Goal: Task Accomplishment & Management: Use online tool/utility

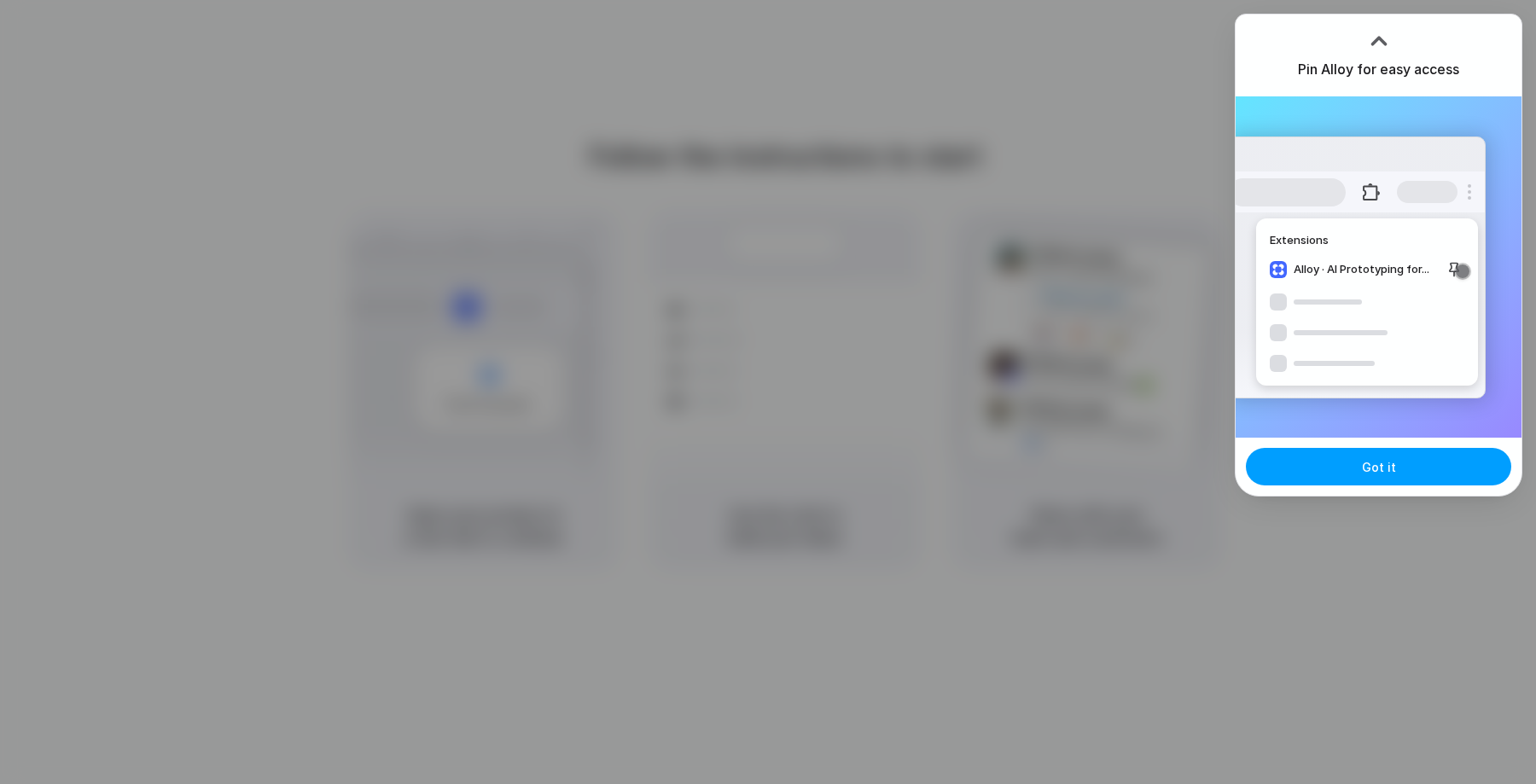
click at [1358, 460] on button "Got it" at bounding box center [1379, 466] width 266 height 38
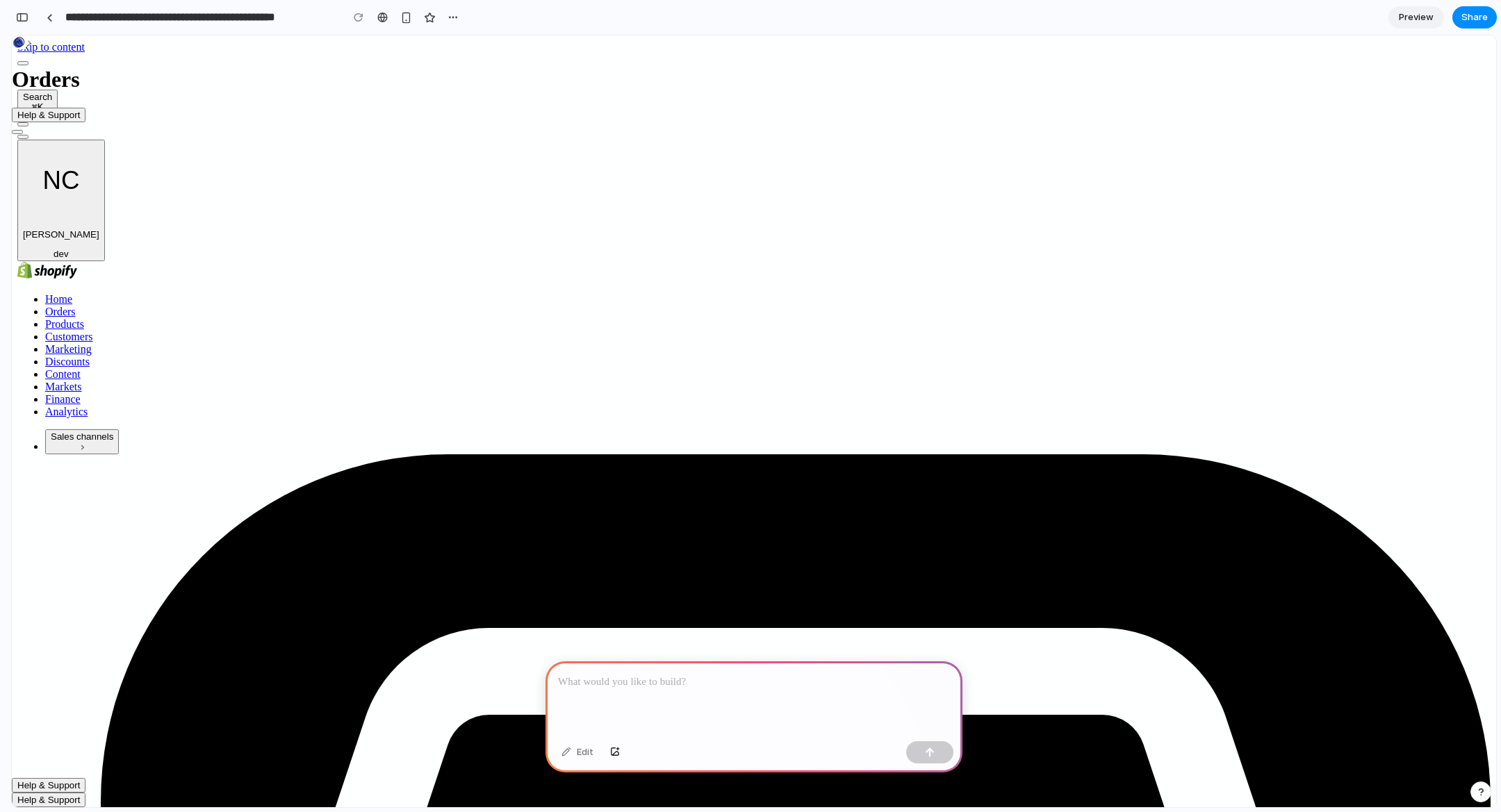
drag, startPoint x: 87, startPoint y: 395, endPoint x: 85, endPoint y: 416, distance: 21.1
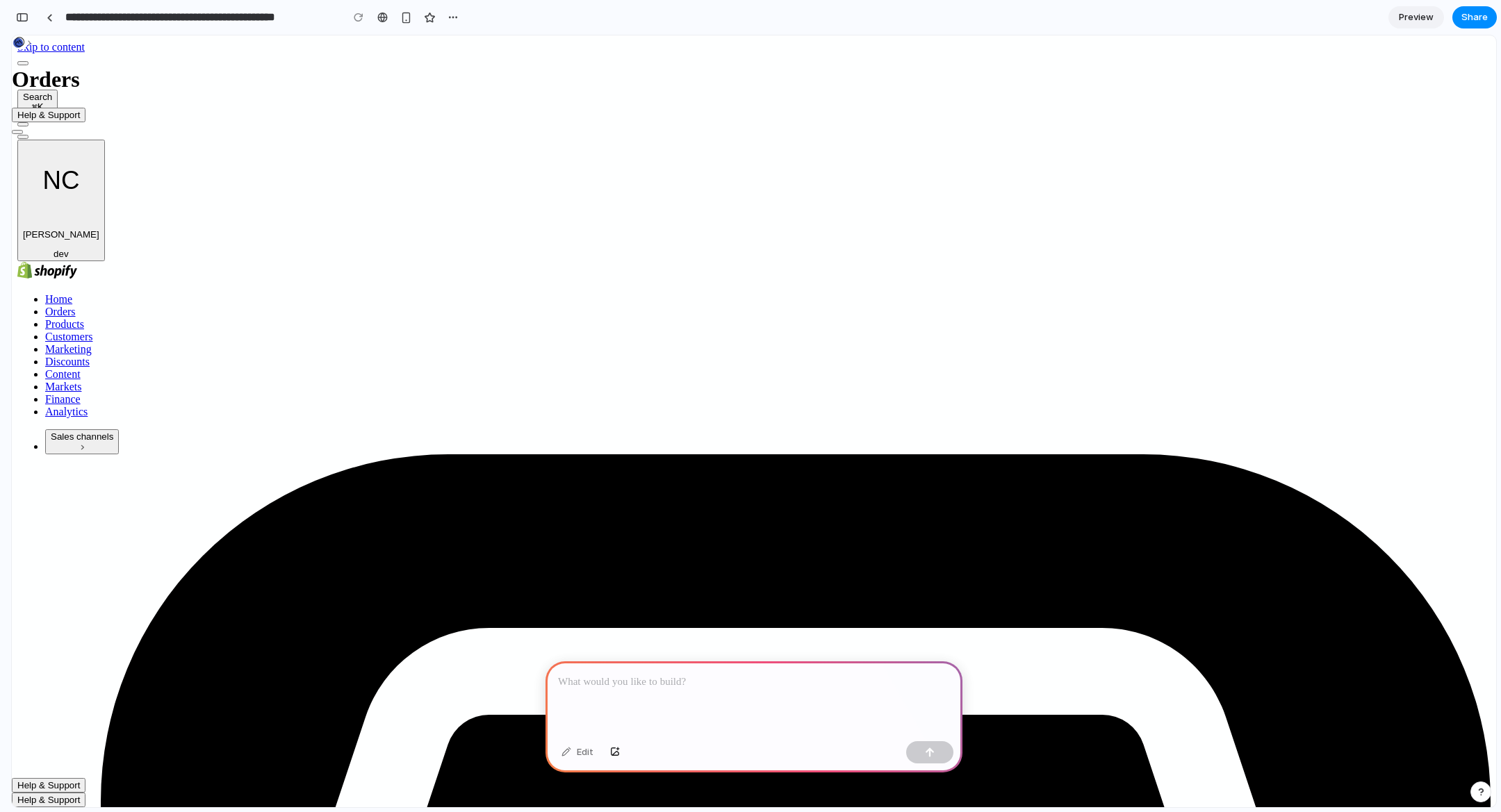
click at [724, 678] on p at bounding box center [755, 682] width 392 height 16
click at [694, 681] on p at bounding box center [755, 682] width 392 height 16
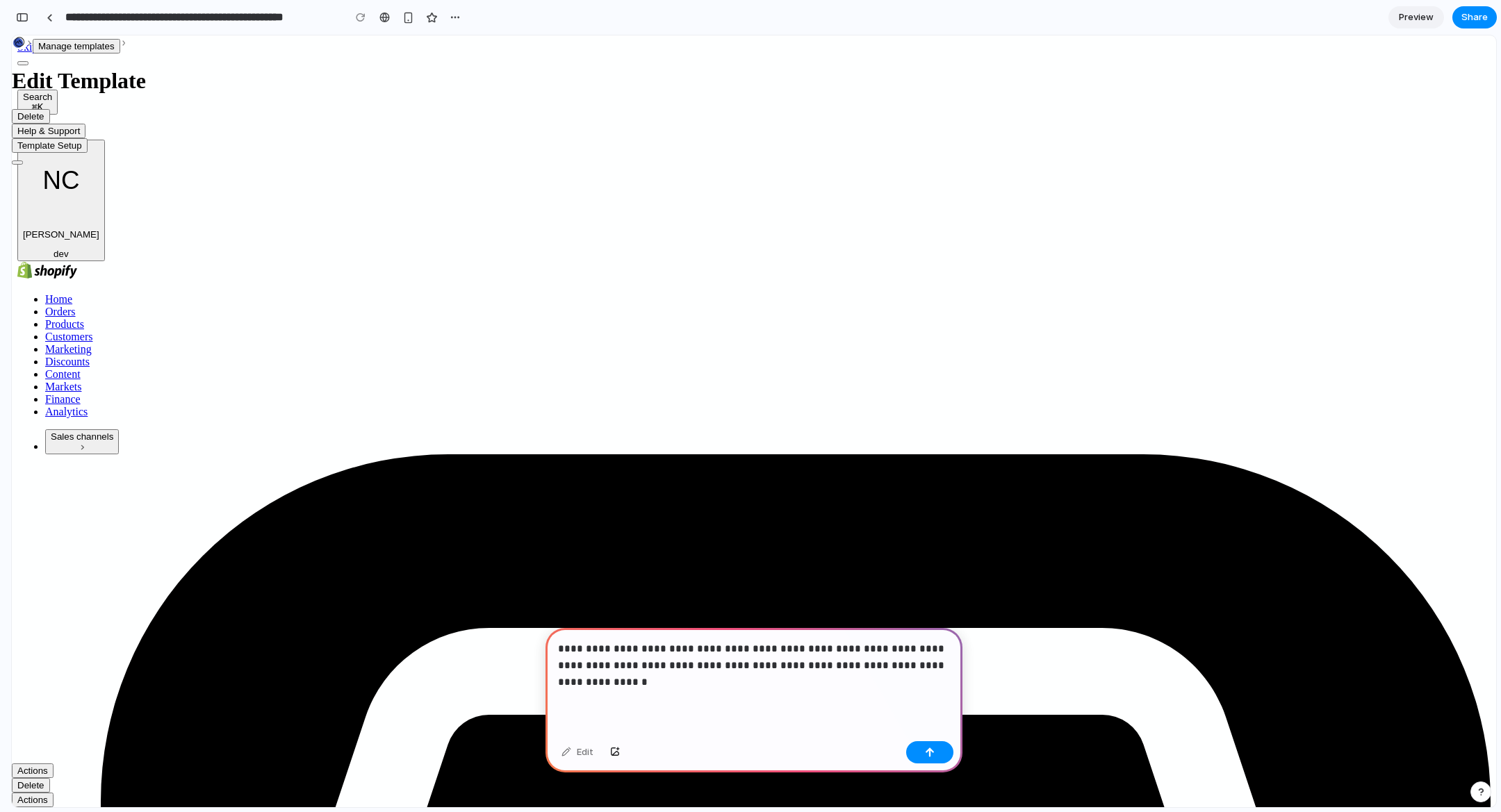
click at [621, 678] on p "**********" at bounding box center [755, 665] width 392 height 50
click at [654, 665] on p "**********" at bounding box center [755, 665] width 392 height 50
click at [848, 664] on p "**********" at bounding box center [755, 665] width 392 height 50
click at [833, 679] on p "**********" at bounding box center [755, 665] width 392 height 50
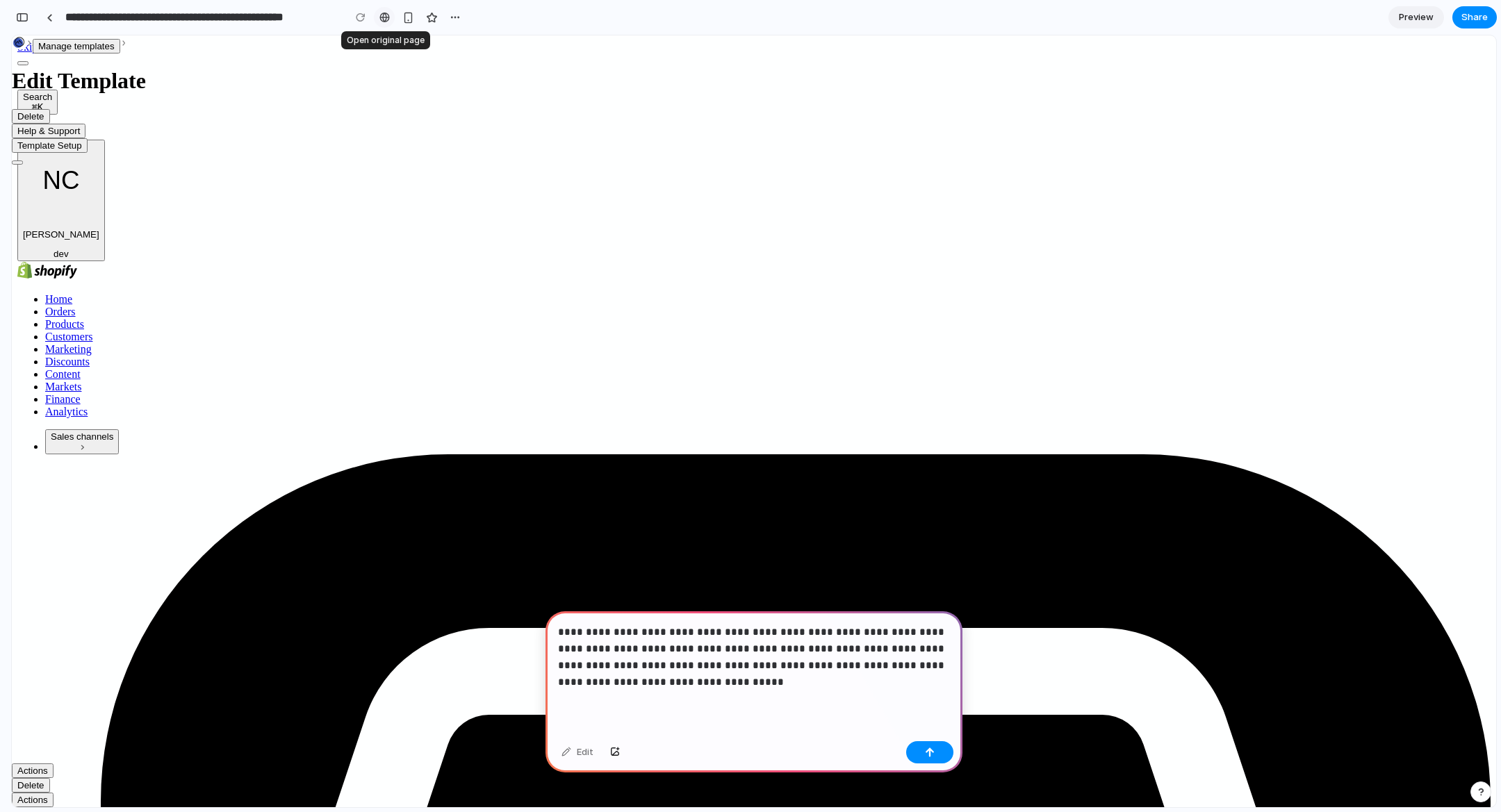
click at [387, 20] on div at bounding box center [384, 18] width 11 height 11
click at [449, 12] on button "button" at bounding box center [456, 18] width 21 height 21
drag, startPoint x: 531, startPoint y: 12, endPoint x: 268, endPoint y: 24, distance: 263.3
click at [527, 12] on div "Duplicate Delete" at bounding box center [750, 406] width 1501 height 812
click at [24, 20] on div "button" at bounding box center [22, 17] width 12 height 10
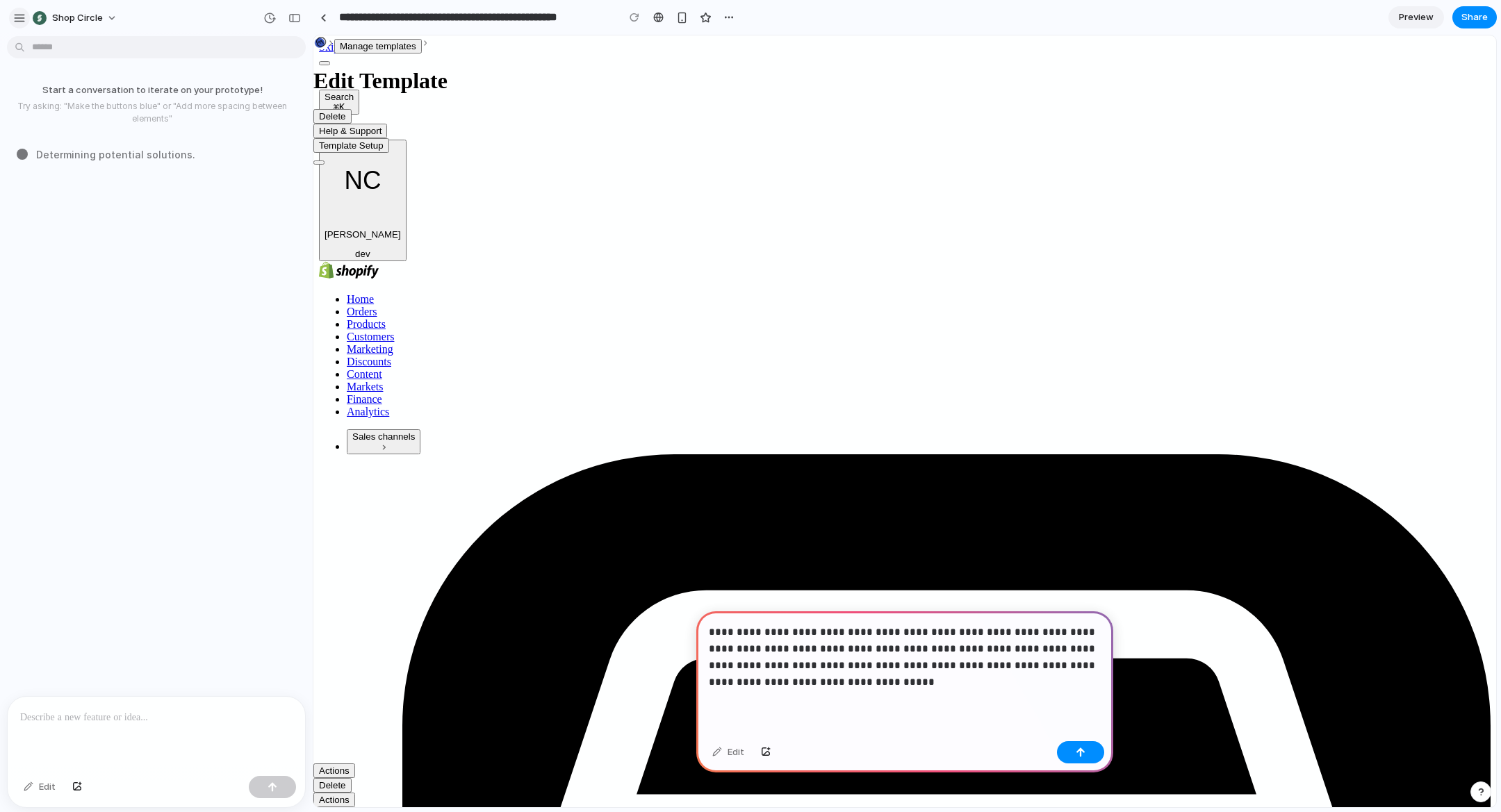
click at [18, 19] on div "button" at bounding box center [19, 18] width 12 height 12
click at [85, 19] on span "Shop Circle" at bounding box center [77, 18] width 50 height 14
click at [151, 21] on div "Settings Invite members Change theme Sign out" at bounding box center [750, 406] width 1501 height 812
click at [885, 676] on p "**********" at bounding box center [905, 657] width 392 height 67
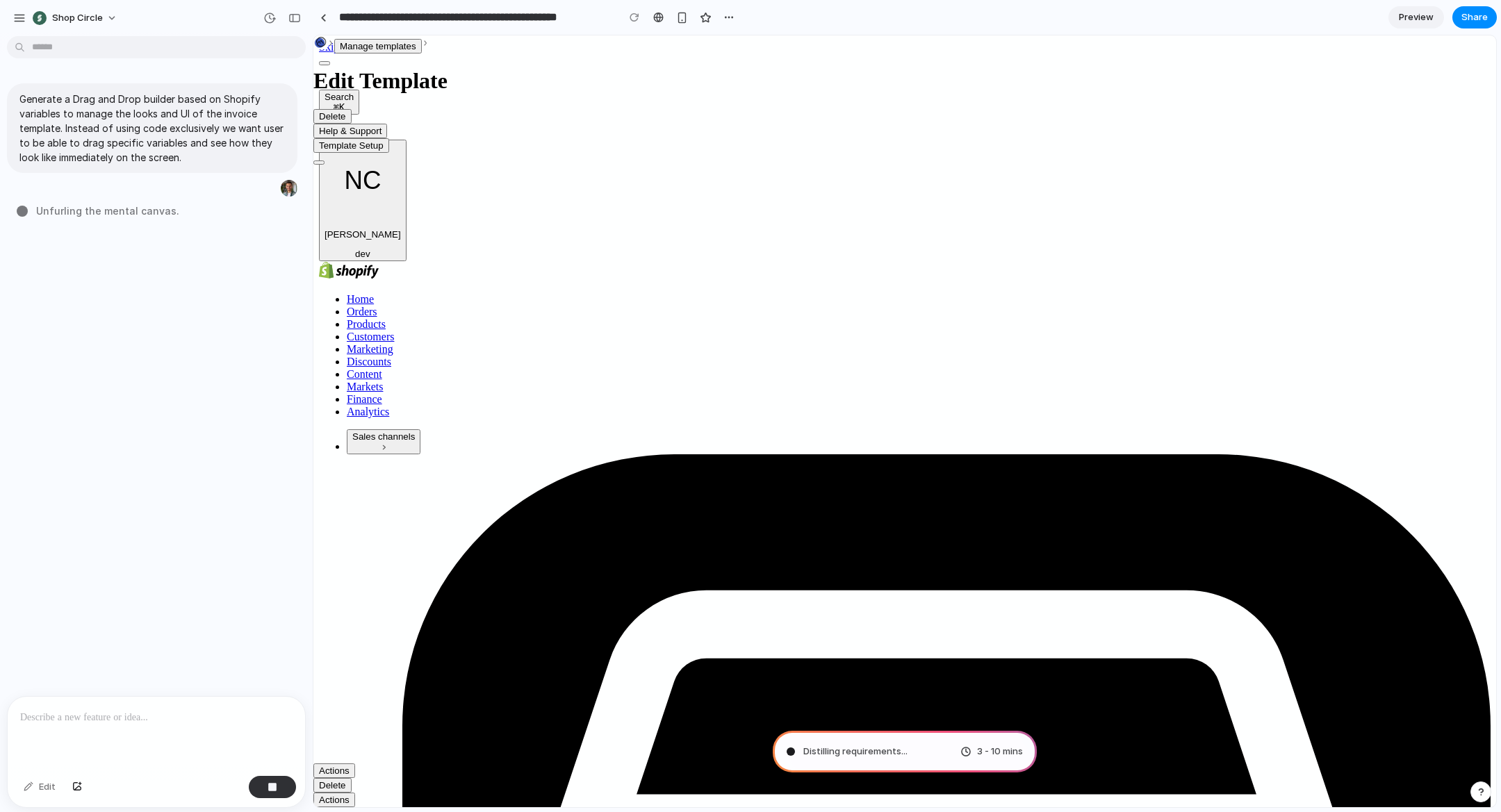
type input "**********"
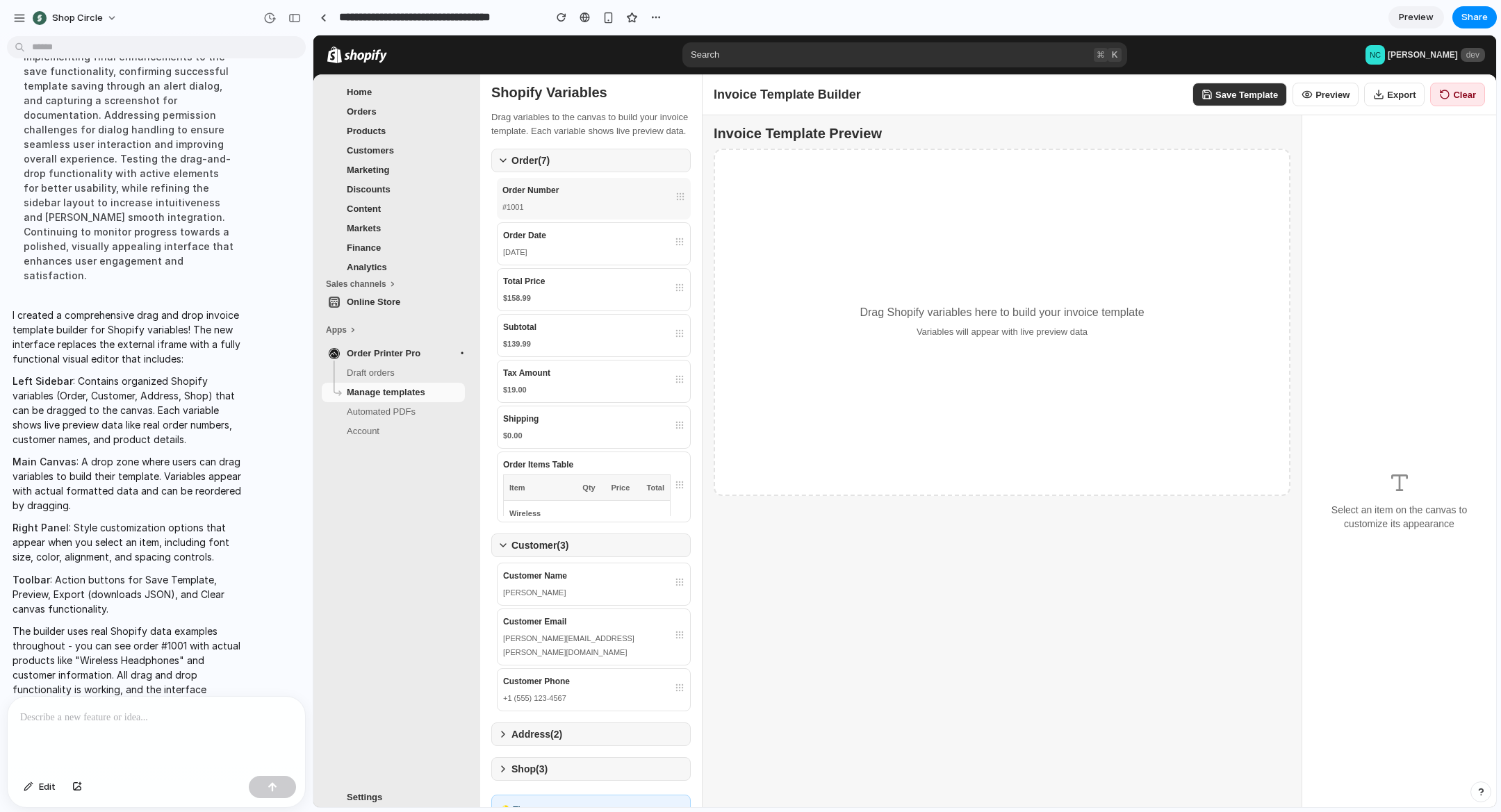
drag, startPoint x: 621, startPoint y: 215, endPoint x: 739, endPoint y: 221, distance: 118.2
click at [742, 221] on div "Shopify Variables Drag variables to the canvas to build your invoice template. …" at bounding box center [988, 460] width 1016 height 772
drag, startPoint x: 688, startPoint y: 245, endPoint x: 678, endPoint y: 298, distance: 53.9
click at [687, 302] on div "Order Number #1001 Order Date [DATE] Total Price $158.99 Subtotal $139.99 Tax A…" at bounding box center [591, 350] width 199 height 343
drag, startPoint x: 667, startPoint y: 280, endPoint x: 672, endPoint y: 247, distance: 33.4
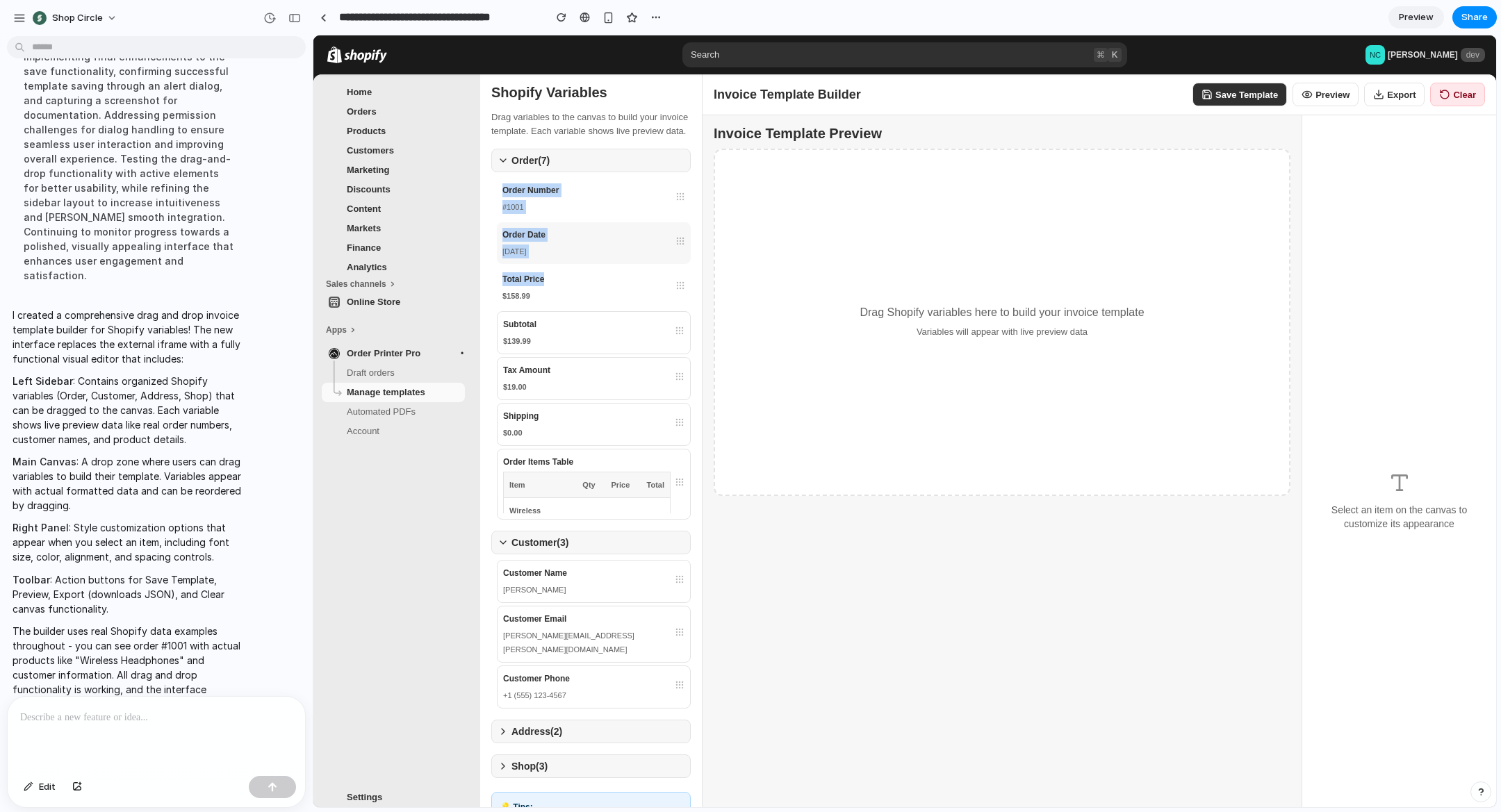
click at [676, 235] on div "Order Number #1001 Order Date [DATE] Total Price $158.99 Subtotal $139.99 Tax A…" at bounding box center [591, 349] width 199 height 342
drag, startPoint x: 673, startPoint y: 251, endPoint x: 417, endPoint y: 500, distance: 357.1
click at [671, 242] on div "Order Date" at bounding box center [593, 234] width 183 height 14
click at [141, 718] on p at bounding box center [156, 718] width 273 height 16
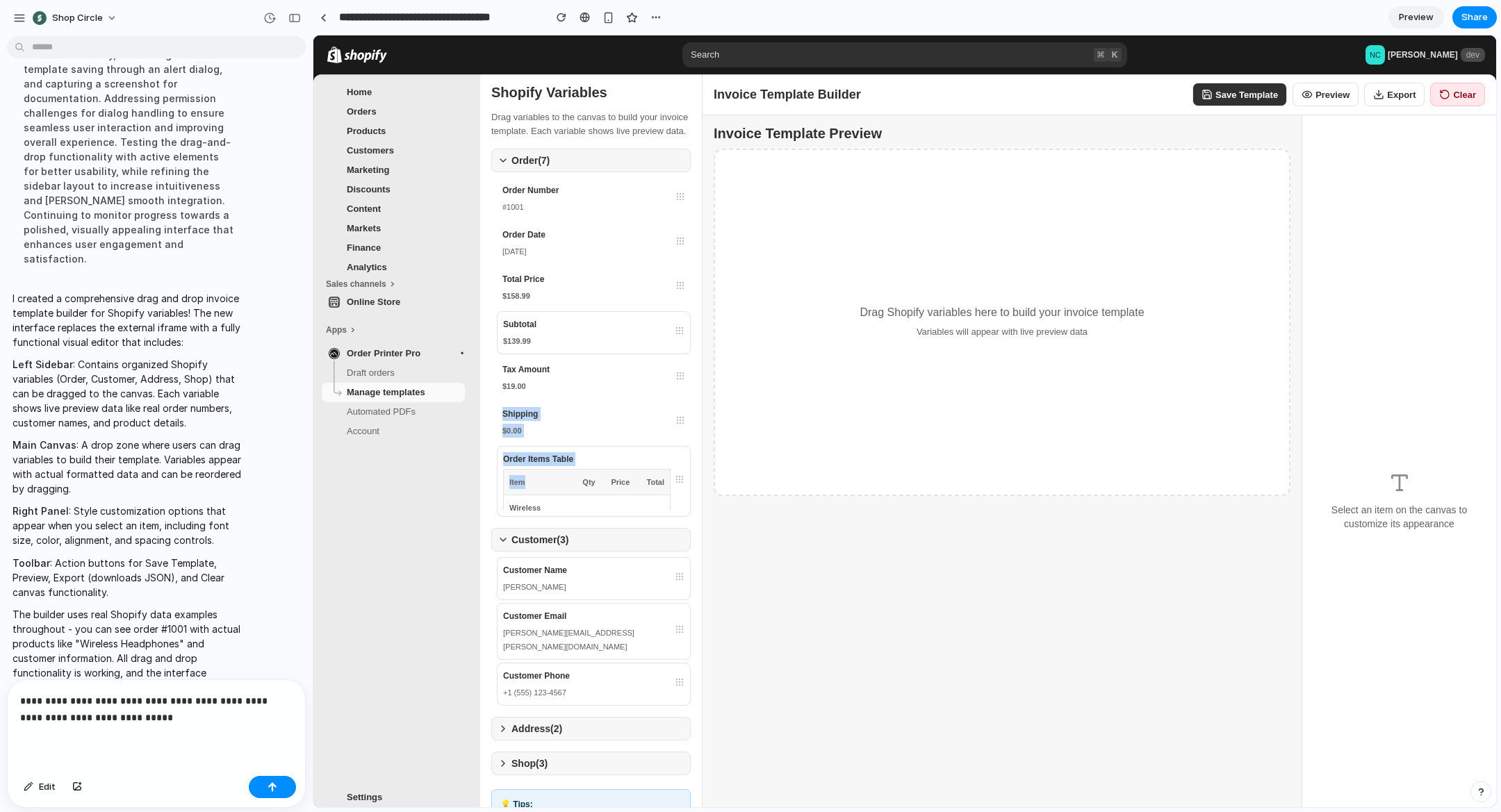
drag, startPoint x: 527, startPoint y: 419, endPoint x: 552, endPoint y: 499, distance: 83.8
click at [552, 499] on div "Order Number #1001 Order Date [DATE] Total Price $158.99 Subtotal $139.99 Tax A…" at bounding box center [591, 347] width 199 height 339
drag, startPoint x: 564, startPoint y: 518, endPoint x: 587, endPoint y: 497, distance: 31.1
click at [579, 483] on div "Order Items Table Item Qty Price Total Wireless Headphones Black SKU: WH-001-BL…" at bounding box center [594, 480] width 194 height 69
drag, startPoint x: 640, startPoint y: 507, endPoint x: 651, endPoint y: 514, distance: 13.0
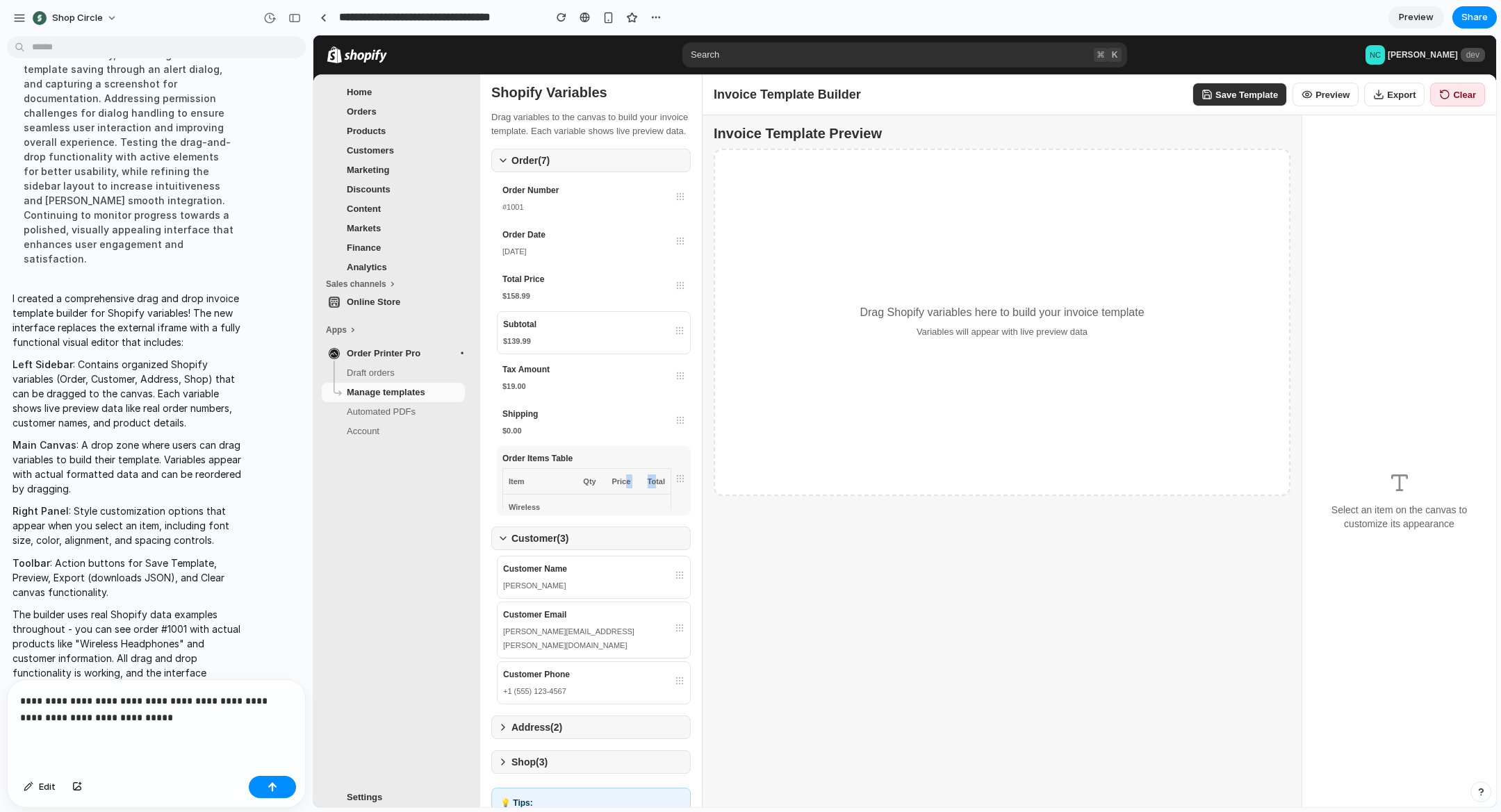
click at [654, 495] on tr "Item Qty Price Total" at bounding box center [587, 482] width 168 height 26
drag, startPoint x: 598, startPoint y: 596, endPoint x: 616, endPoint y: 584, distance: 21.6
click at [628, 573] on div "Customer ( 3 ) Customer Name [PERSON_NAME] Customer Email [PERSON_NAME][EMAIL_A…" at bounding box center [591, 614] width 199 height 177
drag, startPoint x: 615, startPoint y: 633, endPoint x: 618, endPoint y: 663, distance: 30.1
click at [619, 663] on div "Customer Name [PERSON_NAME] Customer Email [PERSON_NAME][EMAIL_ADDRESS][PERSON_…" at bounding box center [591, 628] width 199 height 146
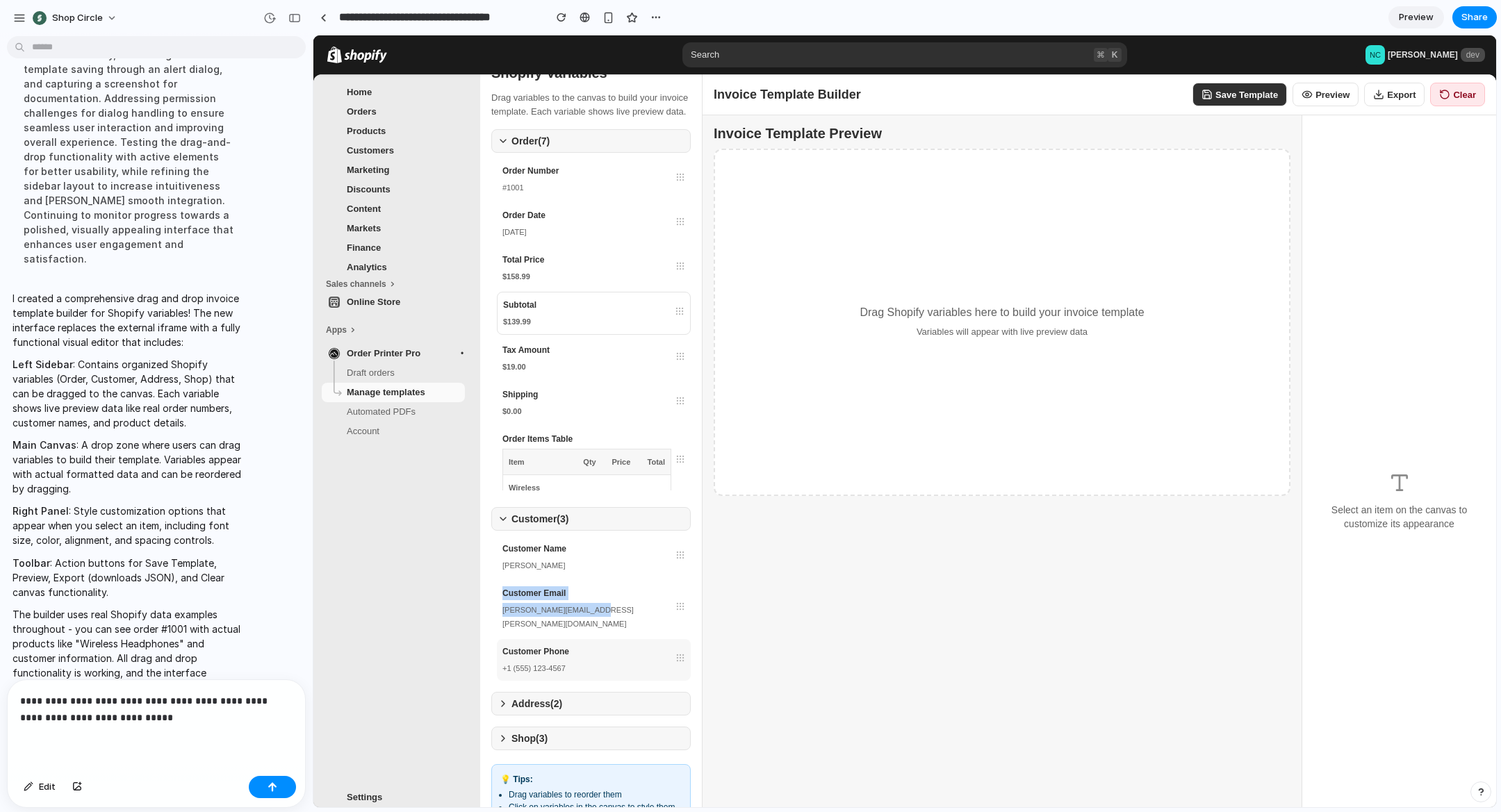
scroll to position [0, 0]
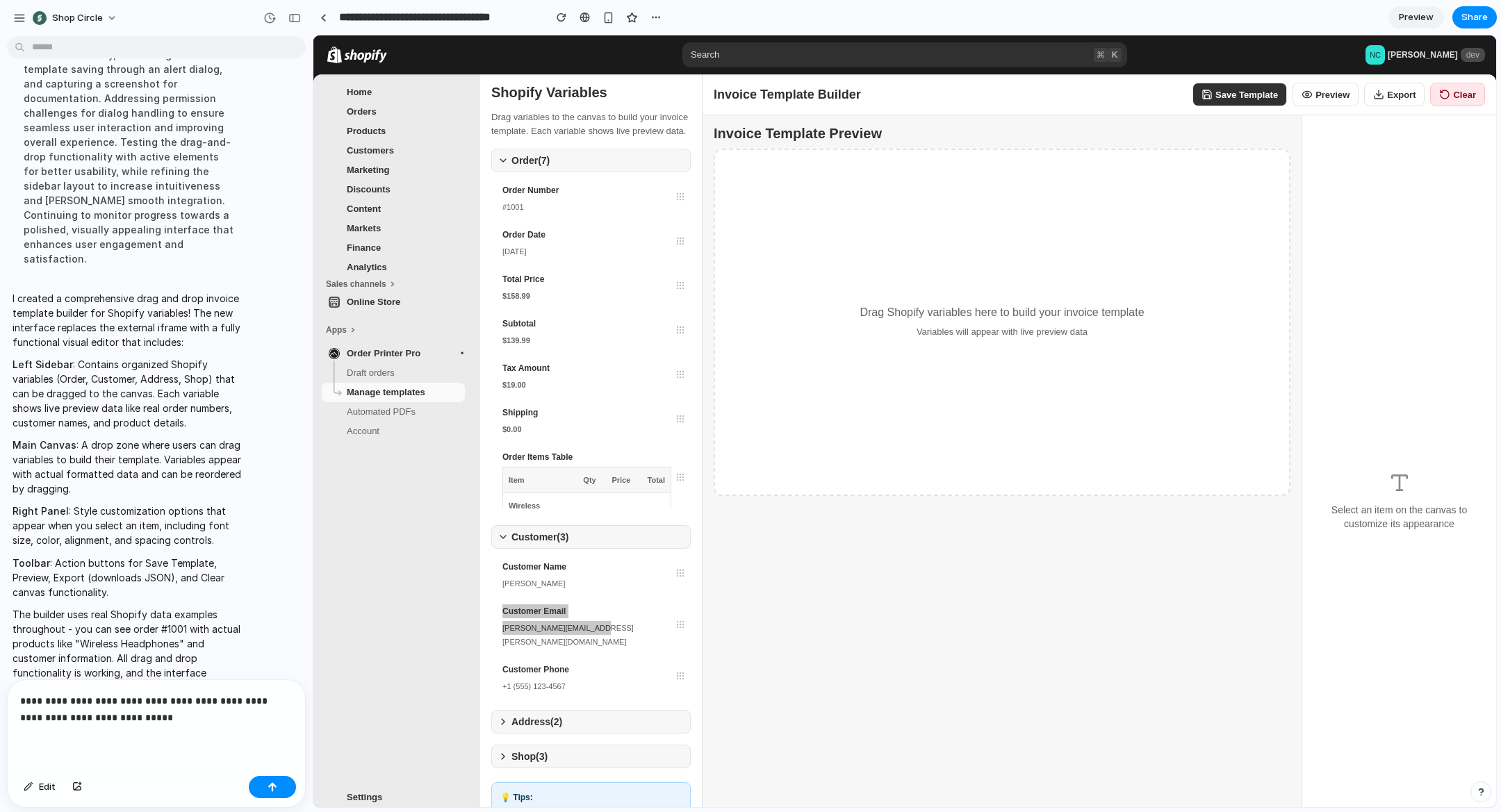
drag, startPoint x: 83, startPoint y: 694, endPoint x: 77, endPoint y: 698, distance: 7.2
click at [83, 694] on p "**********" at bounding box center [156, 709] width 273 height 33
click at [116, 705] on p "**********" at bounding box center [156, 709] width 273 height 33
drag, startPoint x: 155, startPoint y: 708, endPoint x: 163, endPoint y: 711, distance: 8.5
click at [155, 708] on p "**********" at bounding box center [156, 709] width 273 height 33
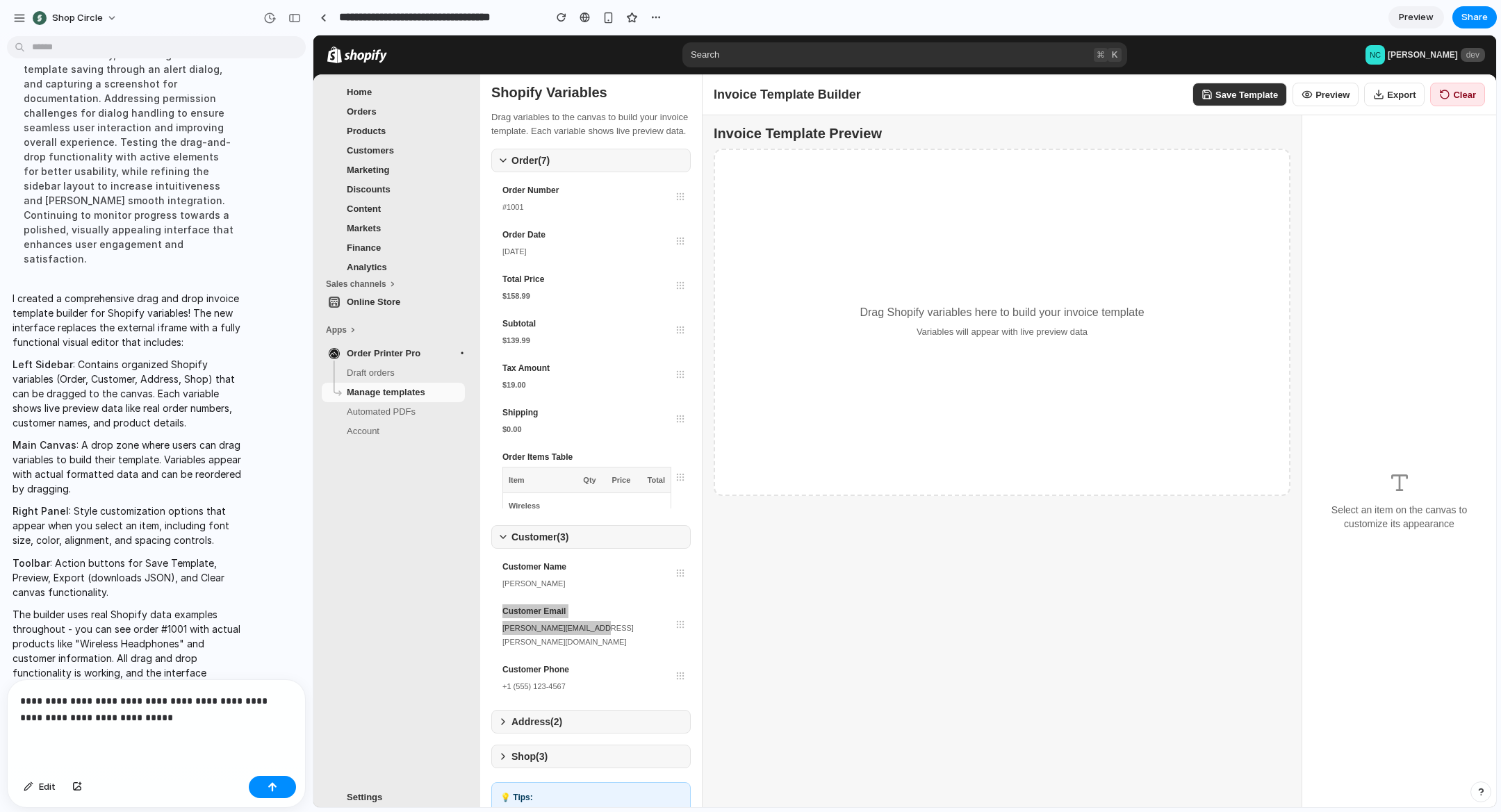
click at [163, 711] on p "**********" at bounding box center [156, 709] width 273 height 33
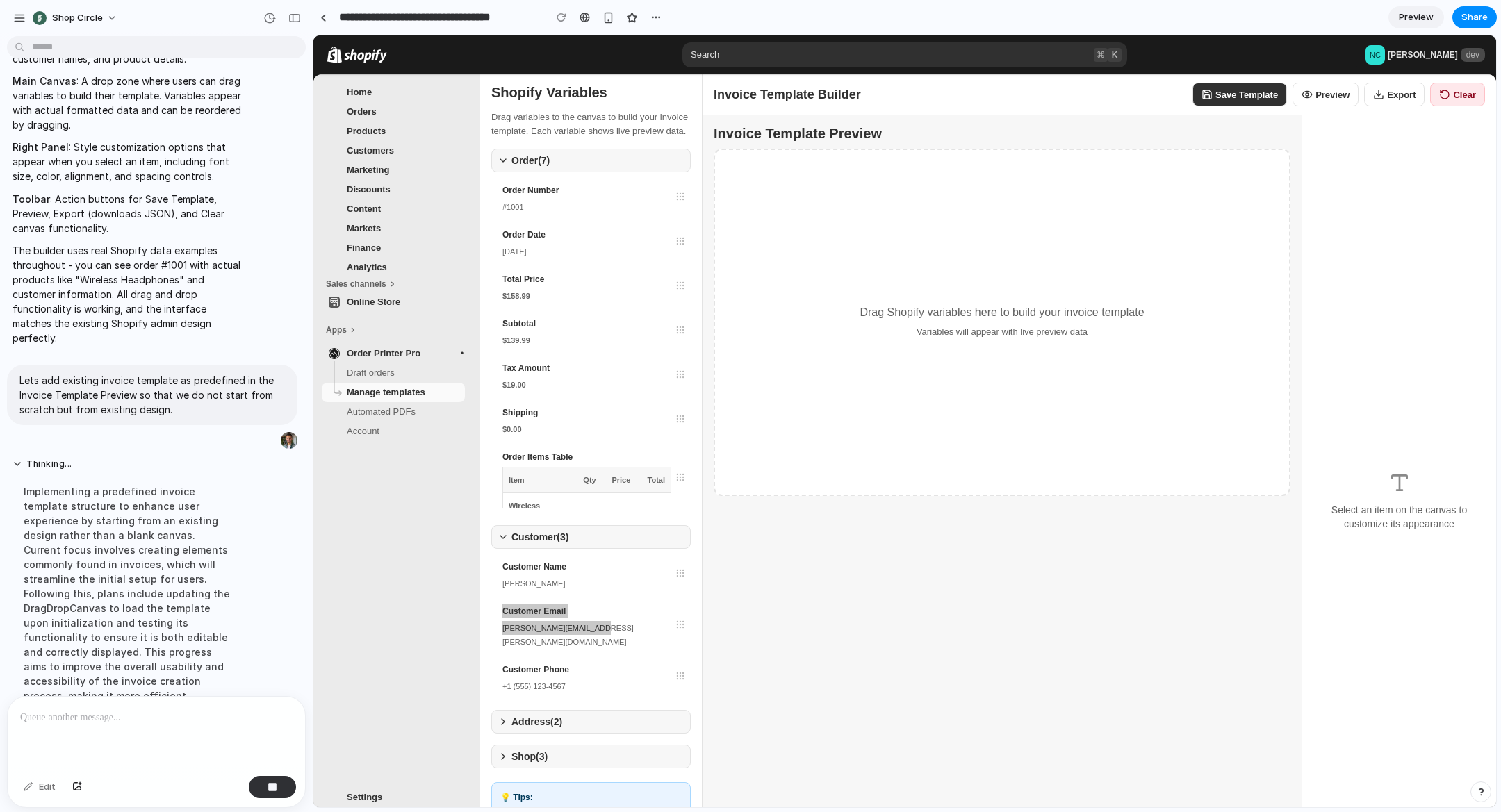
scroll to position [339, 0]
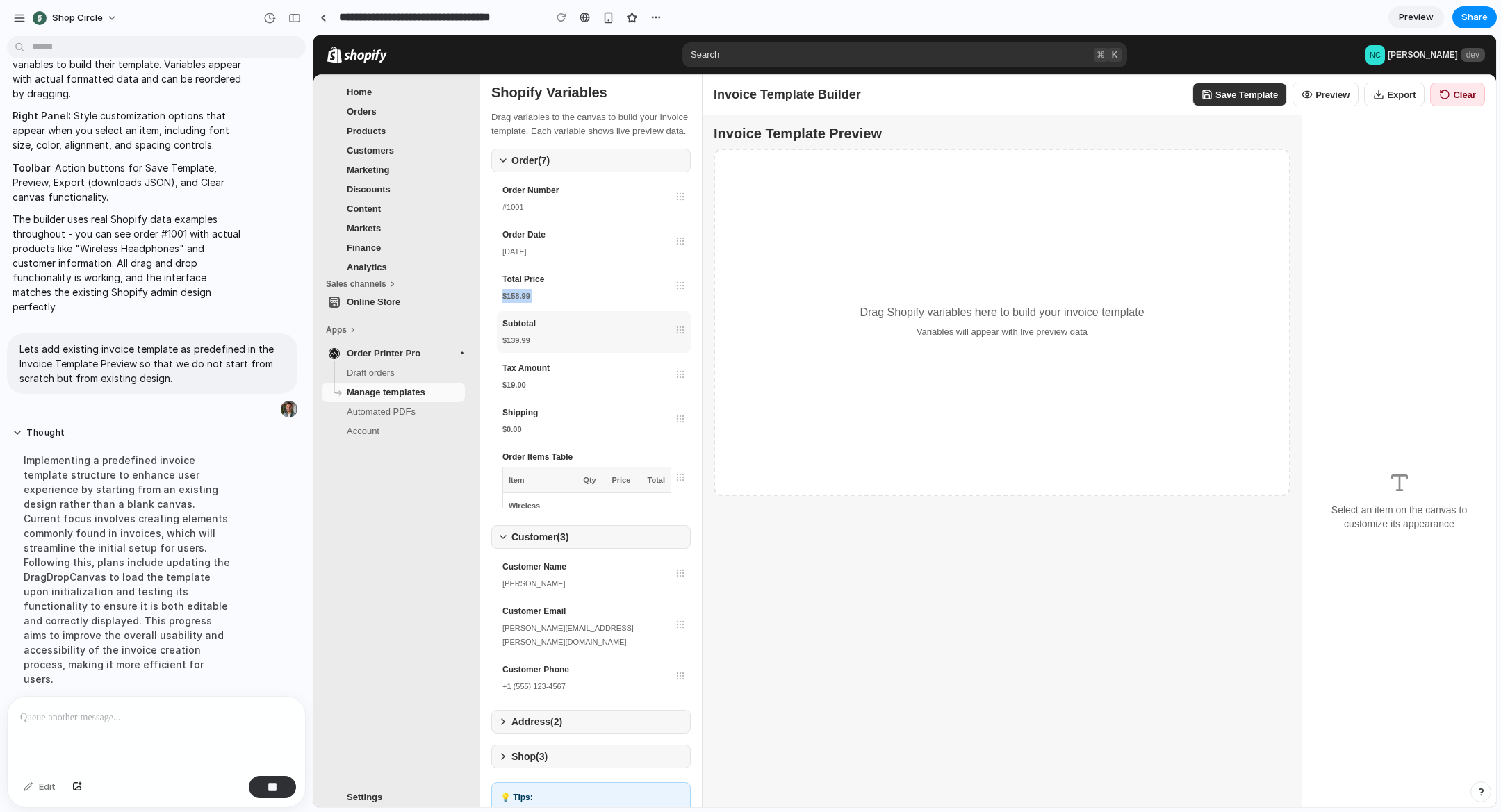
drag, startPoint x: 545, startPoint y: 294, endPoint x: 523, endPoint y: 334, distance: 45.7
click at [558, 334] on div "Order Number #1001 Order Date [DATE] Total Price $158.99 Subtotal $139.99 Tax A…" at bounding box center [591, 346] width 199 height 336
drag, startPoint x: 670, startPoint y: 303, endPoint x: 667, endPoint y: 283, distance: 20.2
click at [670, 283] on div "Total Price $158.99" at bounding box center [594, 287] width 194 height 41
click at [659, 264] on div "Order Date [DATE]" at bounding box center [594, 242] width 194 height 41
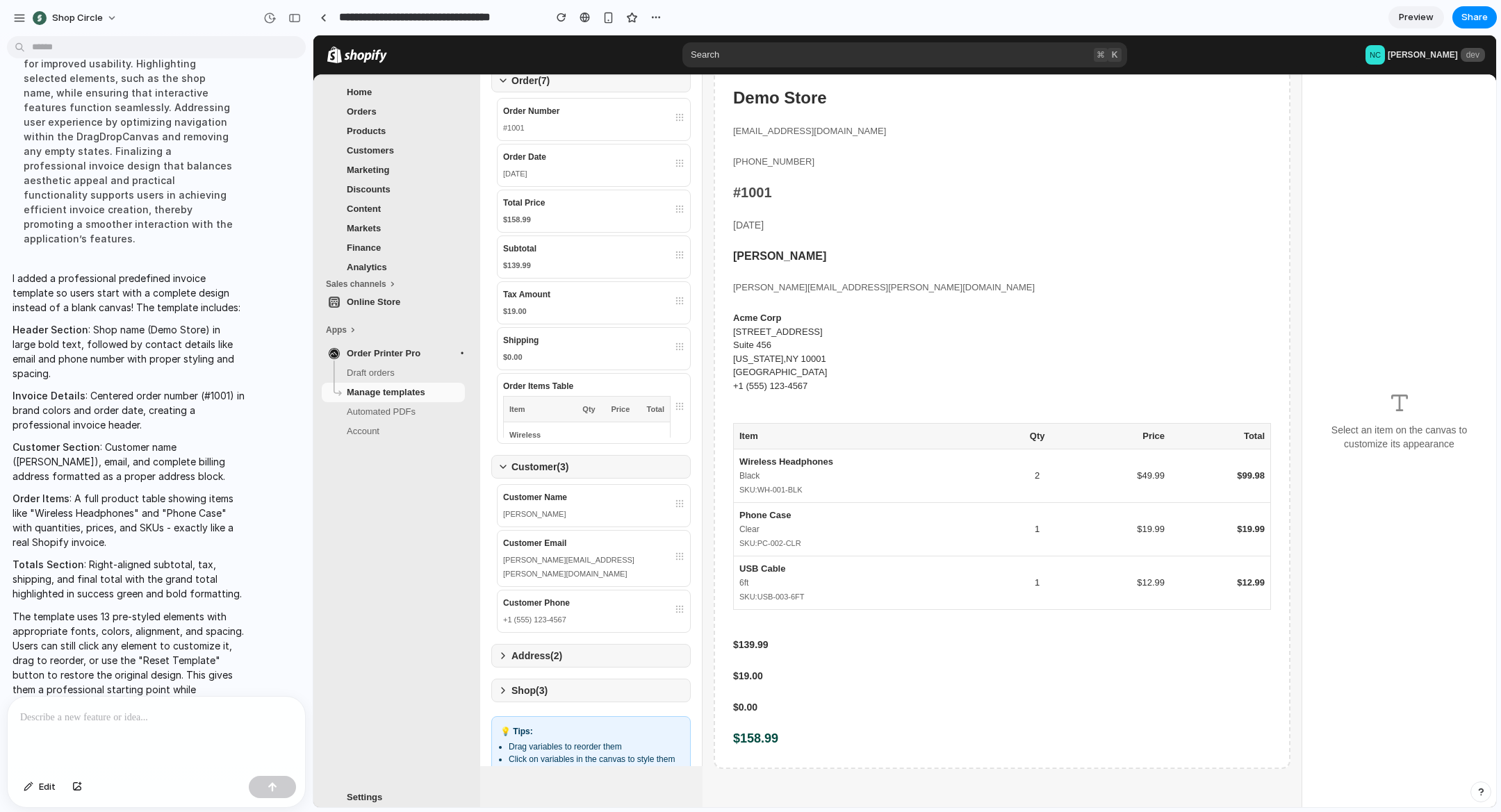
scroll to position [0, 0]
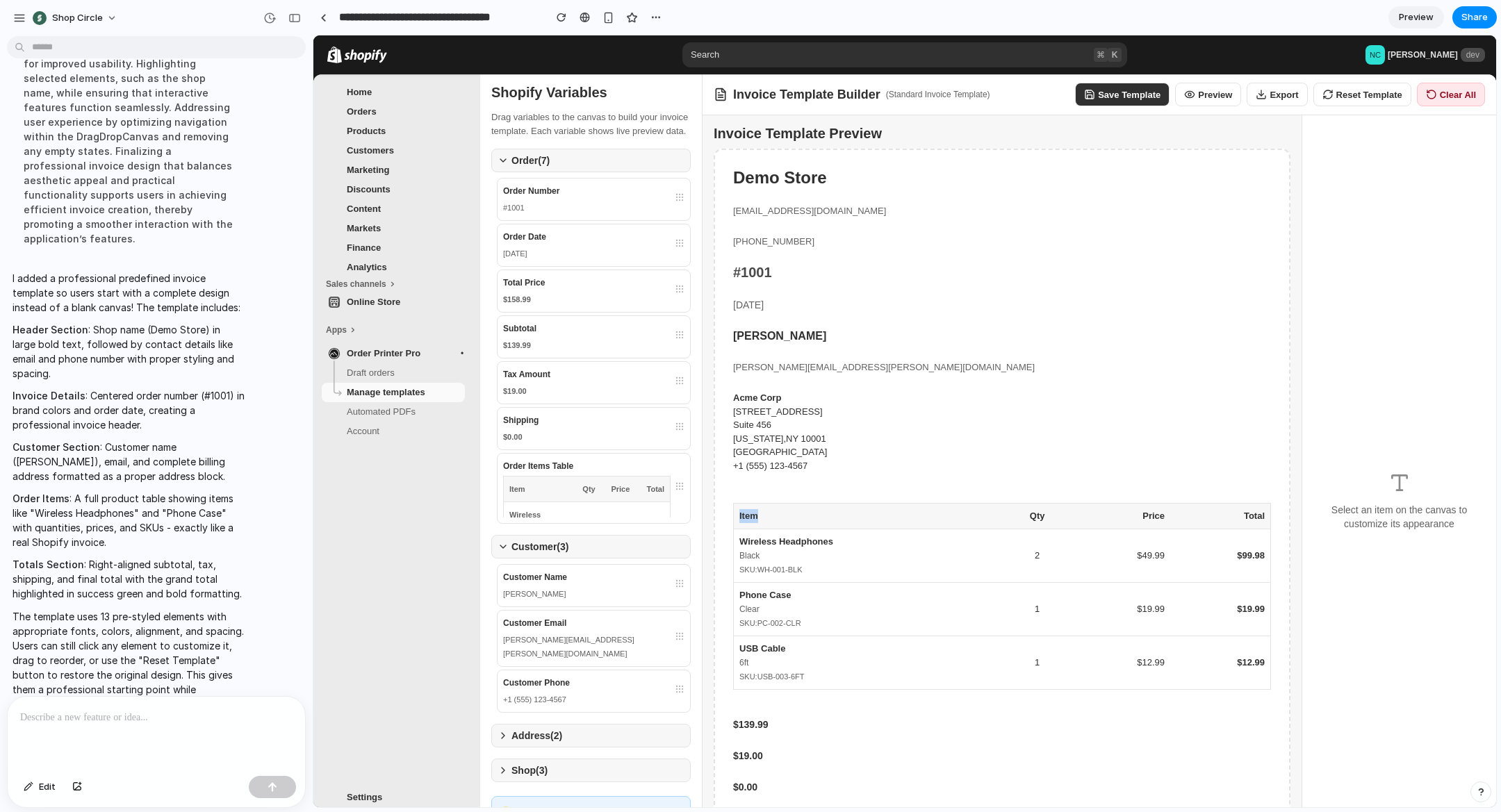
drag, startPoint x: 794, startPoint y: 508, endPoint x: 797, endPoint y: 498, distance: 10.4
click at [797, 497] on div "Item Qty Price Total Wireless Headphones Black SKU: WH-001-BLK 2 $49.99 $99.98 …" at bounding box center [1002, 602] width 552 height 212
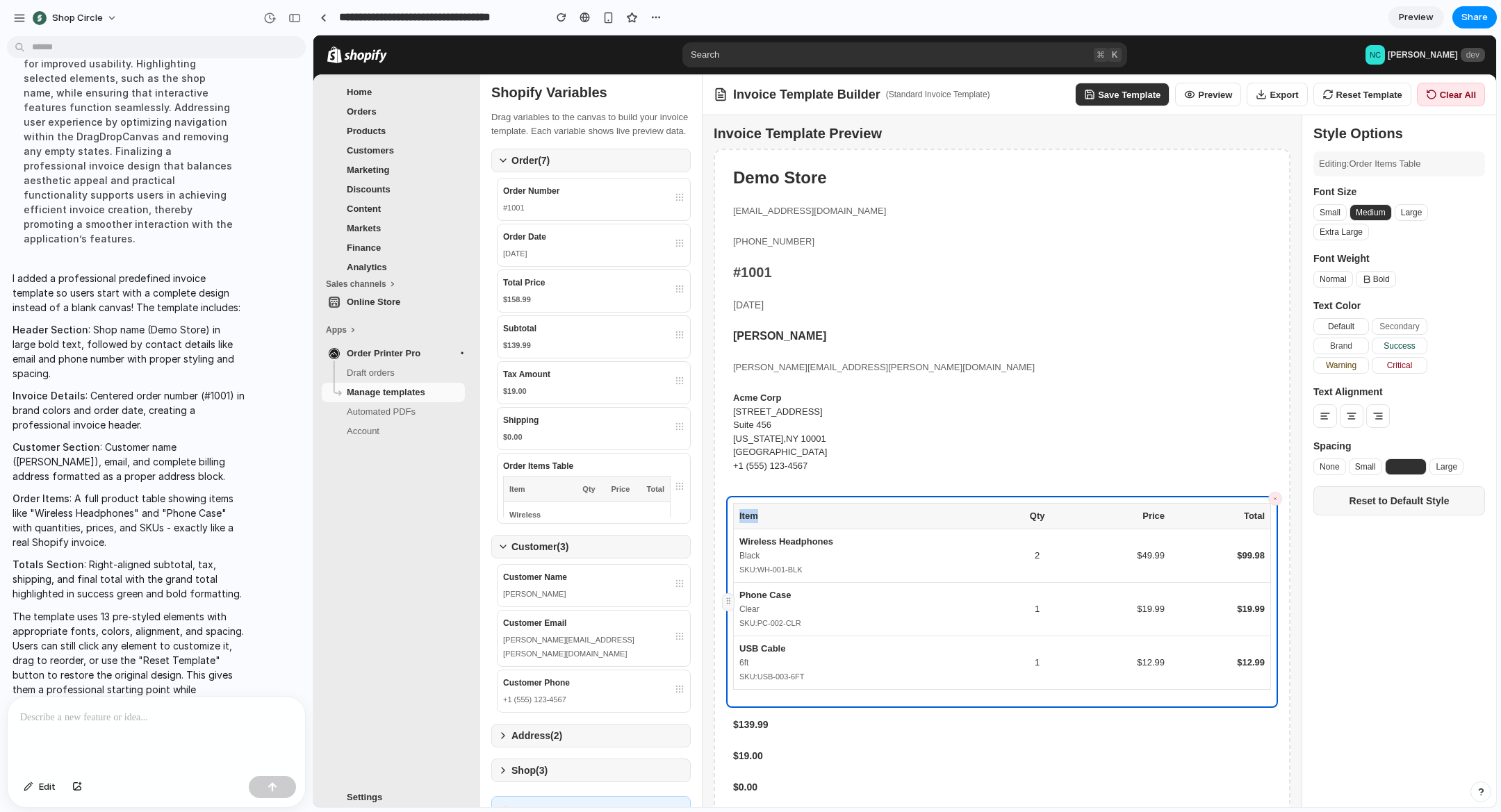
drag, startPoint x: 807, startPoint y: 502, endPoint x: 810, endPoint y: 509, distance: 7.6
click at [812, 513] on th "Item" at bounding box center [869, 517] width 270 height 26
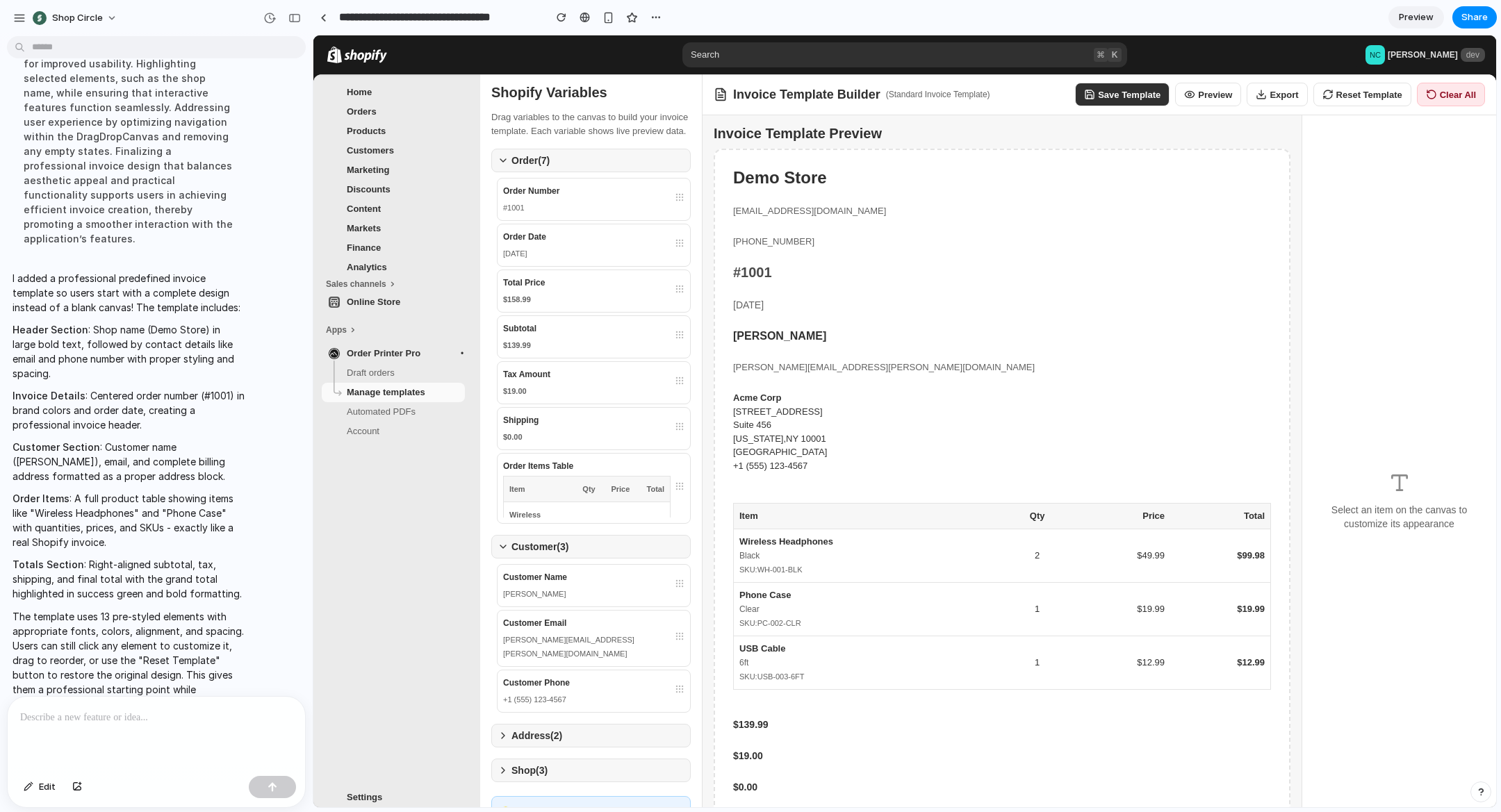
click at [789, 516] on th "Item" at bounding box center [869, 517] width 270 height 26
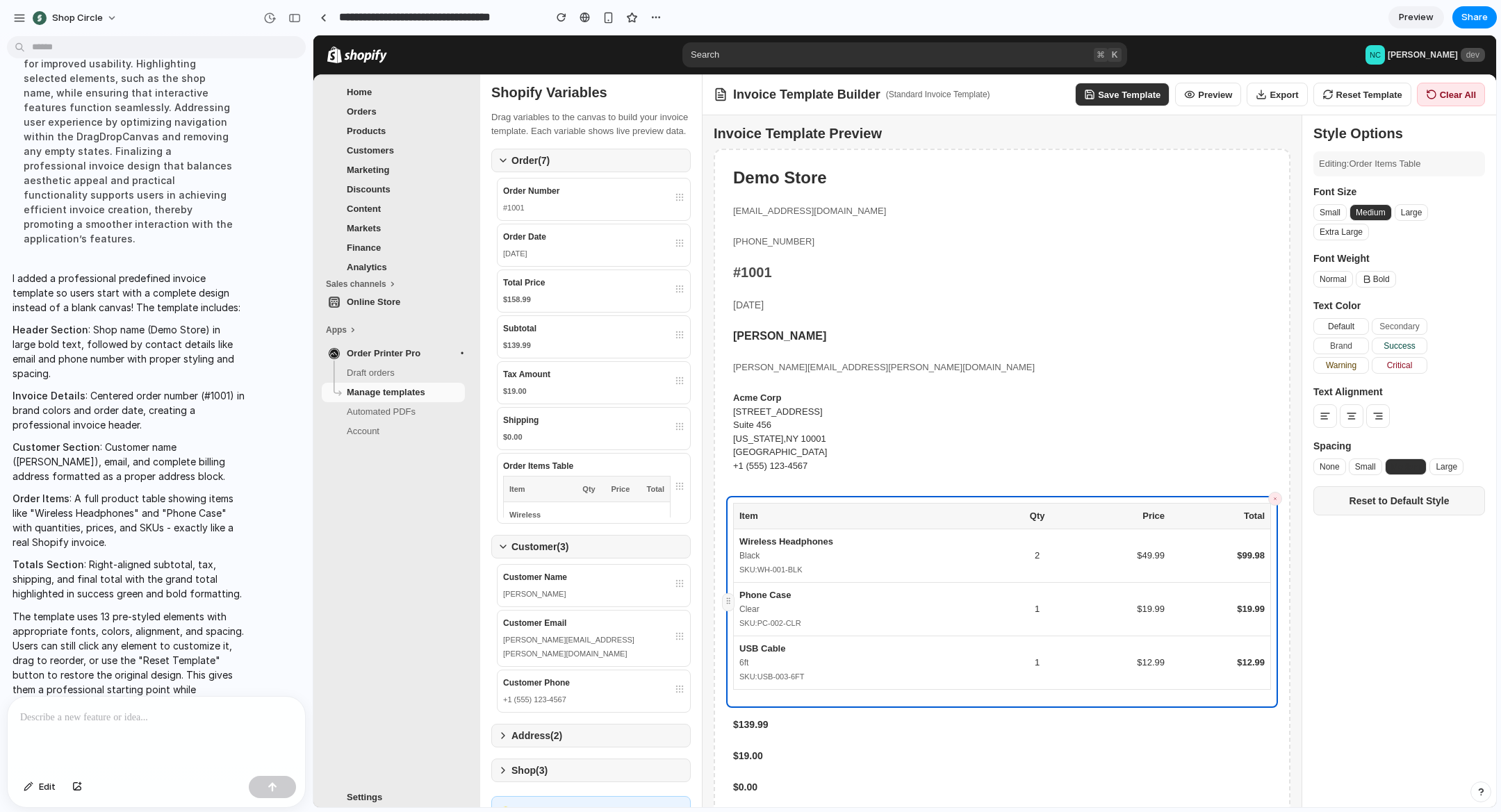
click at [764, 302] on span "[DATE]" at bounding box center [749, 305] width 31 height 11
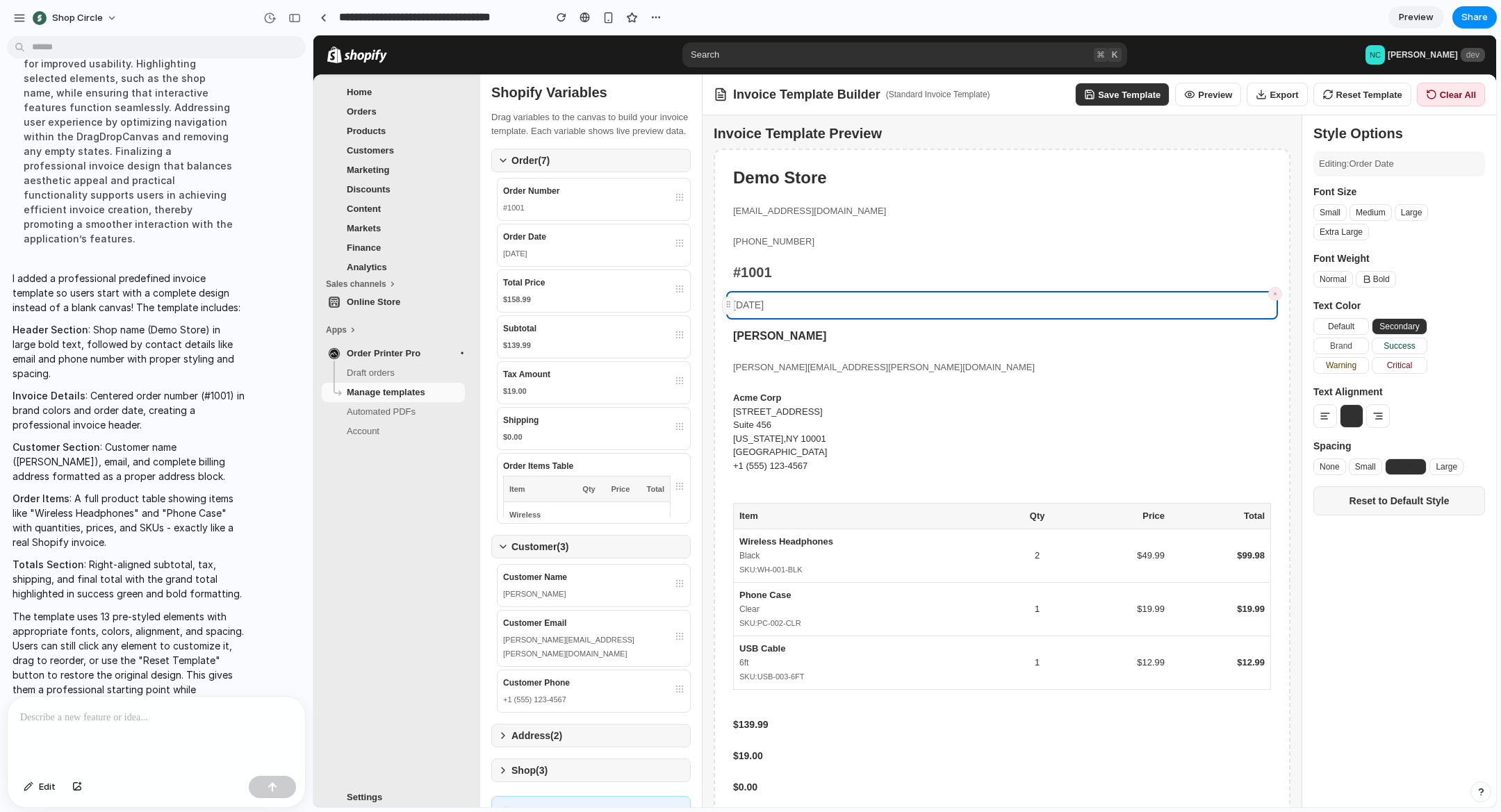
click at [820, 506] on th "Item" at bounding box center [869, 517] width 270 height 26
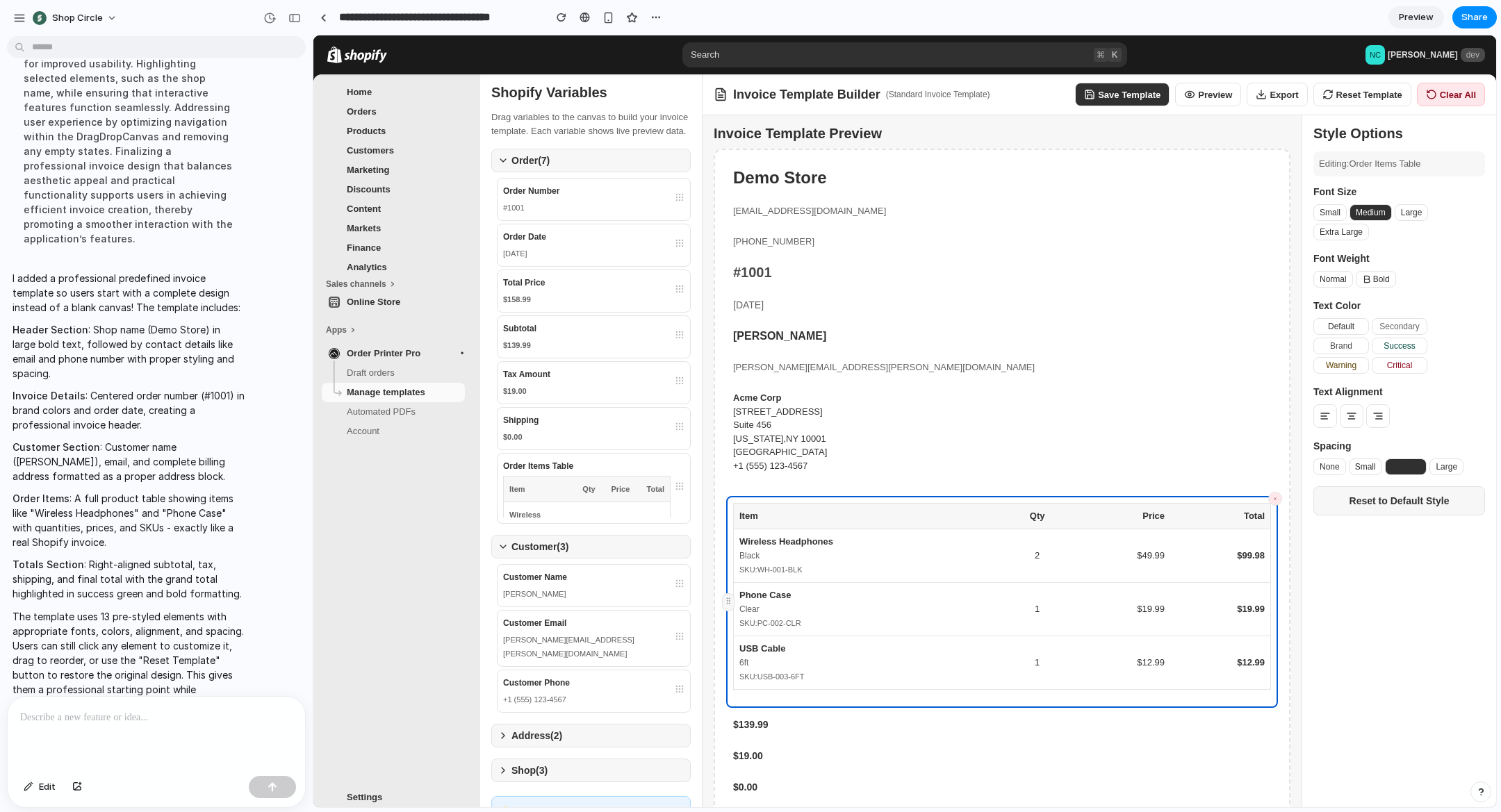
click at [1343, 330] on button "Default" at bounding box center [1341, 326] width 55 height 16
click at [1345, 343] on button "Brand" at bounding box center [1341, 346] width 55 height 16
drag, startPoint x: 1347, startPoint y: 330, endPoint x: 1344, endPoint y: 322, distance: 8.5
click at [1347, 330] on button "Default" at bounding box center [1341, 326] width 55 height 16
click at [1417, 27] on link "Preview" at bounding box center [1416, 17] width 55 height 22
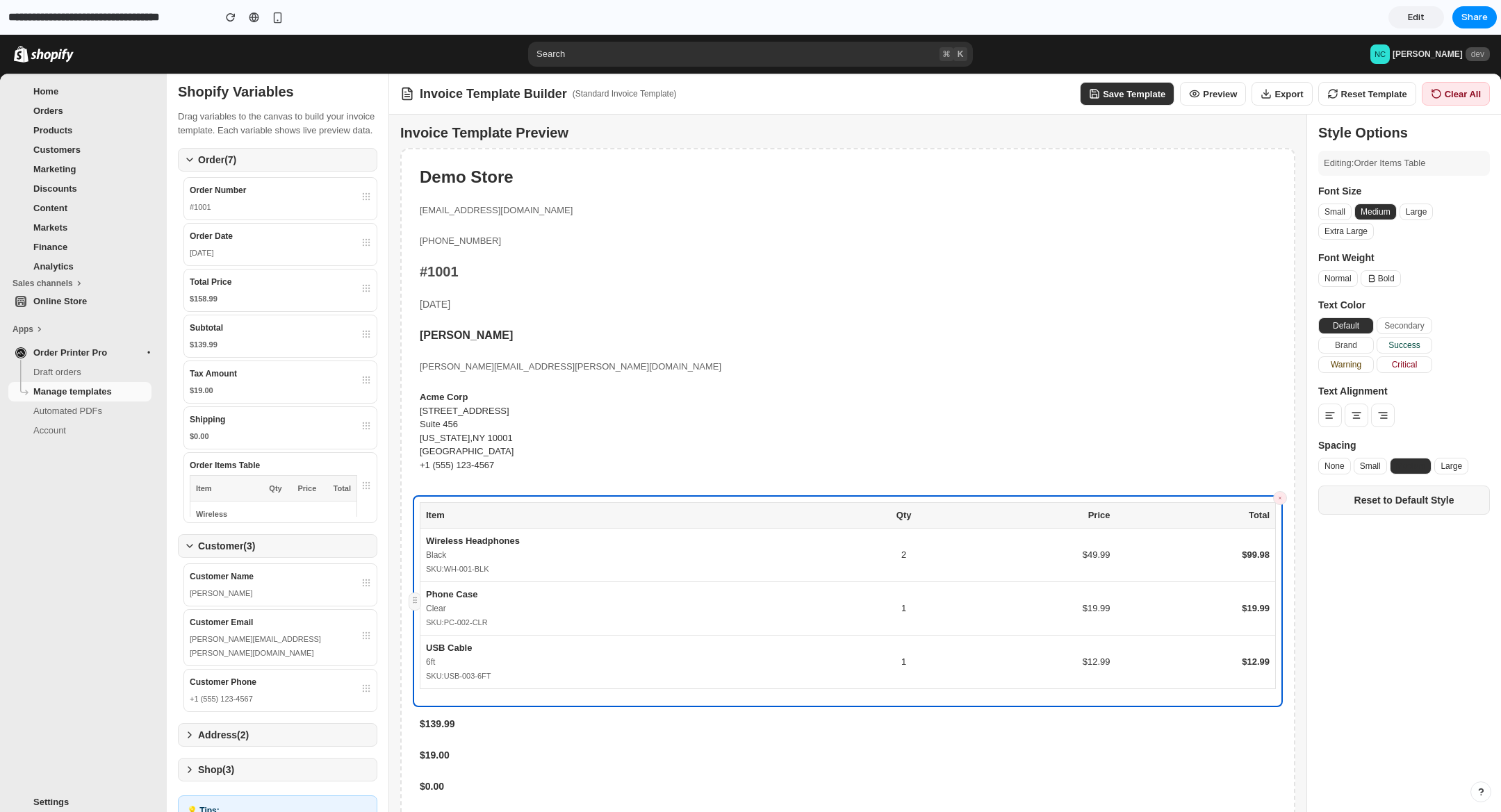
click at [470, 593] on div "Invoice Template Preview Demo Store [EMAIL_ADDRESS][DOMAIN_NAME] +1 (555) 987-6…" at bounding box center [945, 504] width 1112 height 778
drag, startPoint x: 437, startPoint y: 548, endPoint x: 449, endPoint y: 395, distance: 153.5
click at [448, 395] on div "Demo Store [EMAIL_ADDRESS][DOMAIN_NAME] +1 (555) 987-6543 #1001 [DATE] [PERSON_…" at bounding box center [848, 498] width 895 height 701
click at [587, 425] on div "Suite 456" at bounding box center [848, 424] width 856 height 14
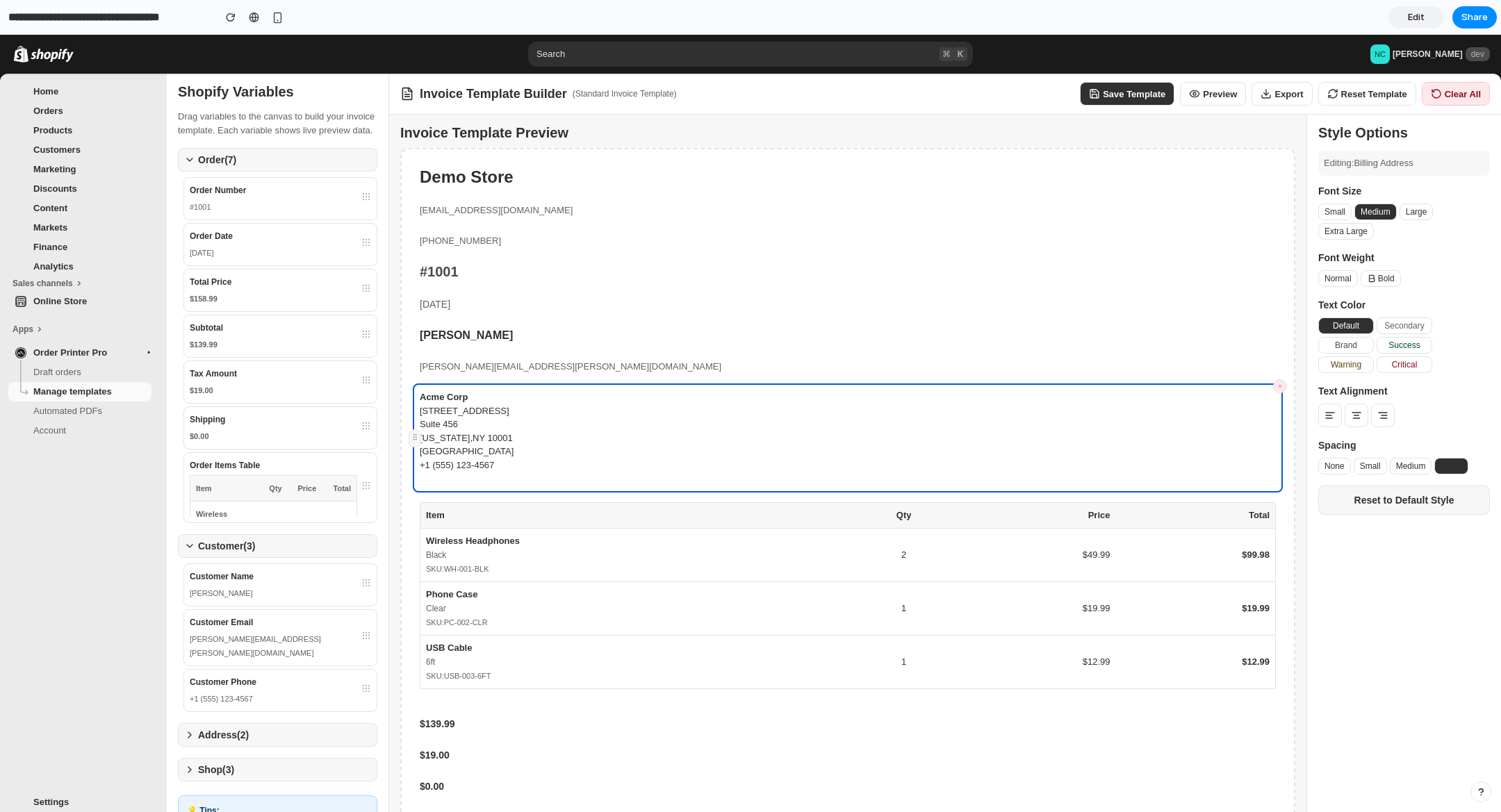
click at [463, 408] on div "[STREET_ADDRESS]" at bounding box center [848, 411] width 856 height 14
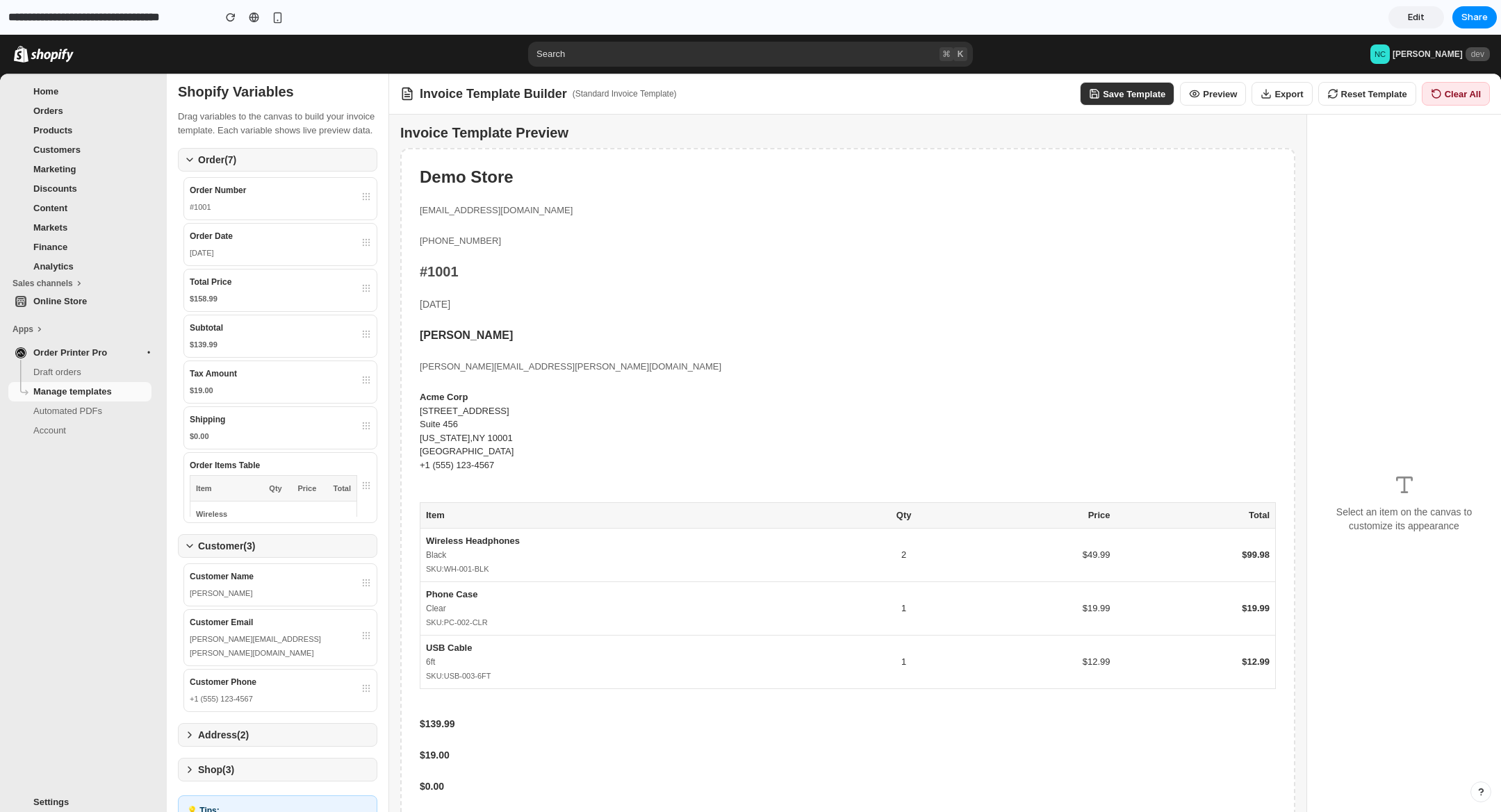
click at [548, 348] on div "[PERSON_NAME]" at bounding box center [847, 335] width 870 height 28
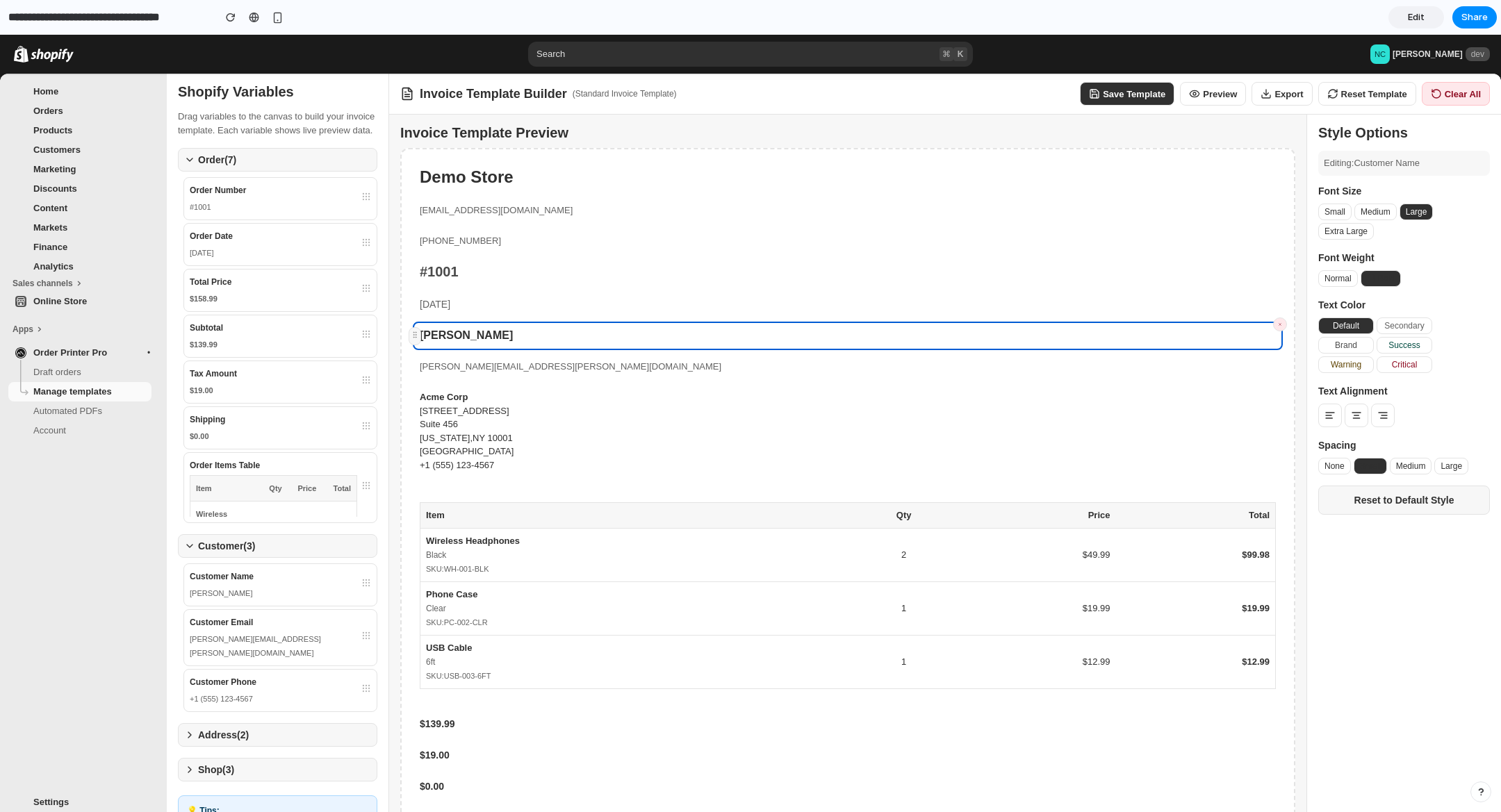
click at [482, 354] on div "[PERSON_NAME][EMAIL_ADDRESS][PERSON_NAME][DOMAIN_NAME]" at bounding box center [847, 367] width 870 height 28
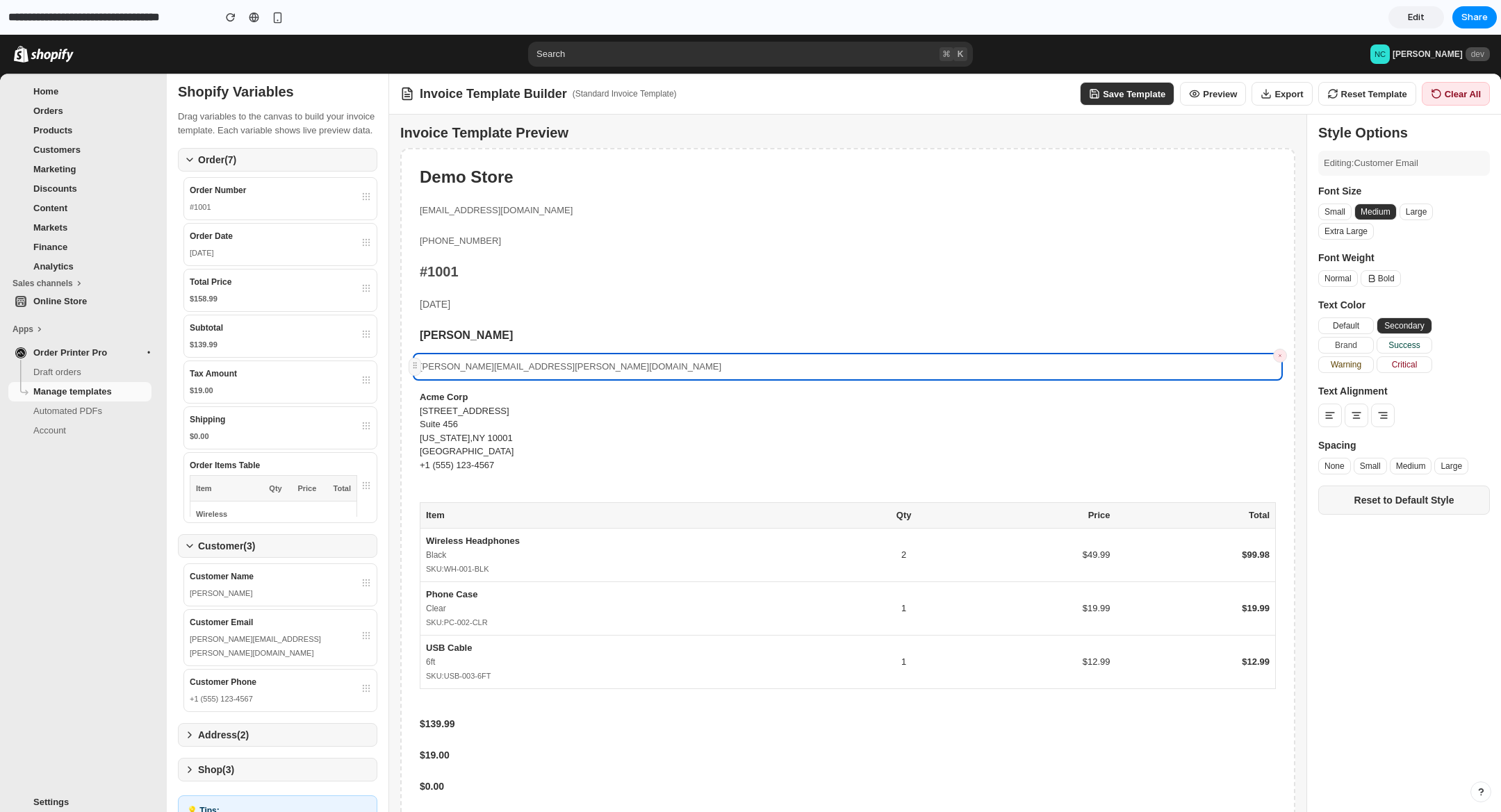
drag, startPoint x: 466, startPoint y: 325, endPoint x: 466, endPoint y: 333, distance: 8.0
click at [468, 326] on div "[PERSON_NAME]" at bounding box center [847, 335] width 870 height 28
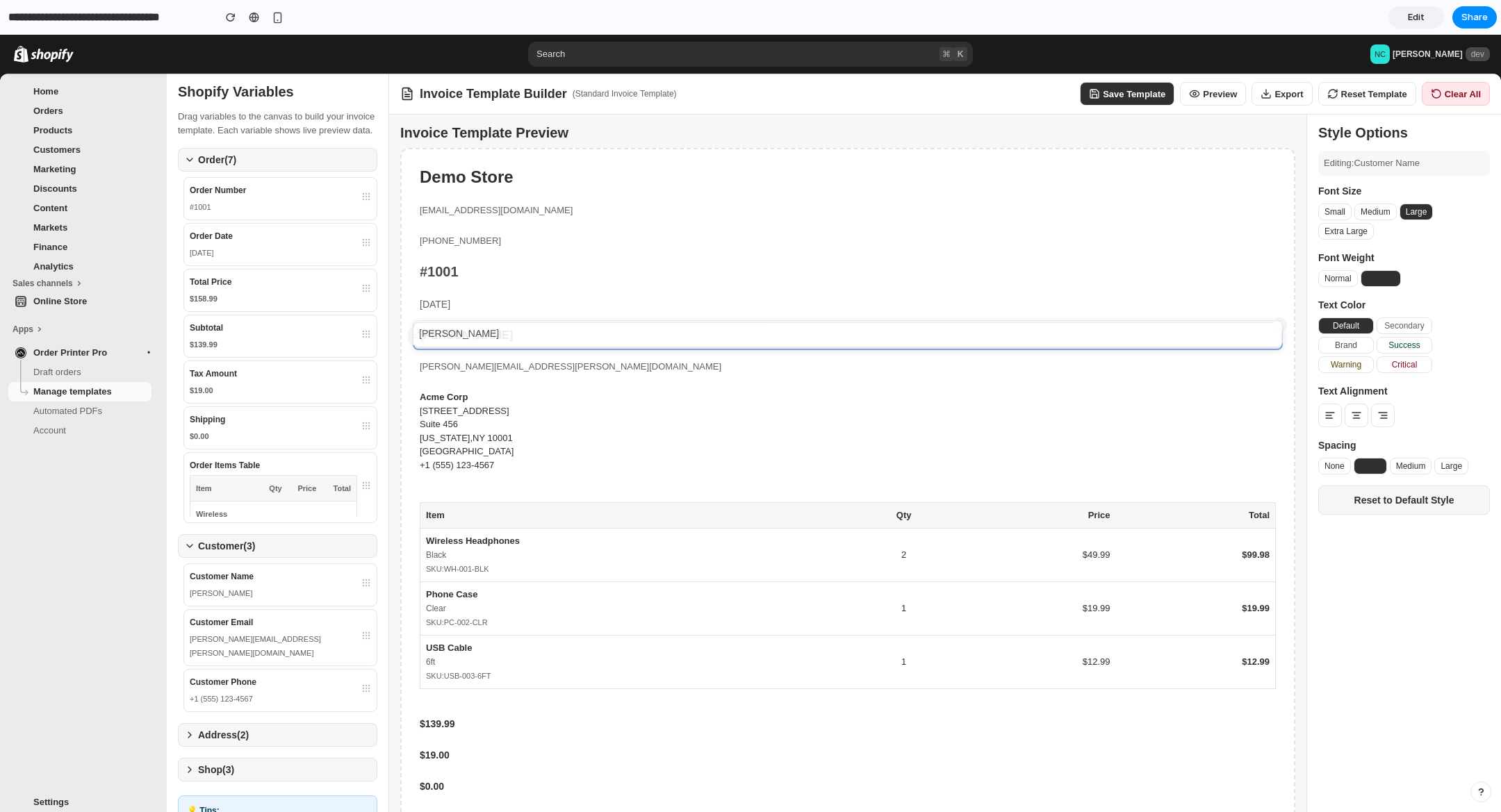
drag, startPoint x: 414, startPoint y: 338, endPoint x: 1284, endPoint y: 345, distance: 870.0
click at [1284, 345] on div "Invoice Template Preview Demo Store [EMAIL_ADDRESS][DOMAIN_NAME] +1 (555) 987-6…" at bounding box center [945, 504] width 1112 height 778
click at [1370, 235] on button "Extra Large" at bounding box center [1346, 231] width 55 height 16
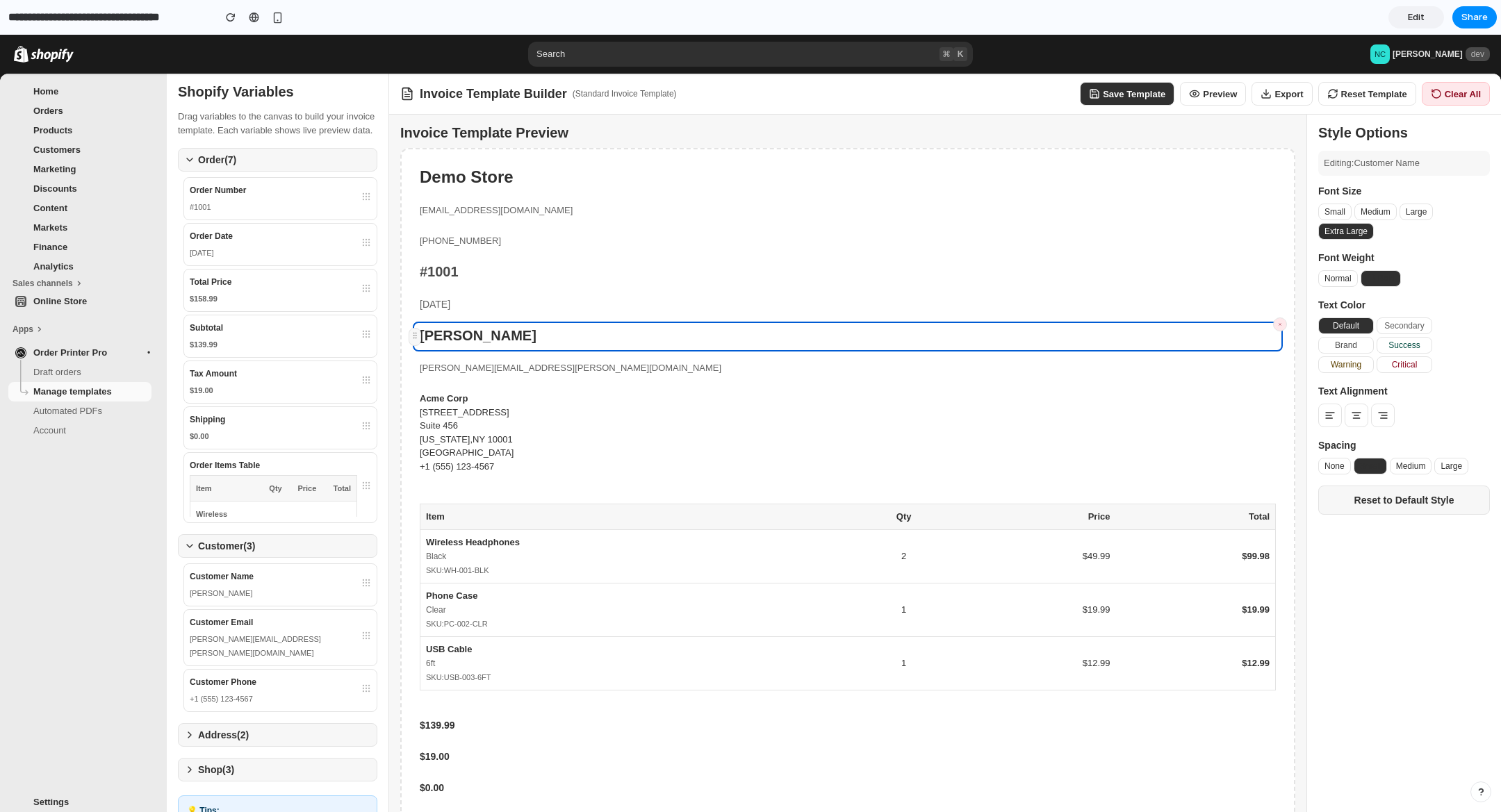
click at [1343, 212] on button "Small" at bounding box center [1335, 212] width 33 height 16
click at [1388, 216] on button "Medium" at bounding box center [1376, 212] width 42 height 16
click at [1409, 216] on button "Large" at bounding box center [1417, 212] width 34 height 16
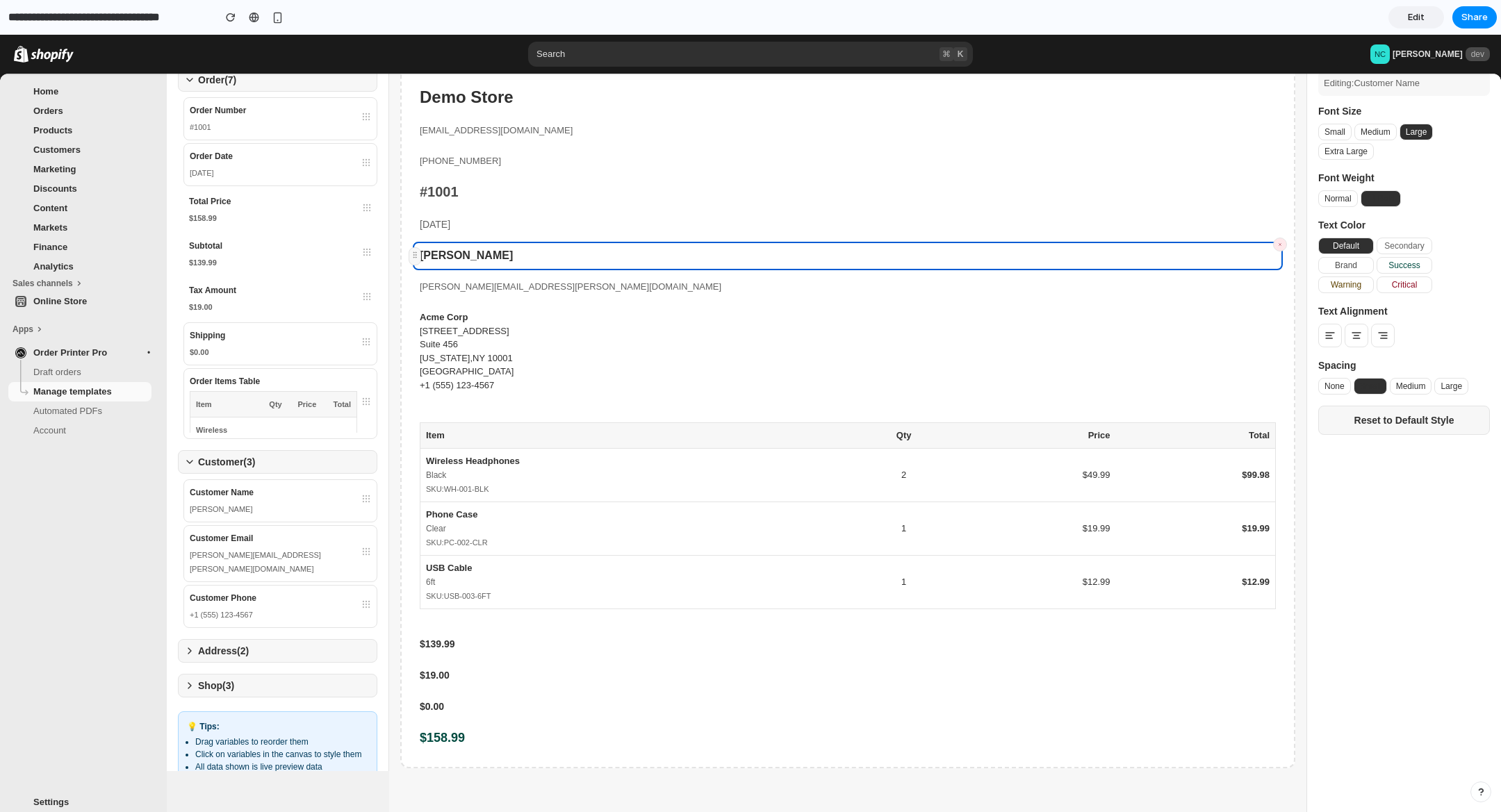
click at [231, 659] on button "Address ( 2 )" at bounding box center [278, 651] width 199 height 24
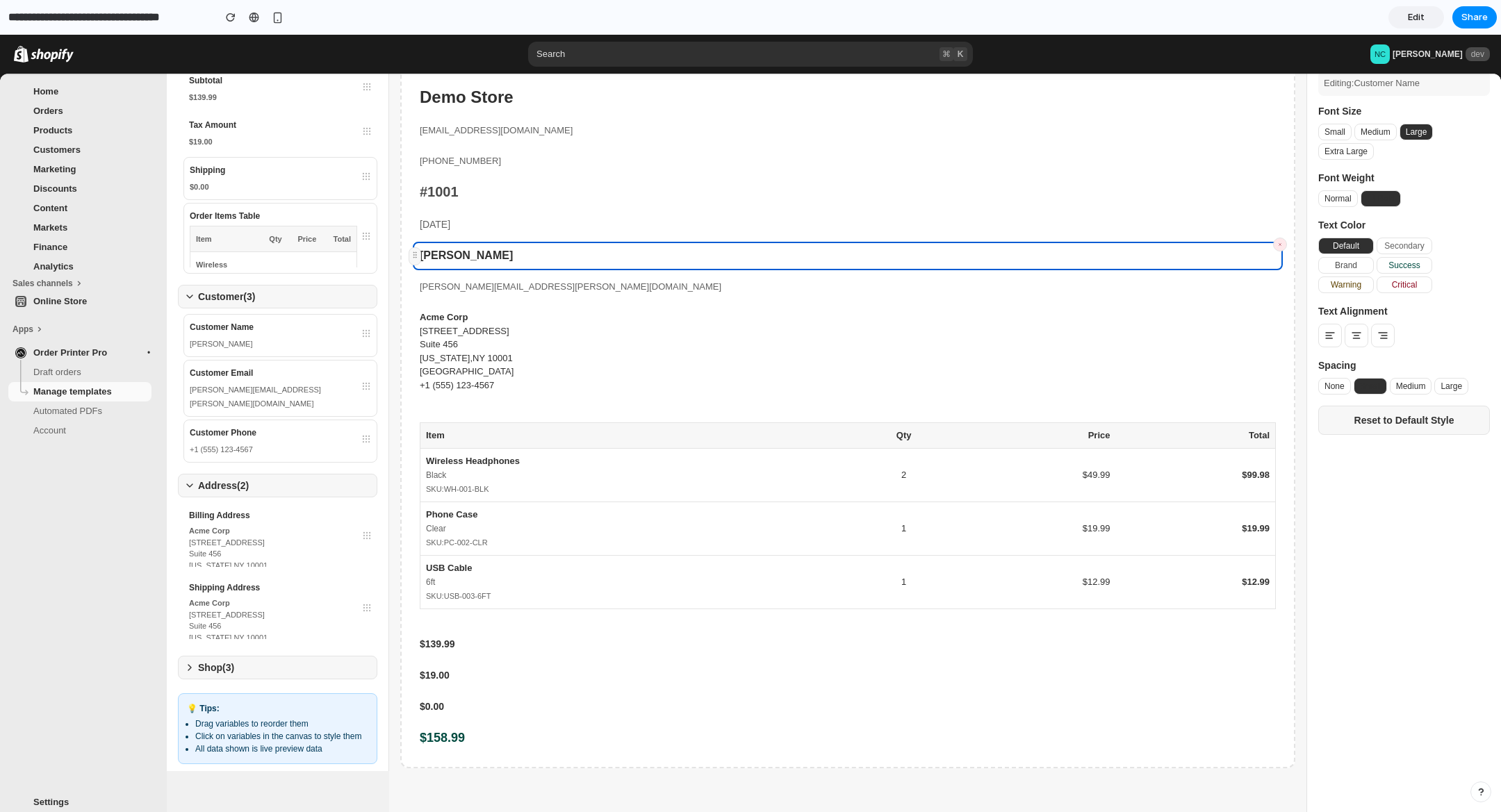
scroll to position [192, 0]
click at [245, 533] on div "[STREET_ADDRESS]" at bounding box center [274, 539] width 169 height 12
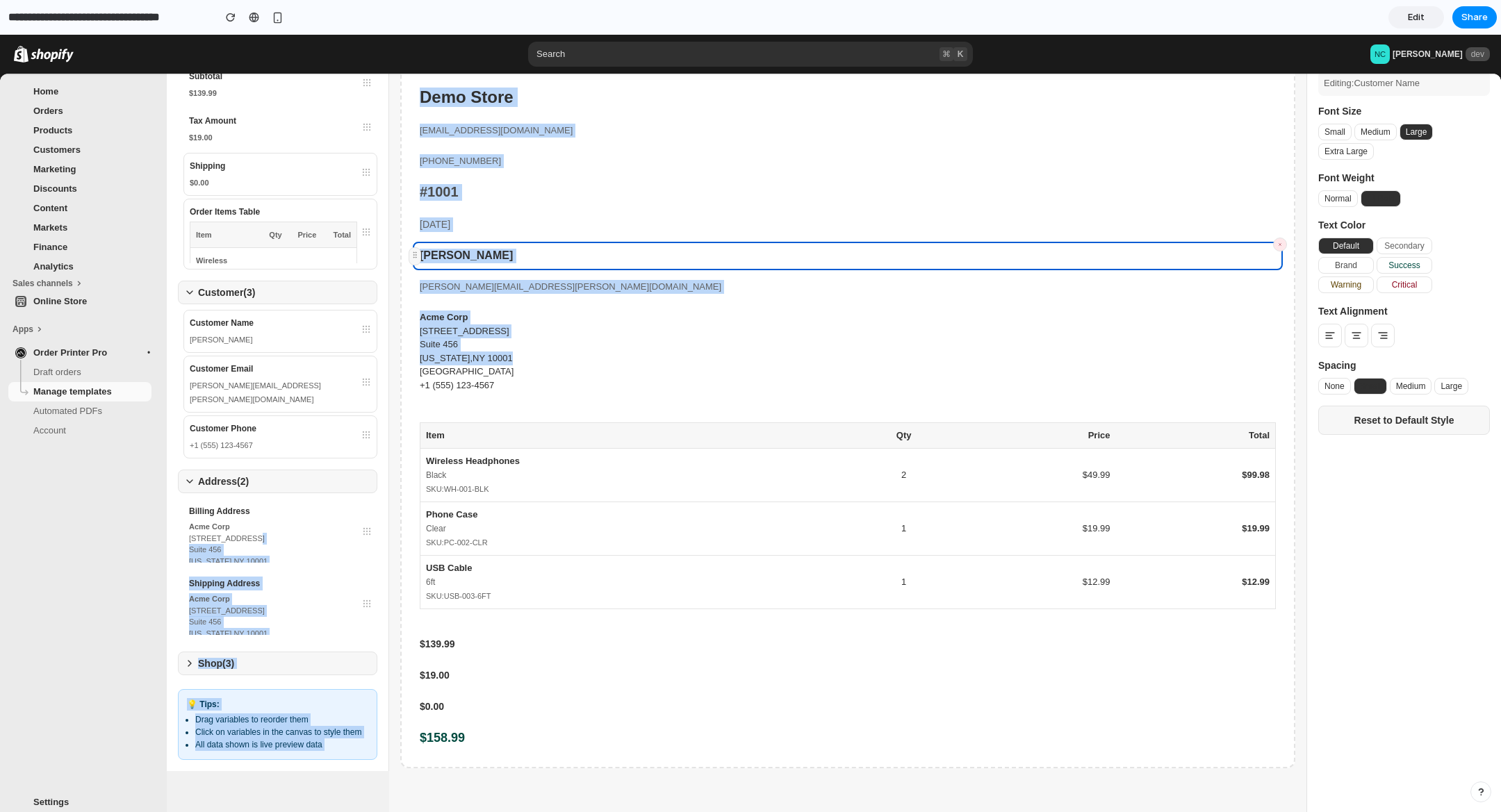
drag, startPoint x: 475, startPoint y: 505, endPoint x: 631, endPoint y: 360, distance: 213.0
click at [631, 359] on div "Shopify Variables Drag variables to the canvas to build your invoice template. …" at bounding box center [834, 382] width 1335 height 778
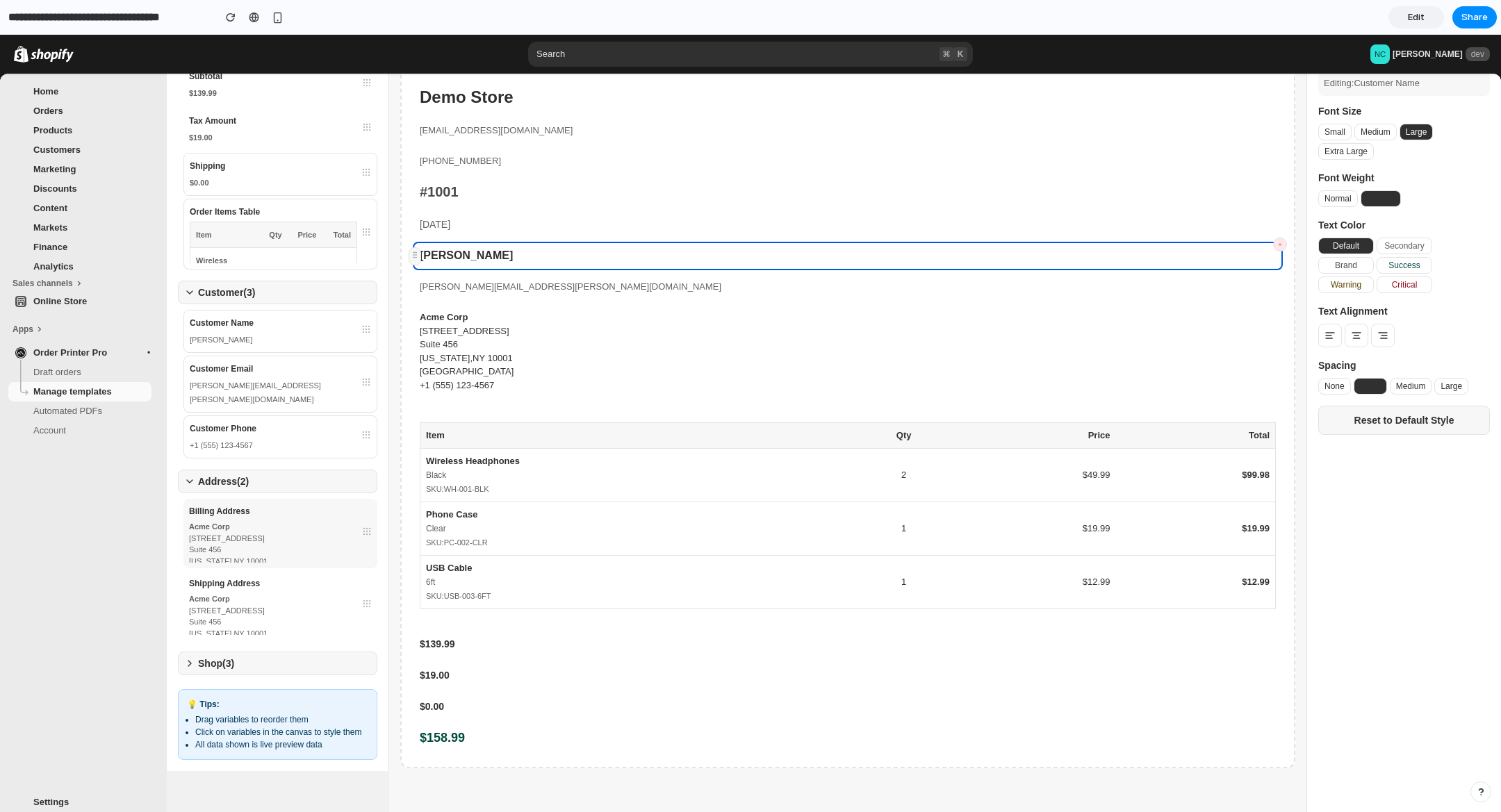
drag, startPoint x: 260, startPoint y: 544, endPoint x: 252, endPoint y: 583, distance: 39.8
click at [260, 556] on div "[US_STATE][GEOGRAPHIC_DATA]" at bounding box center [274, 561] width 169 height 12
drag, startPoint x: 287, startPoint y: 419, endPoint x: 297, endPoint y: 419, distance: 10.0
click at [287, 419] on div "Customer Phone [PHONE_NUMBER]" at bounding box center [280, 437] width 194 height 41
drag, startPoint x: 368, startPoint y: 422, endPoint x: 474, endPoint y: 325, distance: 143.7
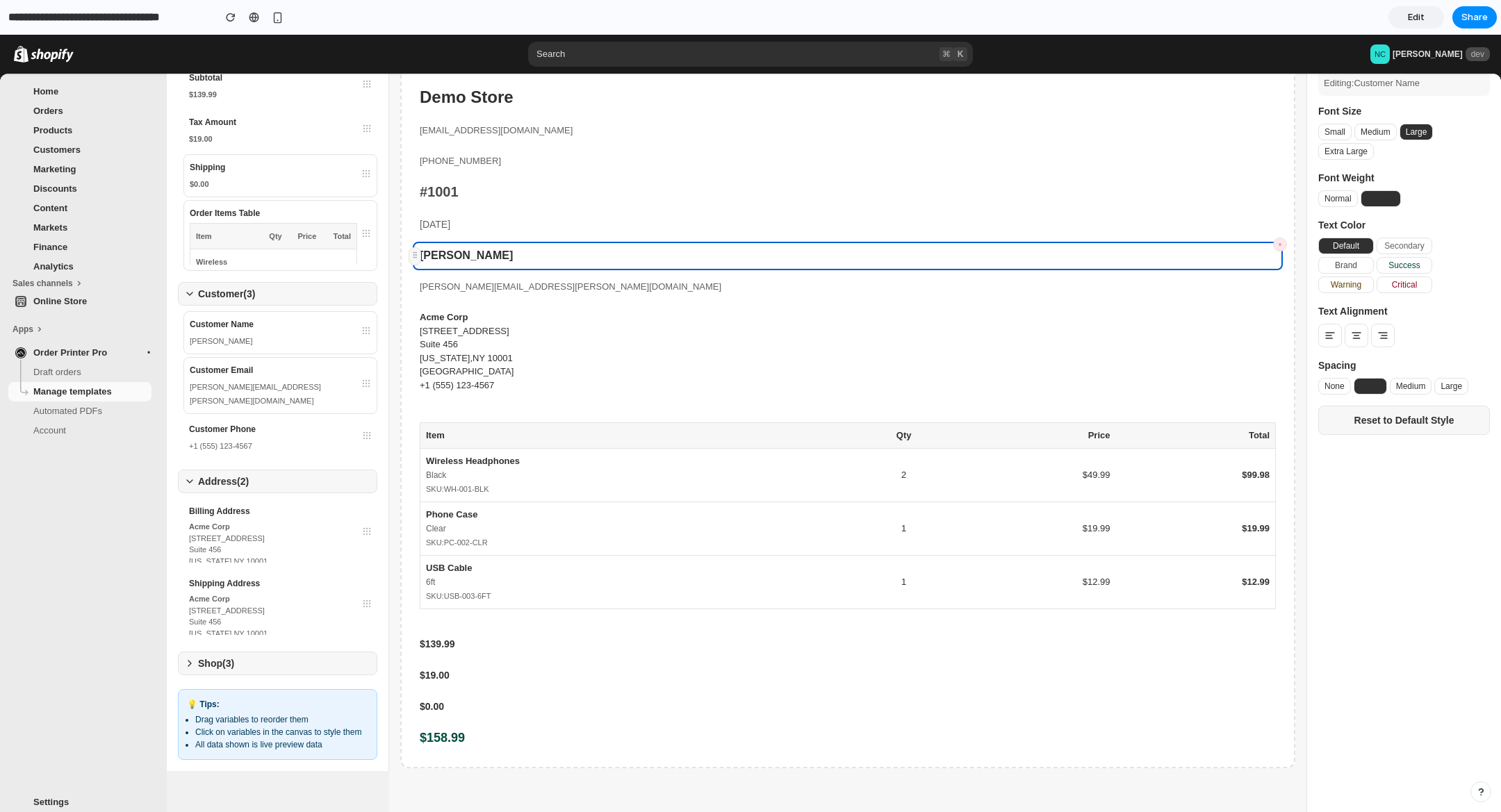
click at [635, 240] on div "Shopify Variables Drag variables to the canvas to build your invoice template. …" at bounding box center [834, 382] width 1335 height 778
drag, startPoint x: 400, startPoint y: 383, endPoint x: 371, endPoint y: 412, distance: 41.0
click at [402, 383] on div "Invoice Template Preview Demo Store [EMAIL_ADDRESS][DOMAIN_NAME] +1 (555) 987-6…" at bounding box center [847, 424] width 917 height 778
drag, startPoint x: 359, startPoint y: 421, endPoint x: 369, endPoint y: 426, distance: 11.2
click at [375, 445] on div "Shopify Variables Drag variables to the canvas to build your invoice template. …" at bounding box center [278, 382] width 222 height 778
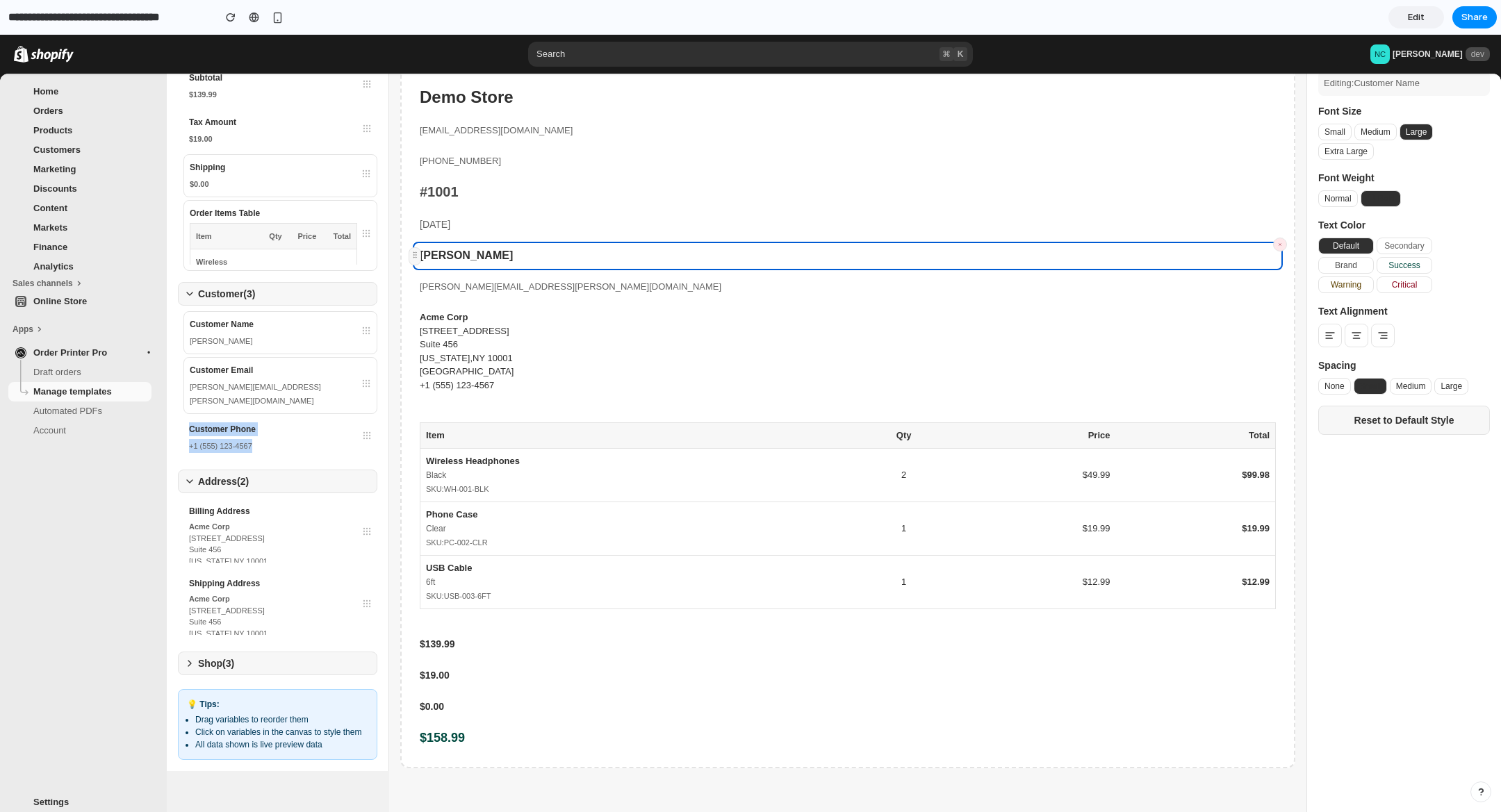
drag, startPoint x: 368, startPoint y: 421, endPoint x: 515, endPoint y: 443, distance: 148.6
click at [395, 456] on div "Shopify Variables Drag variables to the canvas to build your invoice template. …" at bounding box center [834, 382] width 1335 height 778
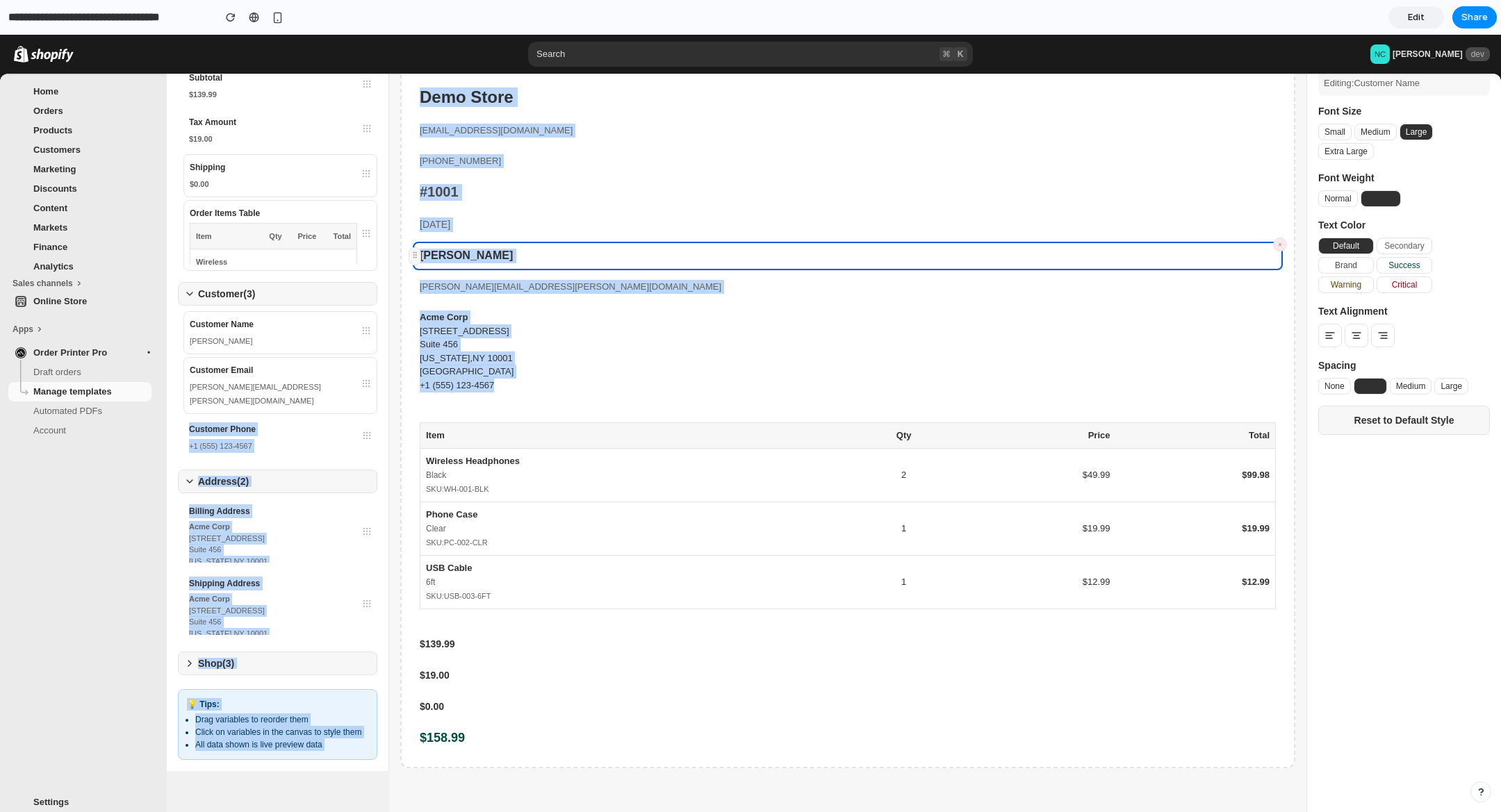
click at [611, 393] on div "Acme Corp [STREET_ADDRESS][US_STATE] +1 (555) 123-4567" at bounding box center [847, 358] width 870 height 109
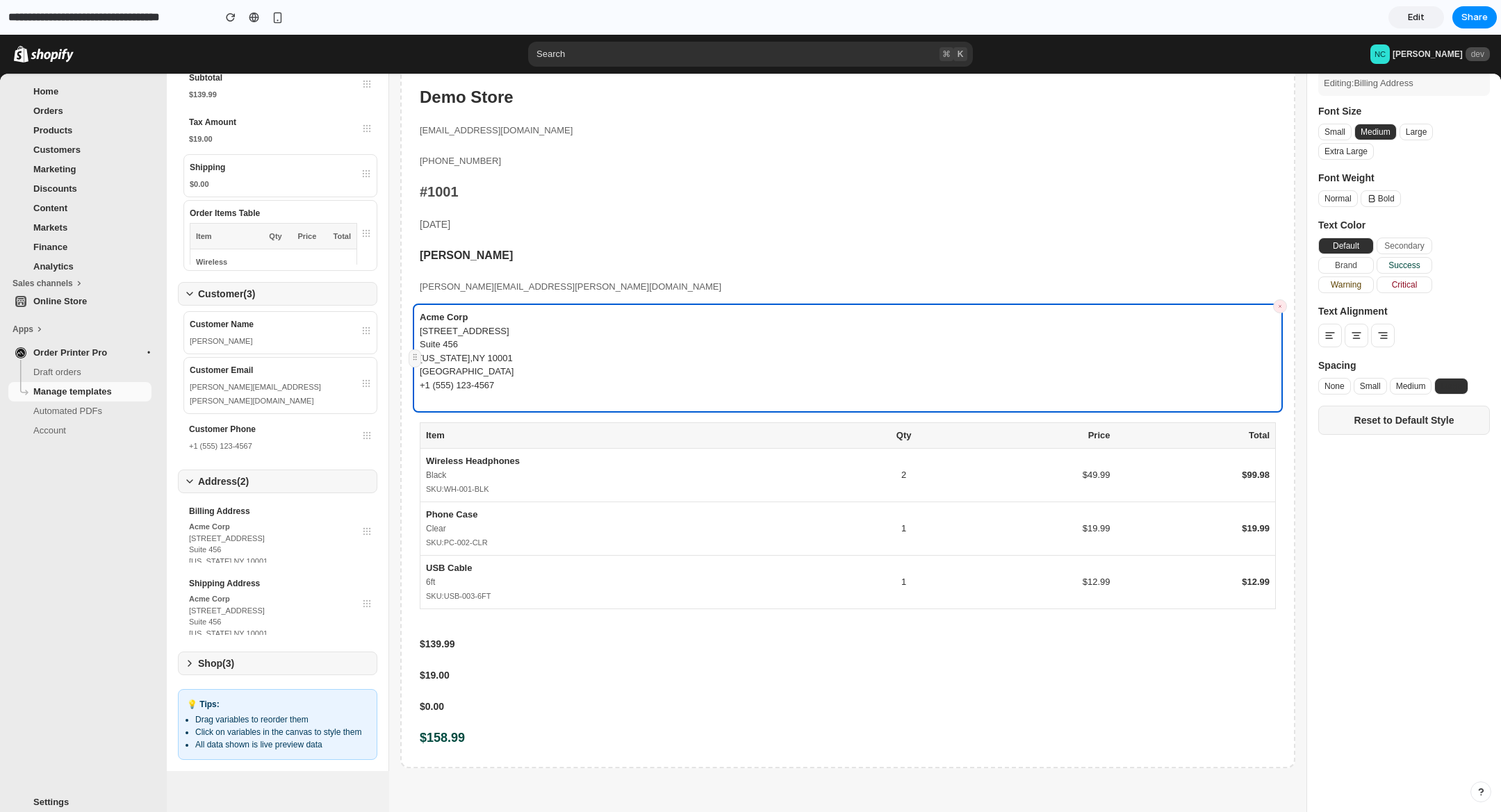
click at [533, 445] on th "Item" at bounding box center [636, 436] width 431 height 26
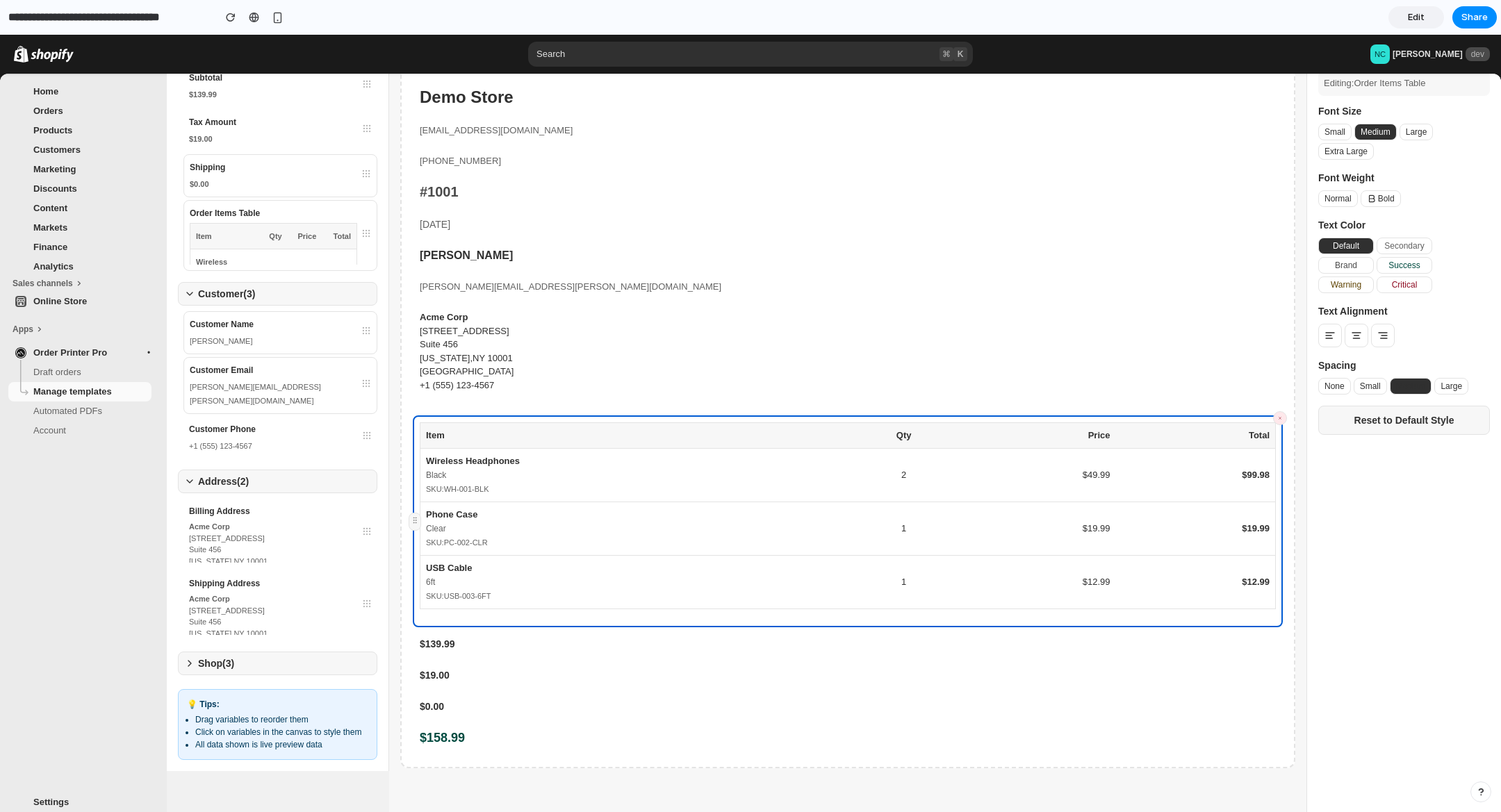
scroll to position [0, 0]
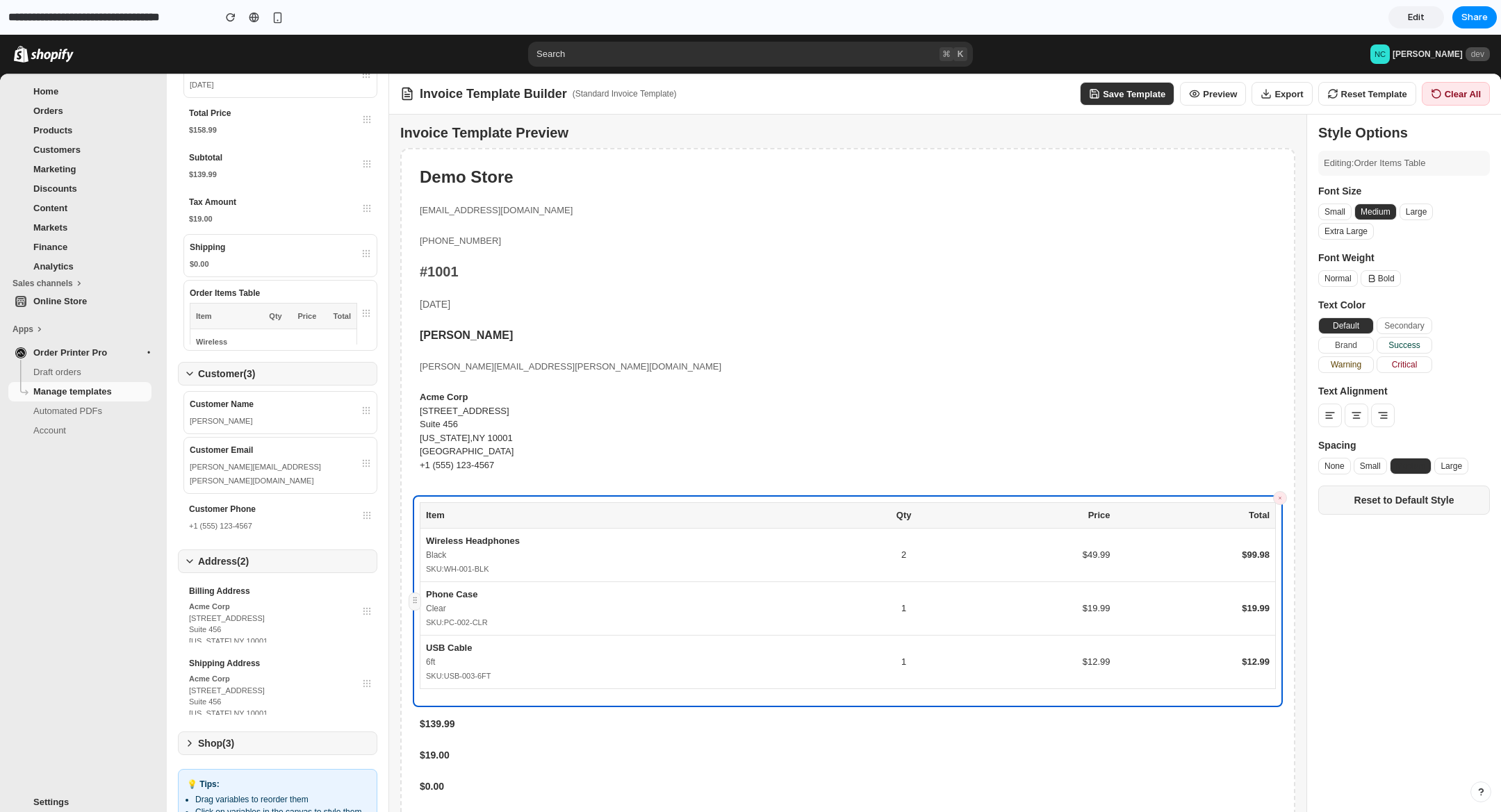
click at [482, 245] on span "[PHONE_NUMBER]" at bounding box center [461, 240] width 81 height 11
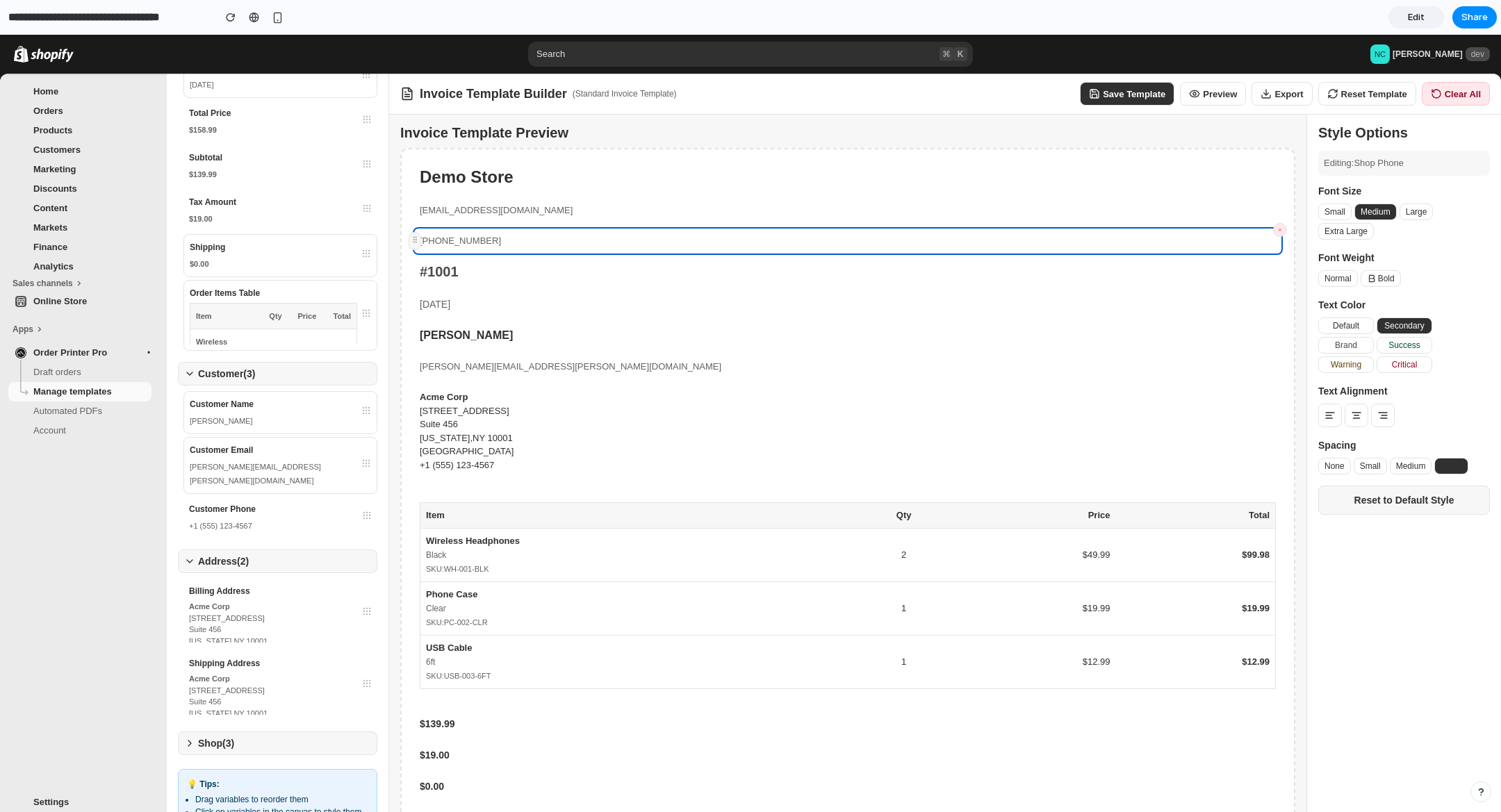
click at [1227, 99] on button "Preview" at bounding box center [1213, 94] width 66 height 24
click at [1225, 98] on button "Preview" at bounding box center [1213, 94] width 66 height 24
click at [498, 142] on div "Invoice Template Preview Demo Store [EMAIL_ADDRESS][DOMAIN_NAME] +1 (555) 987-6…" at bounding box center [847, 504] width 917 height 778
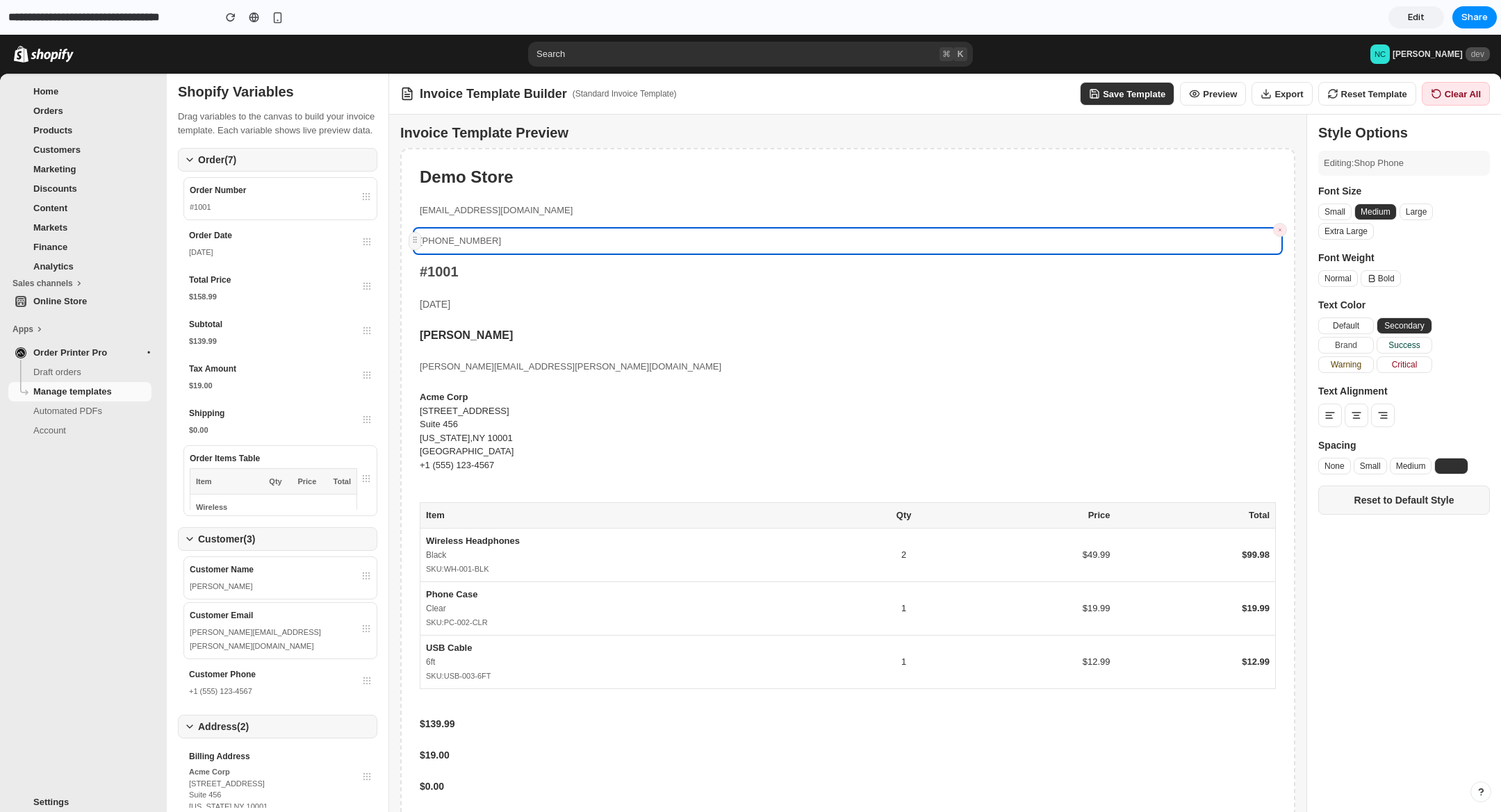
click at [1363, 99] on button "Reset Template" at bounding box center [1368, 94] width 98 height 24
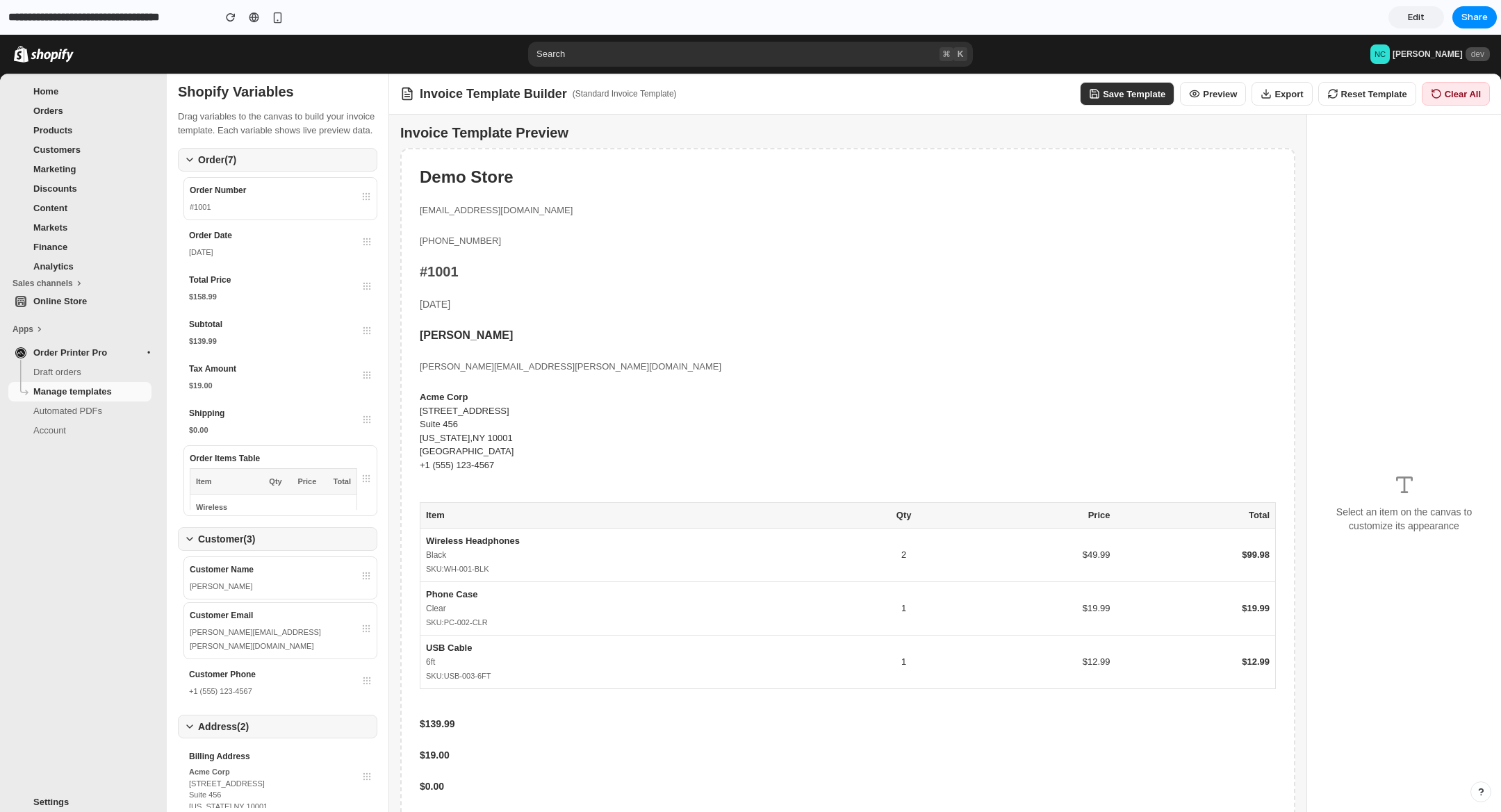
scroll to position [80, 0]
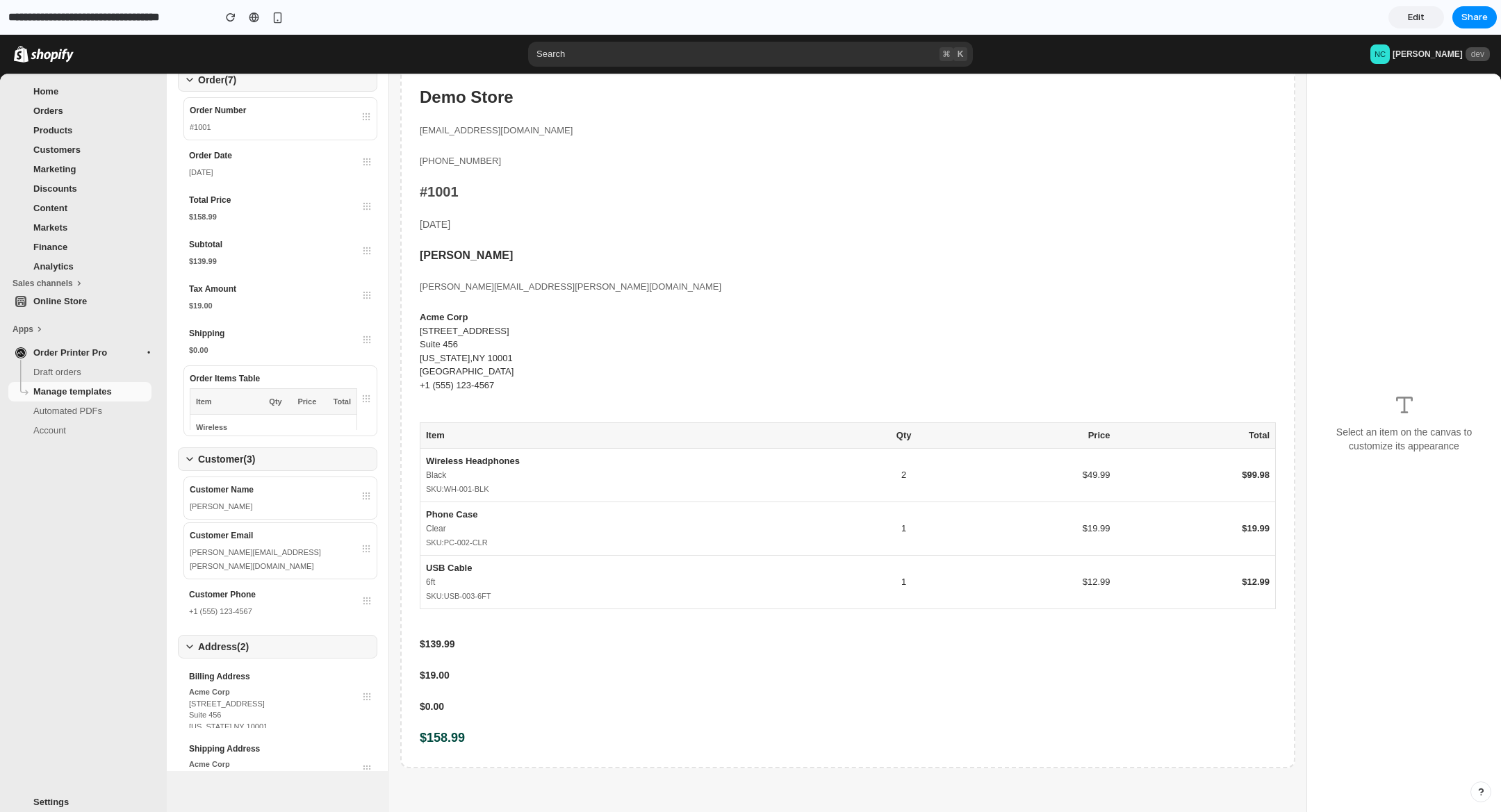
drag, startPoint x: 453, startPoint y: 435, endPoint x: 526, endPoint y: 443, distance: 73.4
click at [526, 443] on th "Item" at bounding box center [636, 436] width 431 height 26
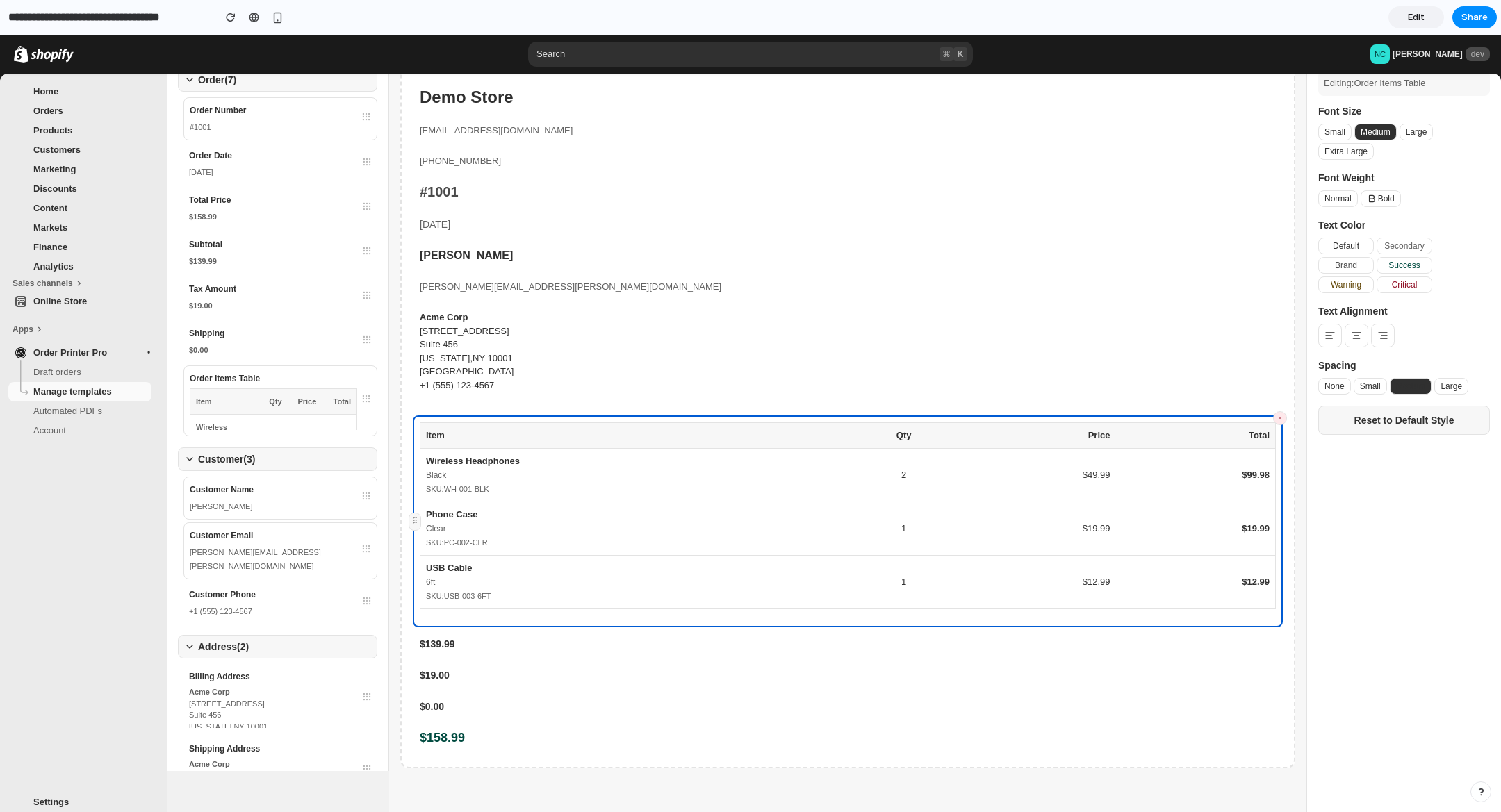
drag, startPoint x: 459, startPoint y: 633, endPoint x: 445, endPoint y: 644, distance: 17.8
click at [459, 633] on div "$139.99" at bounding box center [847, 644] width 870 height 28
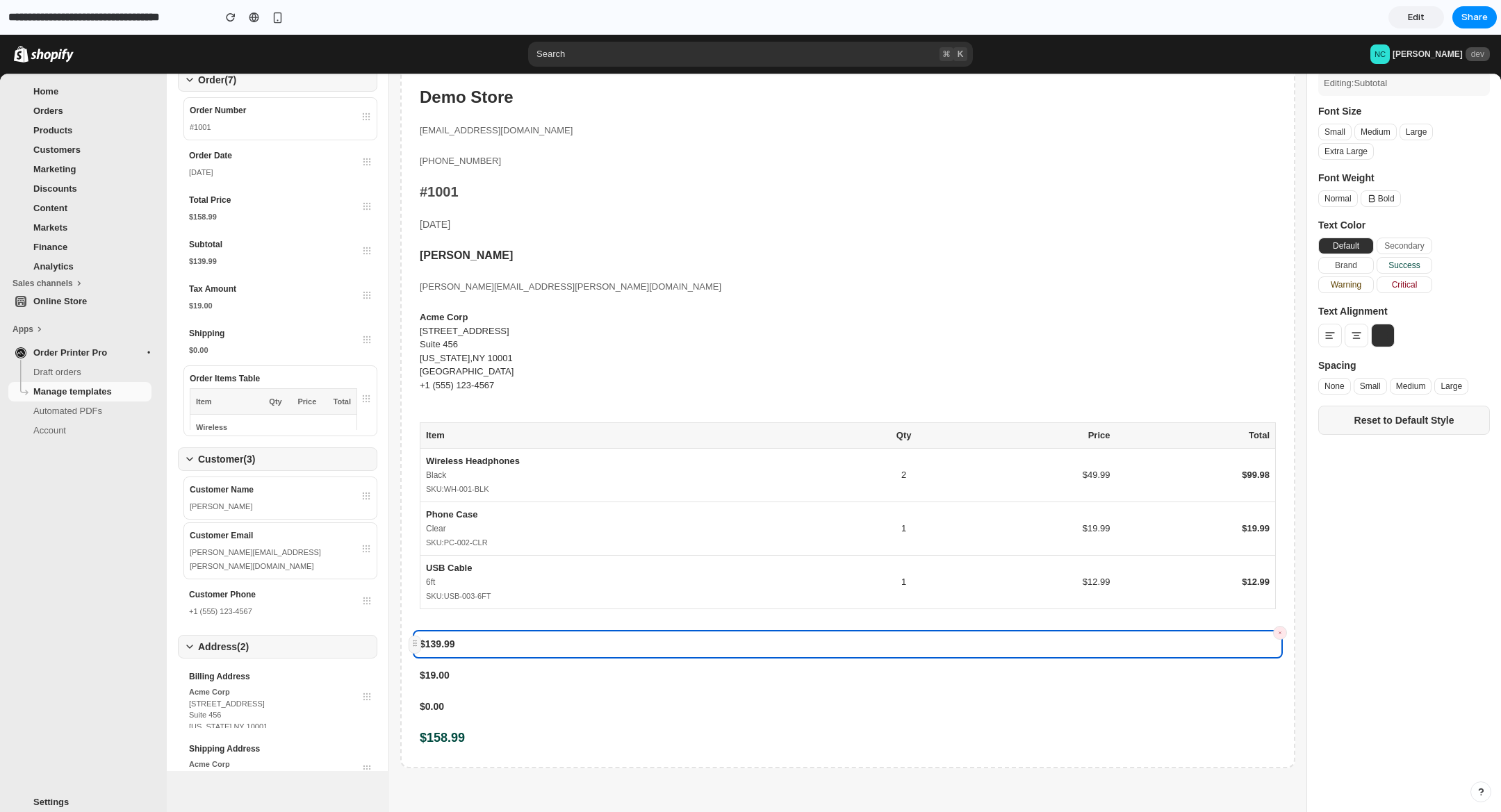
drag, startPoint x: 457, startPoint y: 674, endPoint x: 382, endPoint y: 649, distance: 79.1
click at [457, 673] on div "$19.00" at bounding box center [847, 675] width 870 height 28
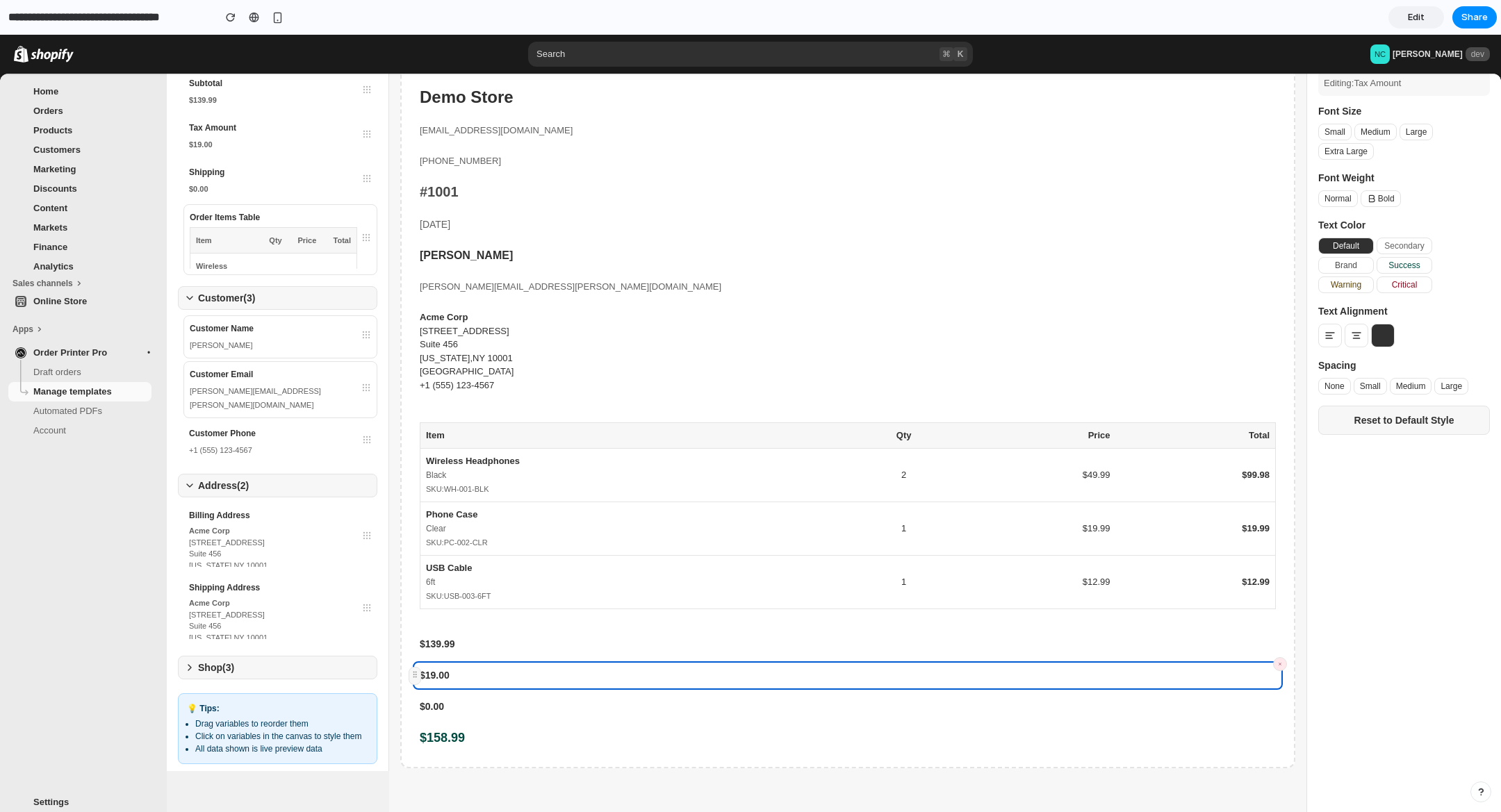
scroll to position [192, 0]
click at [237, 652] on button "Shop ( 3 )" at bounding box center [278, 663] width 199 height 24
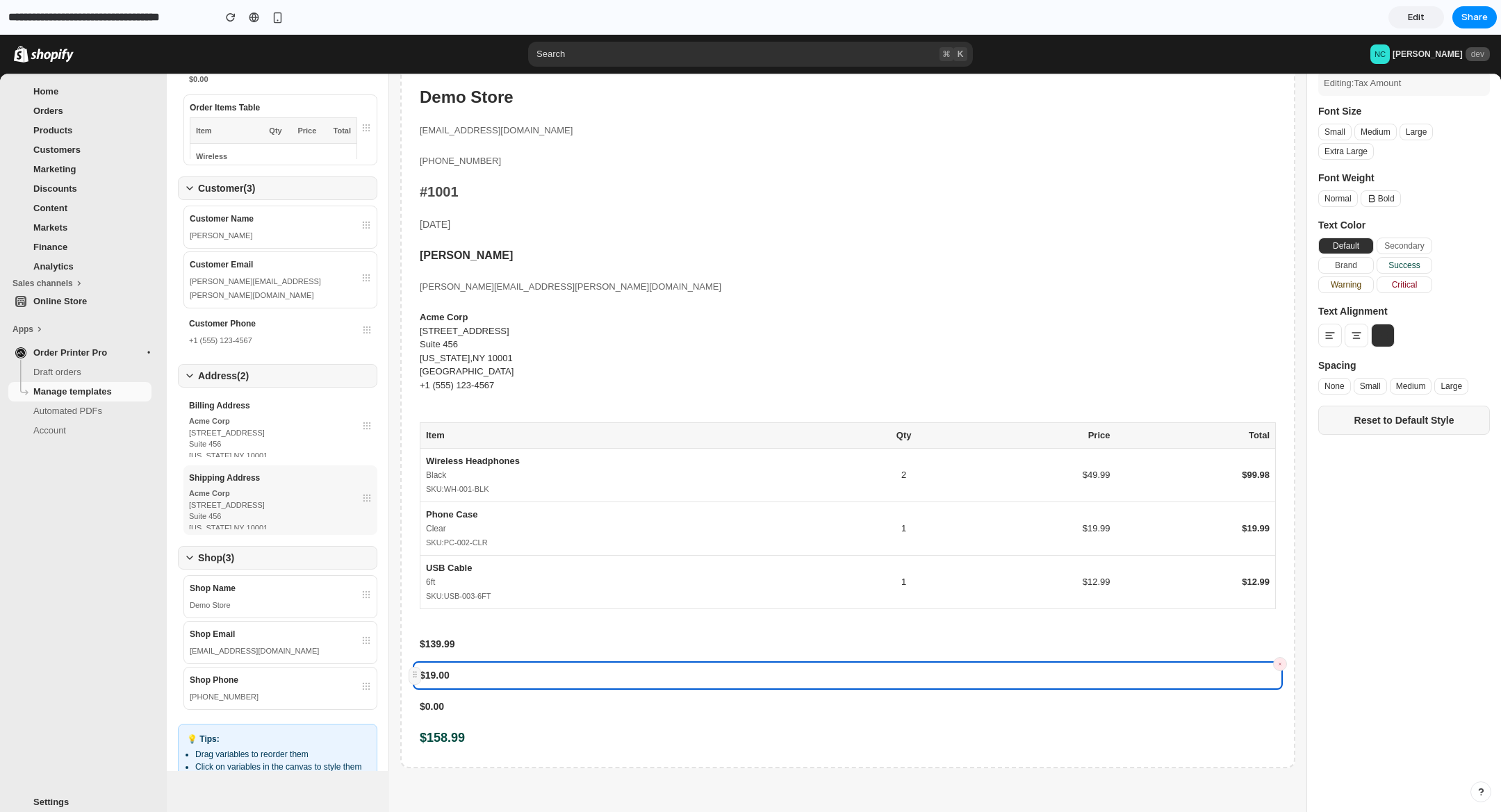
scroll to position [332, 0]
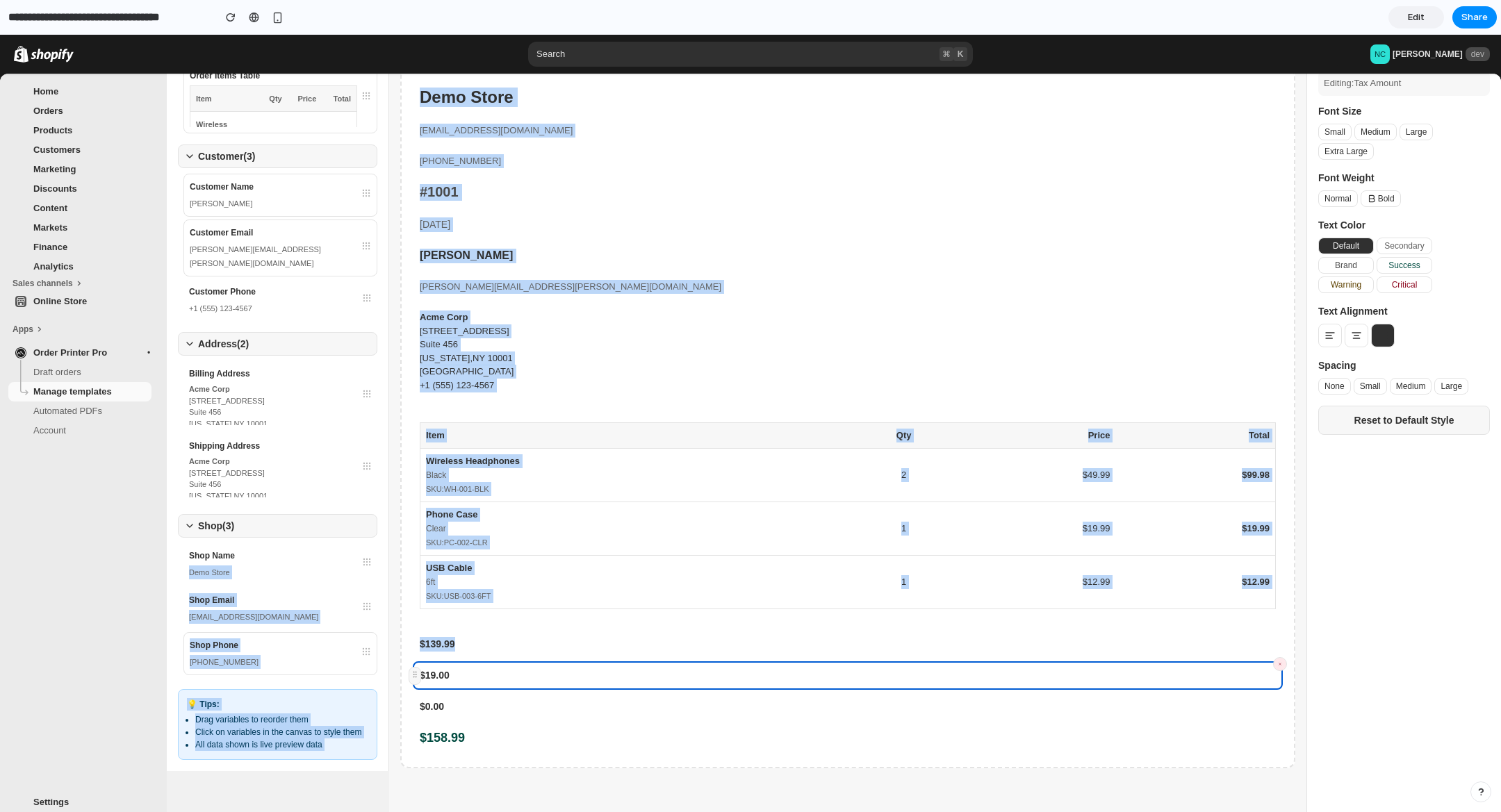
drag, startPoint x: 463, startPoint y: 603, endPoint x: 479, endPoint y: 636, distance: 36.7
click at [523, 654] on div "Shopify Variables Drag variables to the canvas to build your invoice template. …" at bounding box center [834, 382] width 1335 height 778
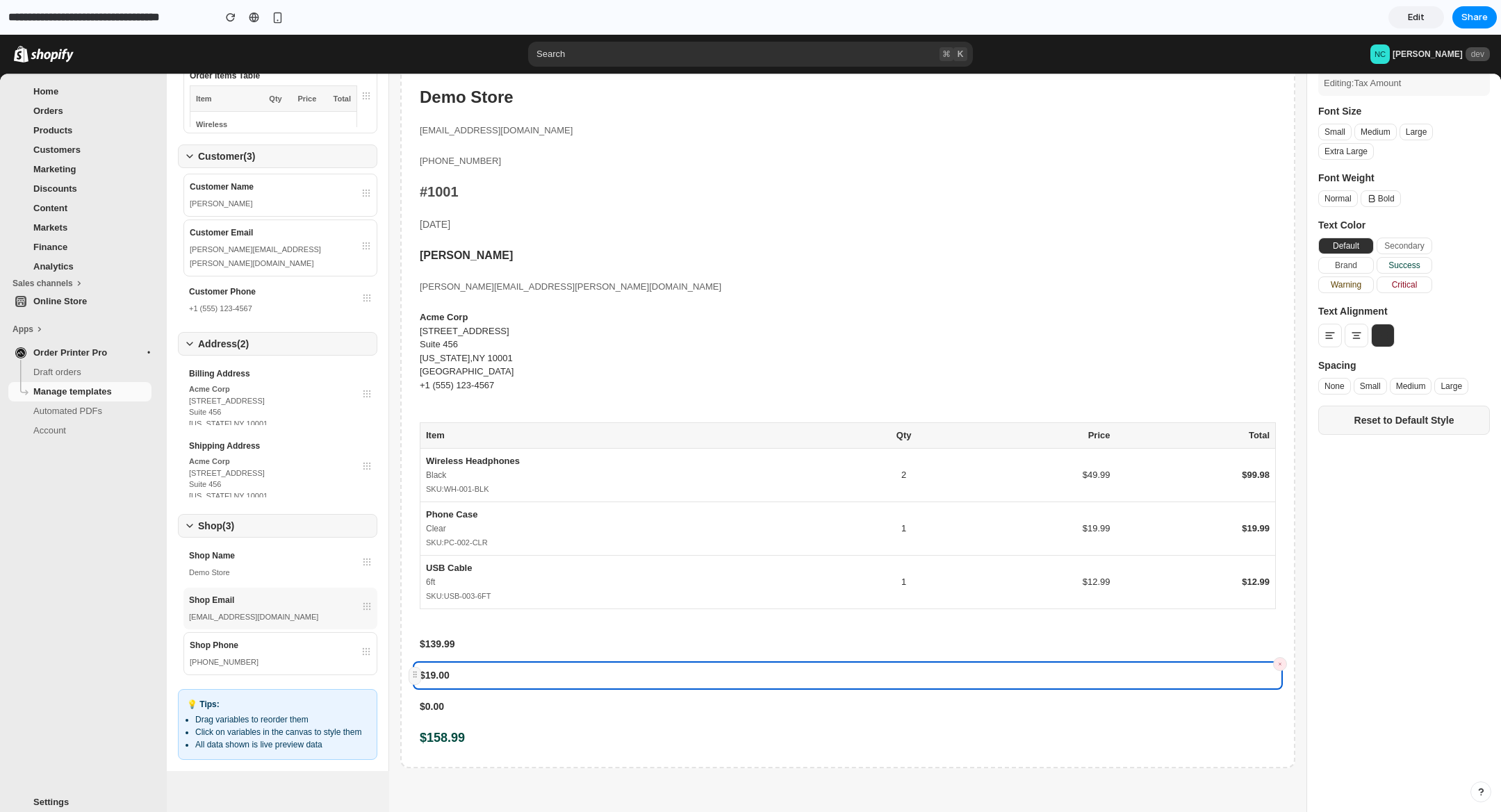
click at [267, 544] on div "Shop Name Demo Store" at bounding box center [280, 564] width 194 height 41
drag, startPoint x: 263, startPoint y: 546, endPoint x: 314, endPoint y: 565, distance: 54.4
click at [314, 564] on div "Shop Name Demo Store" at bounding box center [280, 564] width 194 height 41
click at [292, 656] on div "[PHONE_NUMBER]" at bounding box center [280, 662] width 183 height 14
drag, startPoint x: 313, startPoint y: 606, endPoint x: 329, endPoint y: 629, distance: 28.0
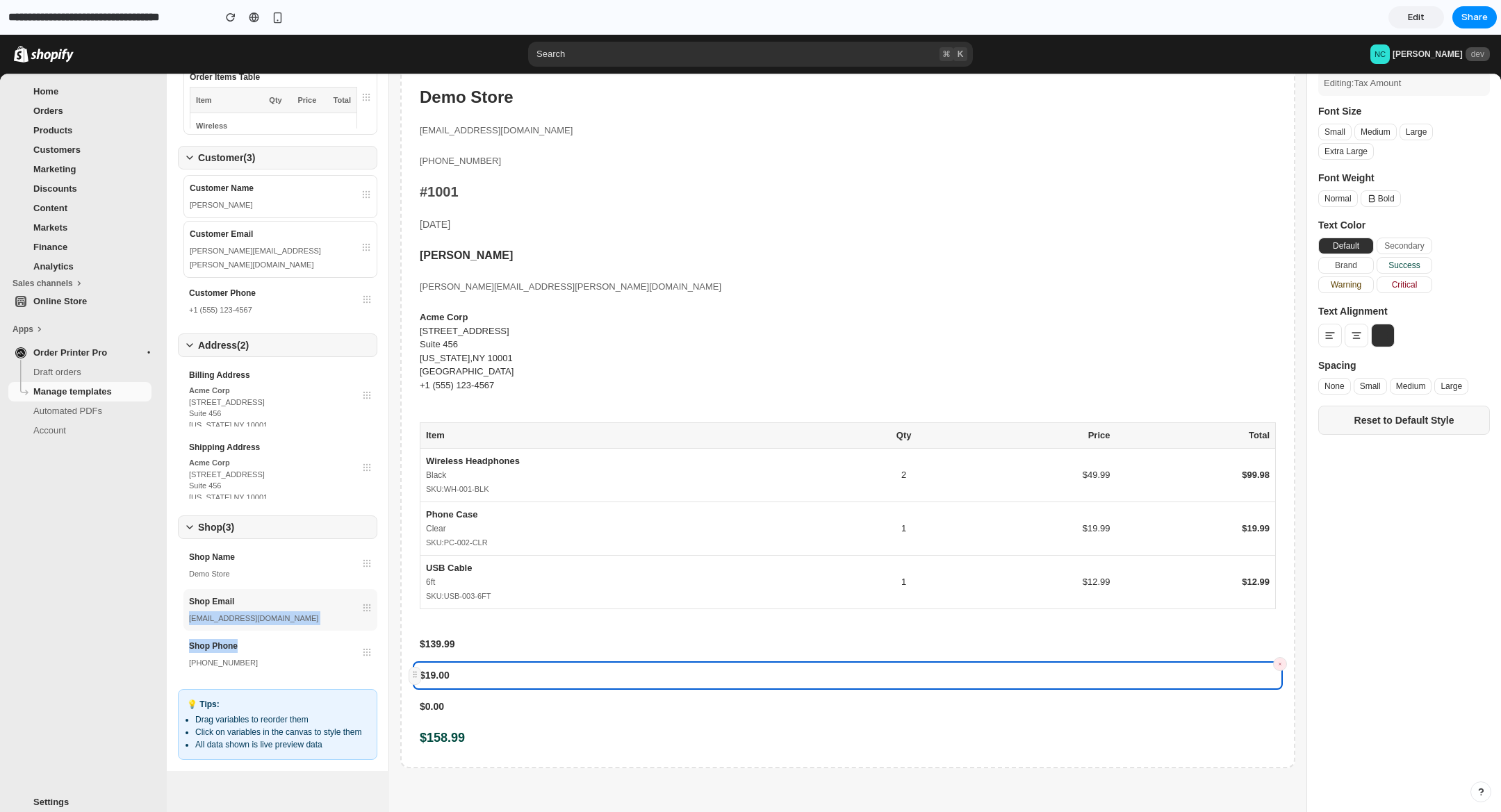
click at [330, 627] on div "Shop Name Demo Store Shop Email [EMAIL_ADDRESS][DOMAIN_NAME] Shop Phone [PHONE_…" at bounding box center [278, 609] width 199 height 131
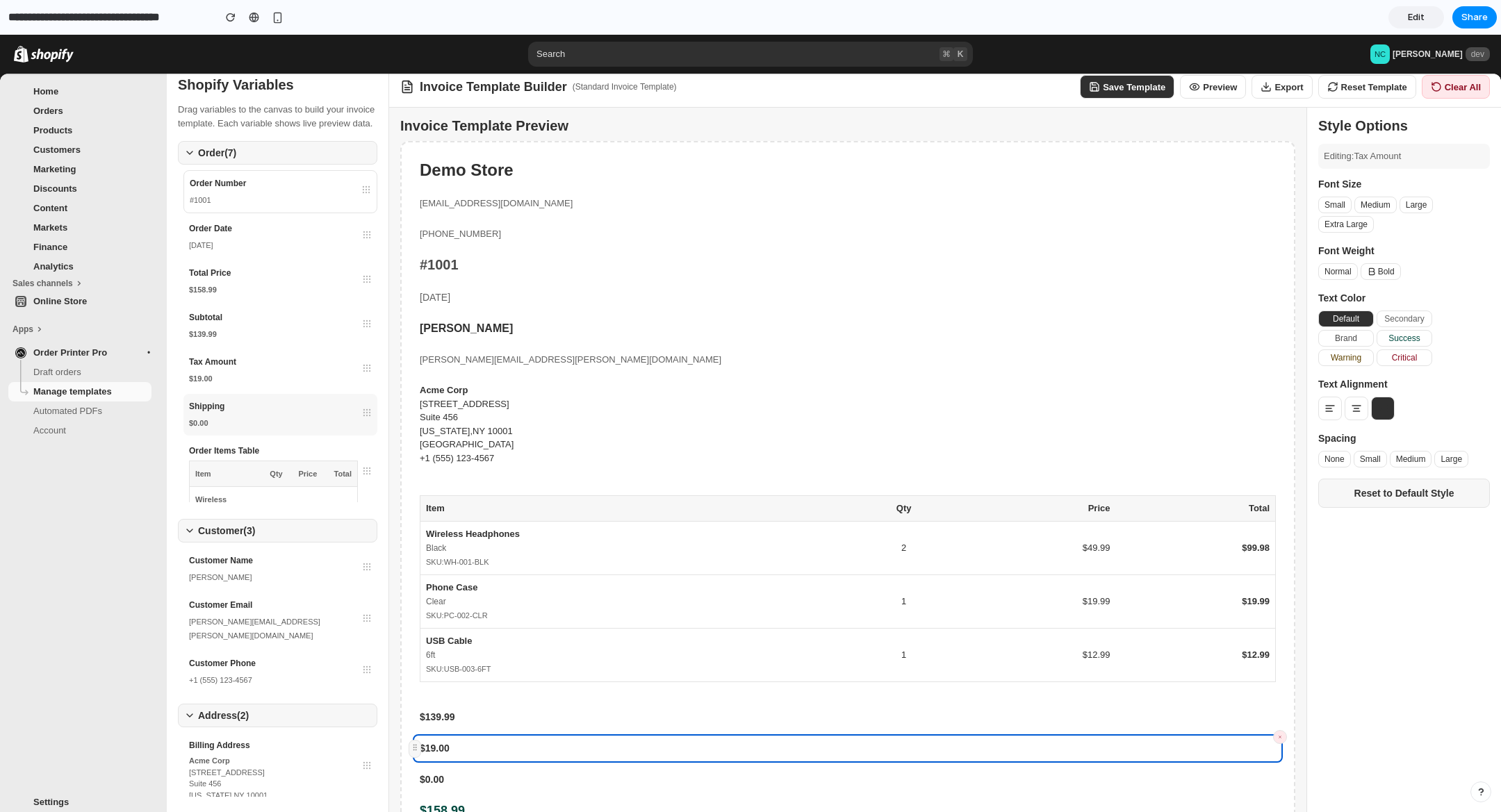
scroll to position [0, 0]
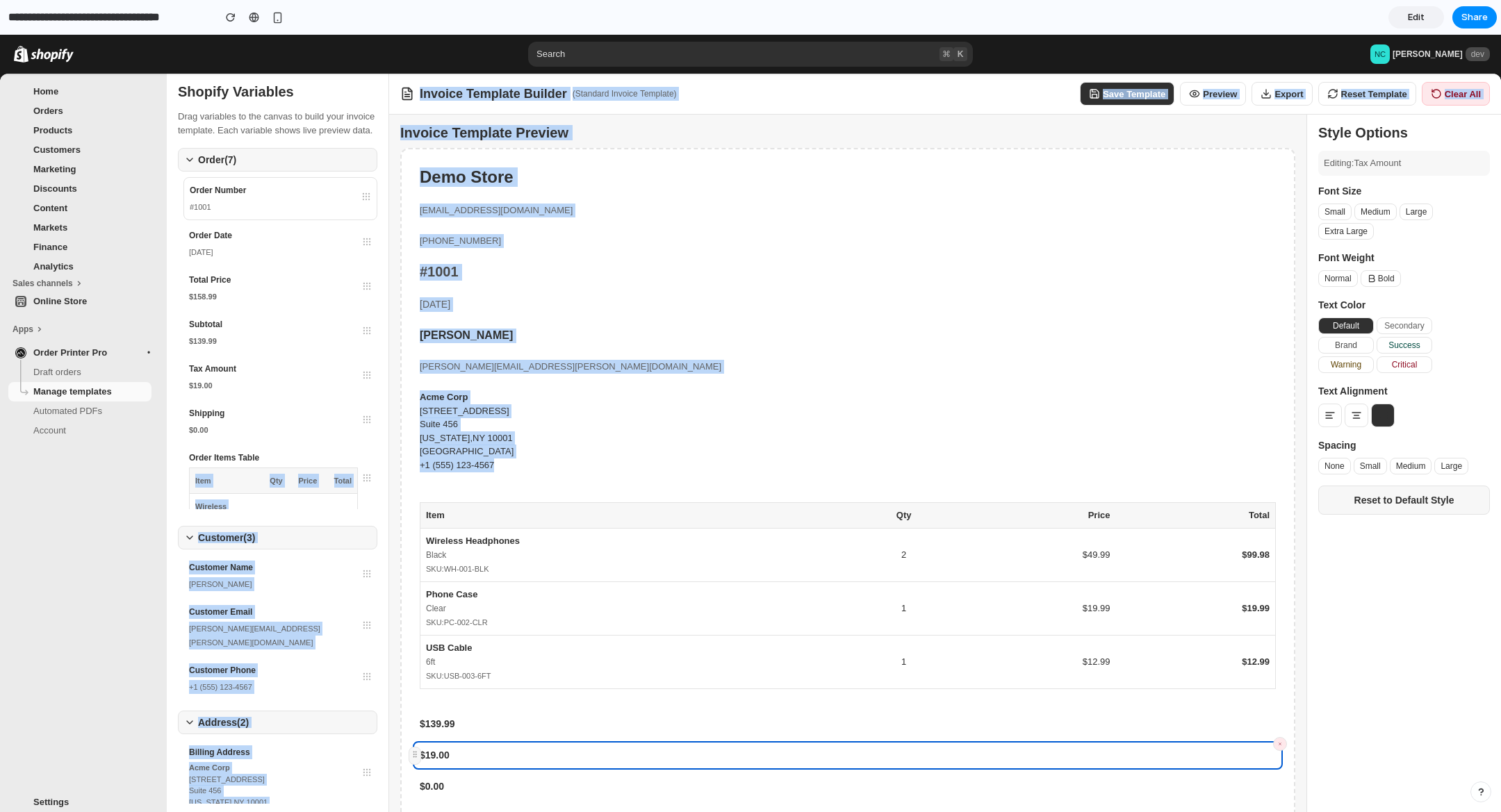
drag, startPoint x: 364, startPoint y: 517, endPoint x: 526, endPoint y: 481, distance: 166.0
click at [527, 481] on div "Shopify Variables Drag variables to the canvas to build your invoice template. …" at bounding box center [834, 463] width 1335 height 778
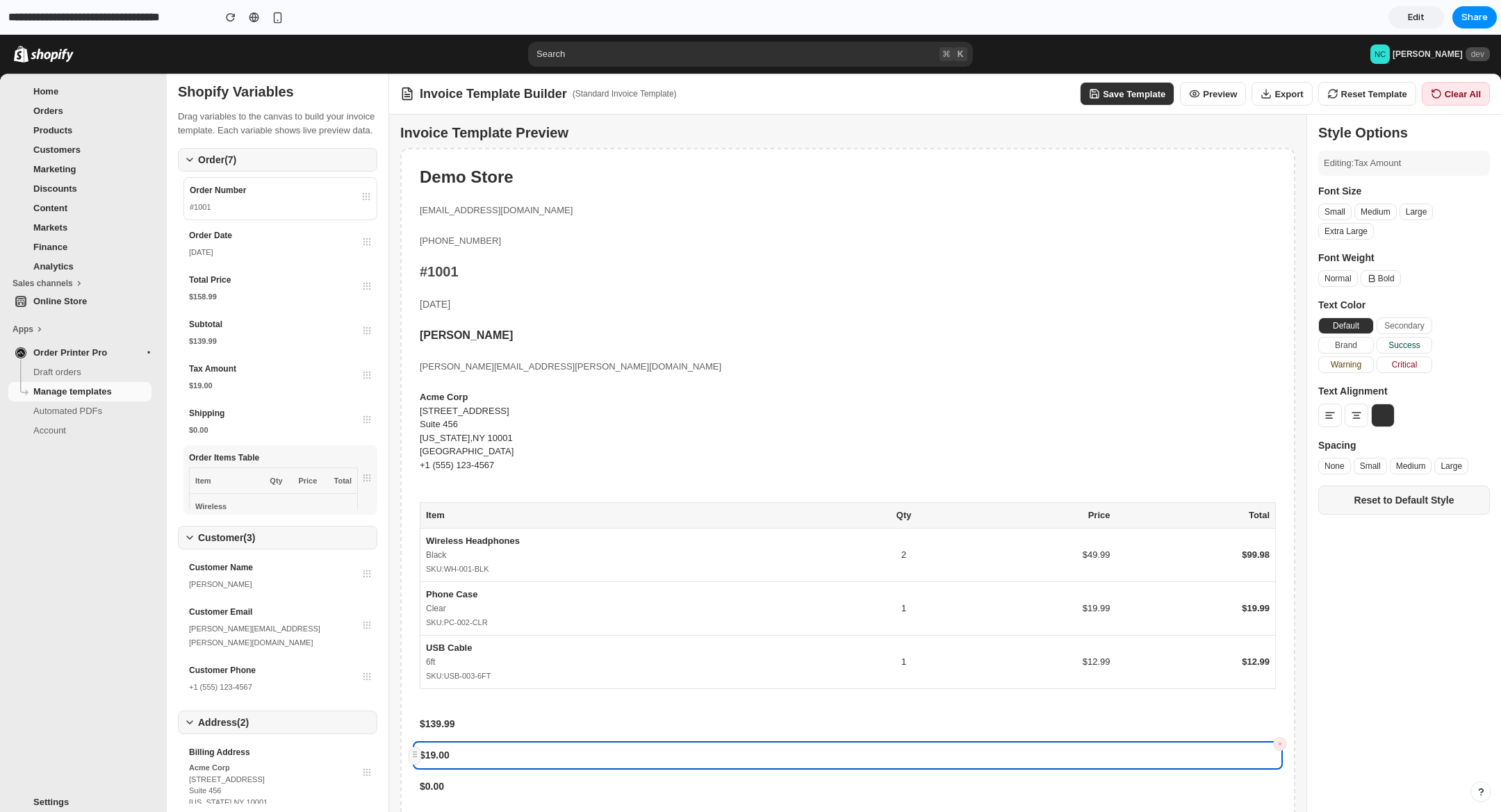
drag, startPoint x: 322, startPoint y: 484, endPoint x: 250, endPoint y: 485, distance: 72.0
click at [318, 465] on div "Order Items Table" at bounding box center [280, 457] width 183 height 14
drag, startPoint x: 240, startPoint y: 484, endPoint x: 367, endPoint y: 460, distance: 129.2
click at [260, 509] on div "Order Items Table Item Qty Price Total Wireless Headphones Black SKU: WH-001-BL…" at bounding box center [280, 479] width 194 height 69
click at [523, 388] on div "Acme Corp [STREET_ADDRESS][US_STATE] +1 (555) 123-4567" at bounding box center [847, 438] width 870 height 109
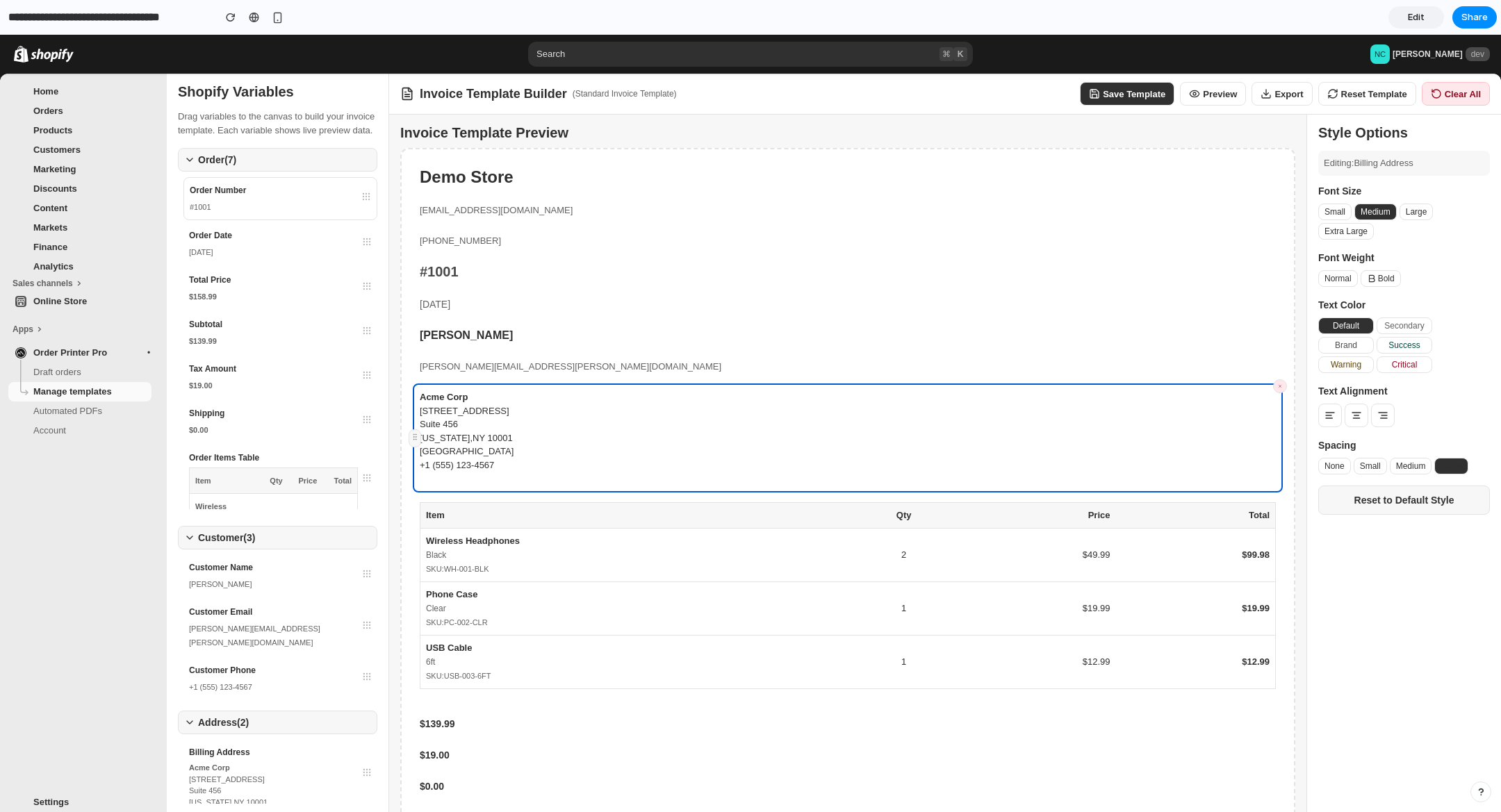
drag, startPoint x: 1336, startPoint y: 421, endPoint x: 1351, endPoint y: 421, distance: 15.0
click at [1337, 421] on button at bounding box center [1330, 415] width 24 height 24
drag, startPoint x: 1354, startPoint y: 421, endPoint x: 1376, endPoint y: 418, distance: 22.2
click at [1354, 421] on icon at bounding box center [1357, 416] width 11 height 11
click at [1383, 418] on icon at bounding box center [1383, 416] width 11 height 11
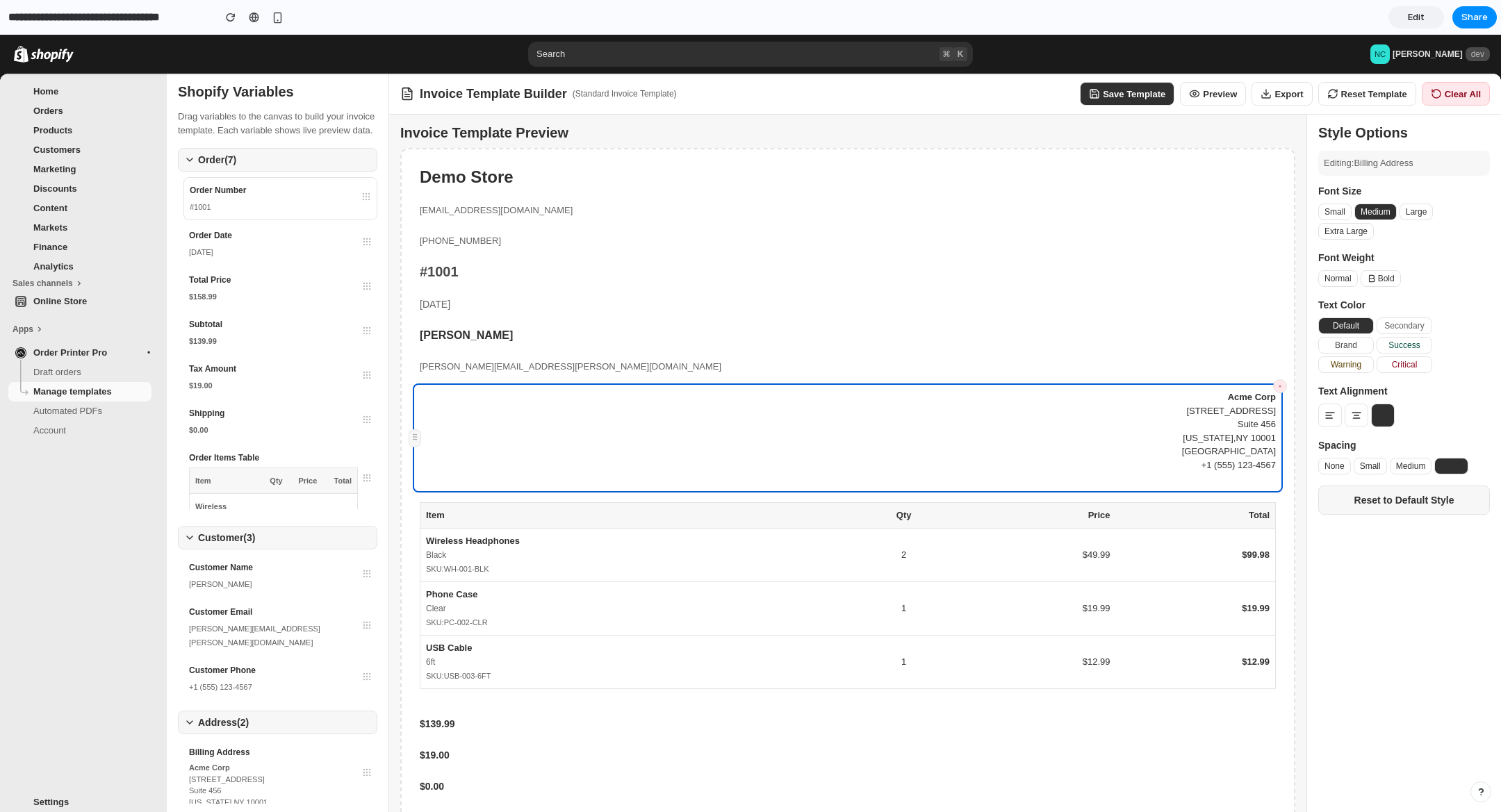
drag, startPoint x: 1350, startPoint y: 419, endPoint x: 1332, endPoint y: 420, distance: 18.0
click at [1347, 420] on button at bounding box center [1356, 415] width 24 height 24
click at [1332, 420] on icon at bounding box center [1331, 416] width 11 height 11
click at [1376, 473] on button "Small" at bounding box center [1370, 466] width 33 height 16
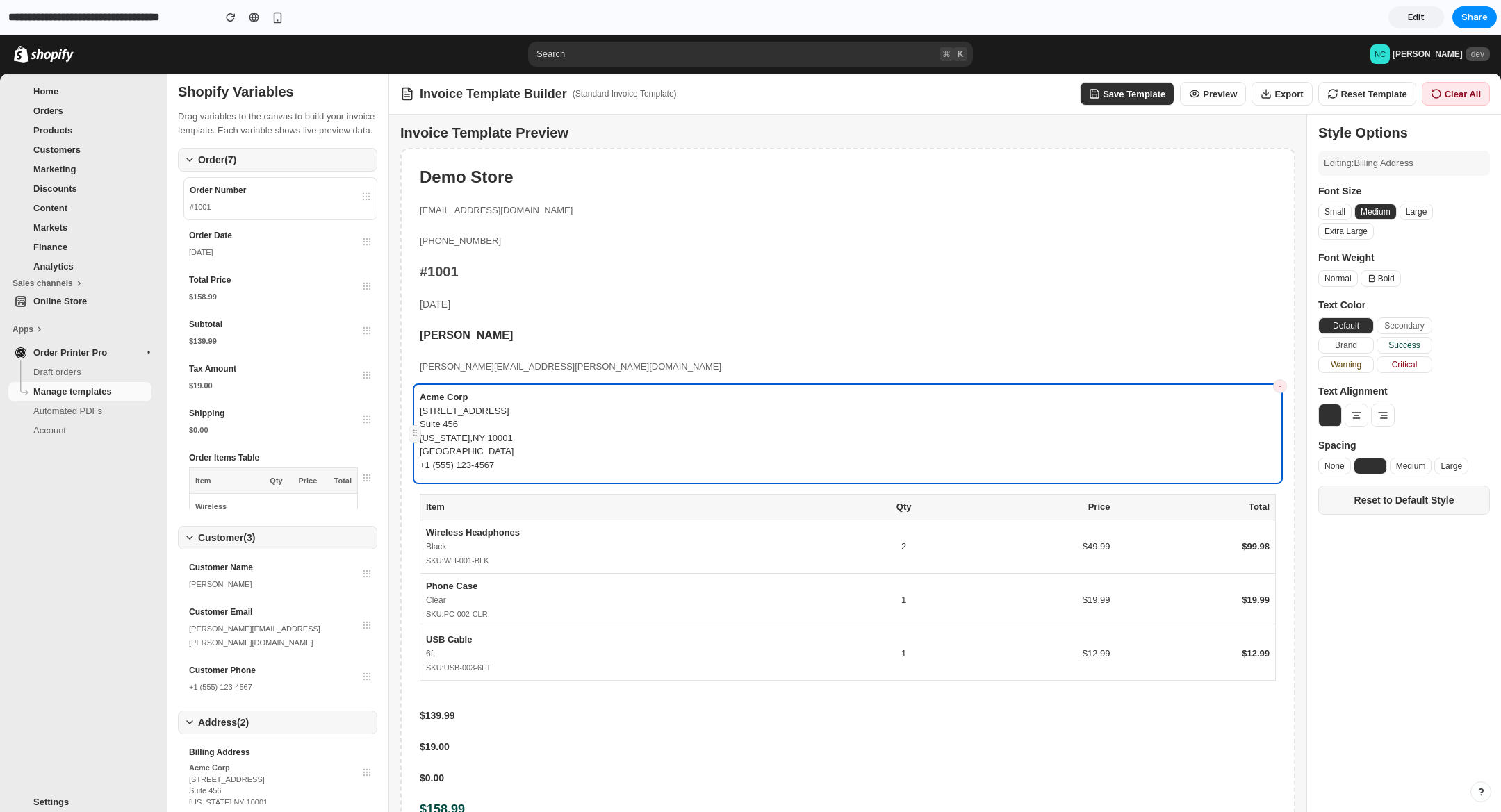
click at [1445, 471] on button "Large" at bounding box center [1451, 466] width 34 height 16
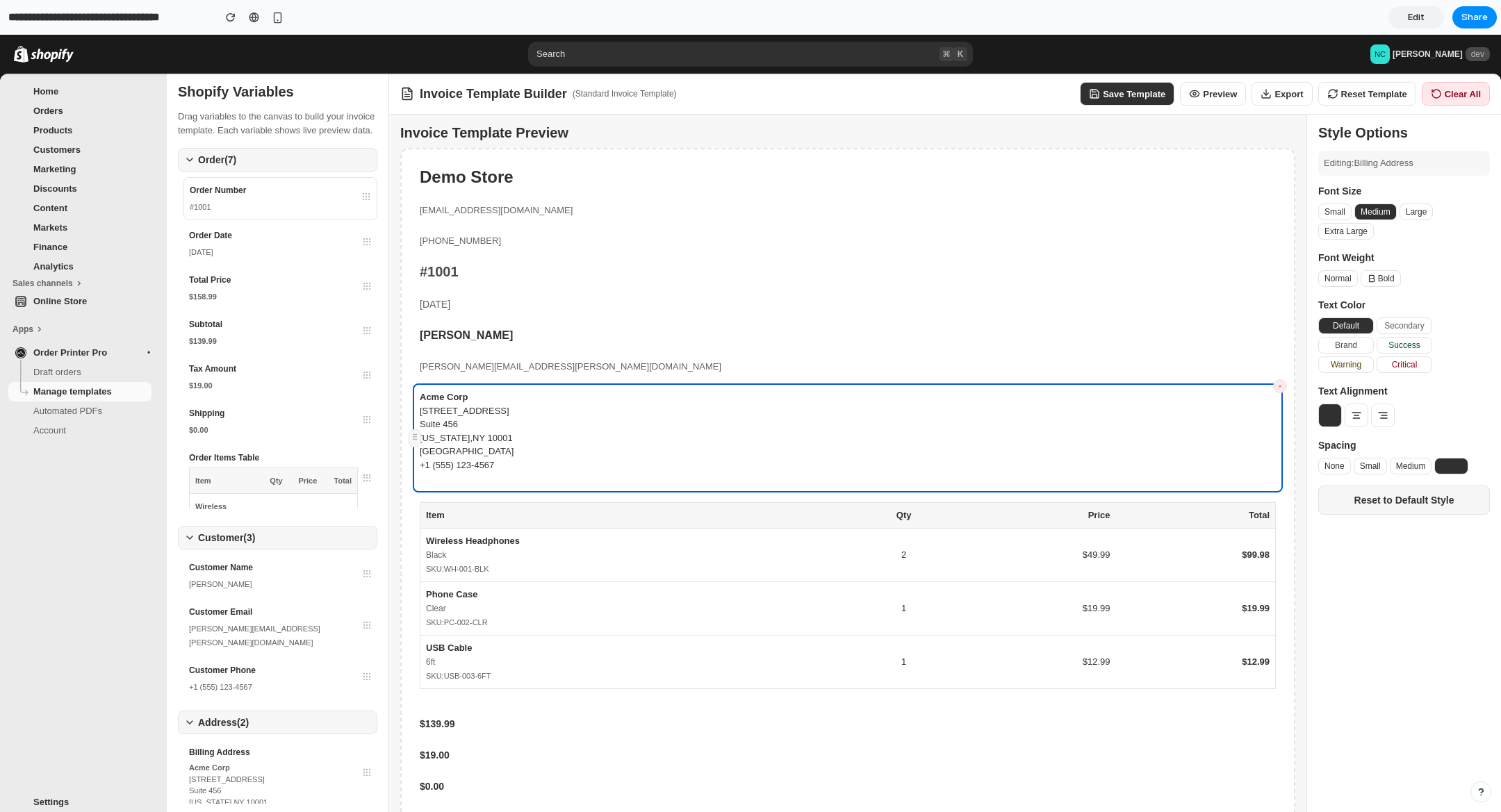
click at [1377, 168] on div "Editing: Billing Address" at bounding box center [1404, 163] width 172 height 25
drag, startPoint x: 1376, startPoint y: 159, endPoint x: 1371, endPoint y: 110, distance: 49.3
click at [1376, 156] on div "Editing: Billing Address" at bounding box center [1404, 163] width 172 height 25
click at [103, 143] on span "Customers" at bounding box center [91, 150] width 116 height 14
click at [103, 164] on span "Marketing" at bounding box center [91, 169] width 116 height 14
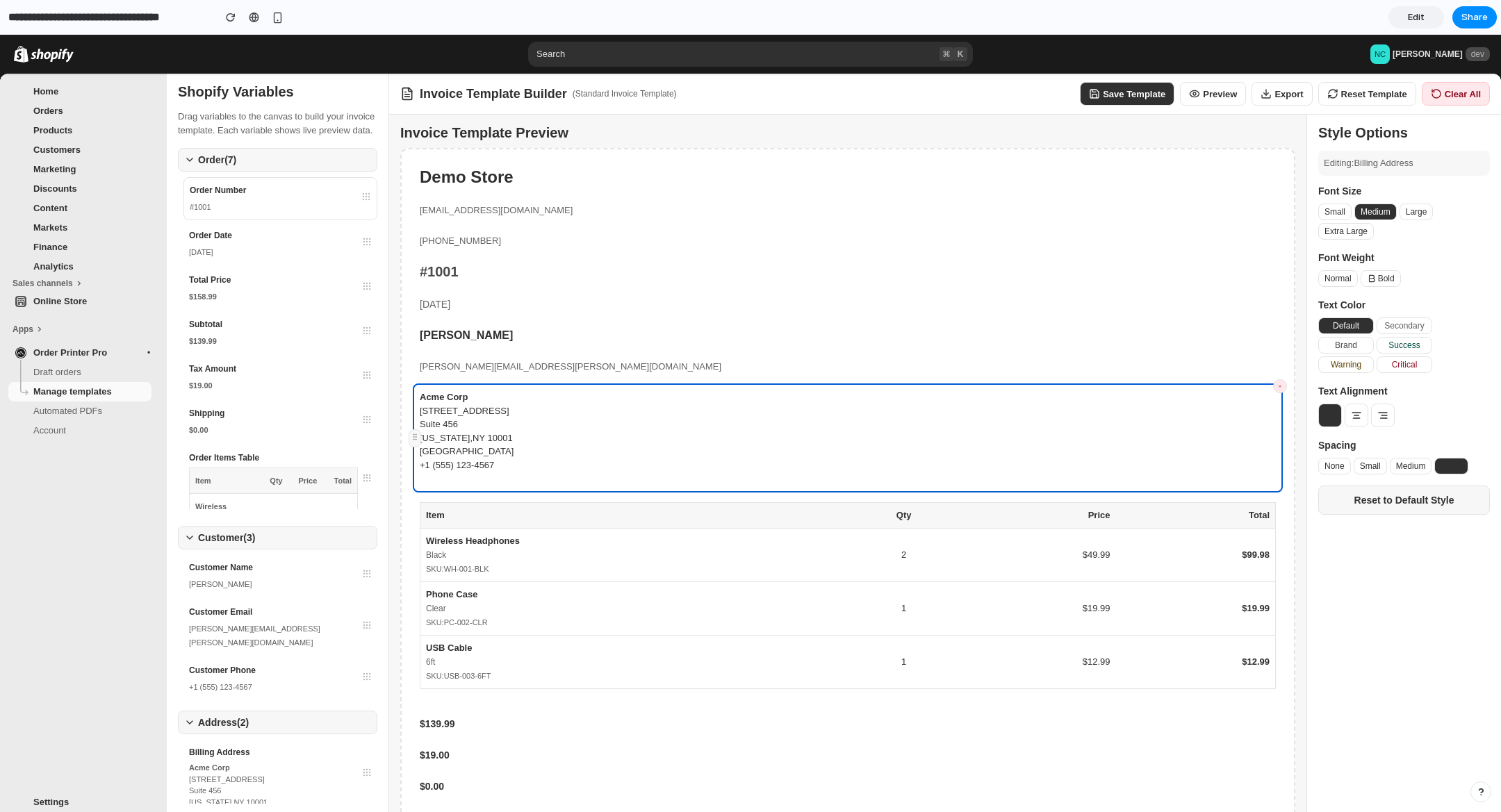
click at [93, 256] on ul "Home Orders Products Customers Marketing Discounts Content Markets Finance Anal…" at bounding box center [80, 179] width 160 height 194
drag, startPoint x: 90, startPoint y: 290, endPoint x: 88, endPoint y: 310, distance: 20.1
click at [93, 312] on li "Sales channels Online Store" at bounding box center [80, 299] width 160 height 46
drag, startPoint x: 88, startPoint y: 310, endPoint x: 99, endPoint y: 303, distance: 13.0
click at [94, 307] on link "Online Store" at bounding box center [80, 302] width 143 height 20
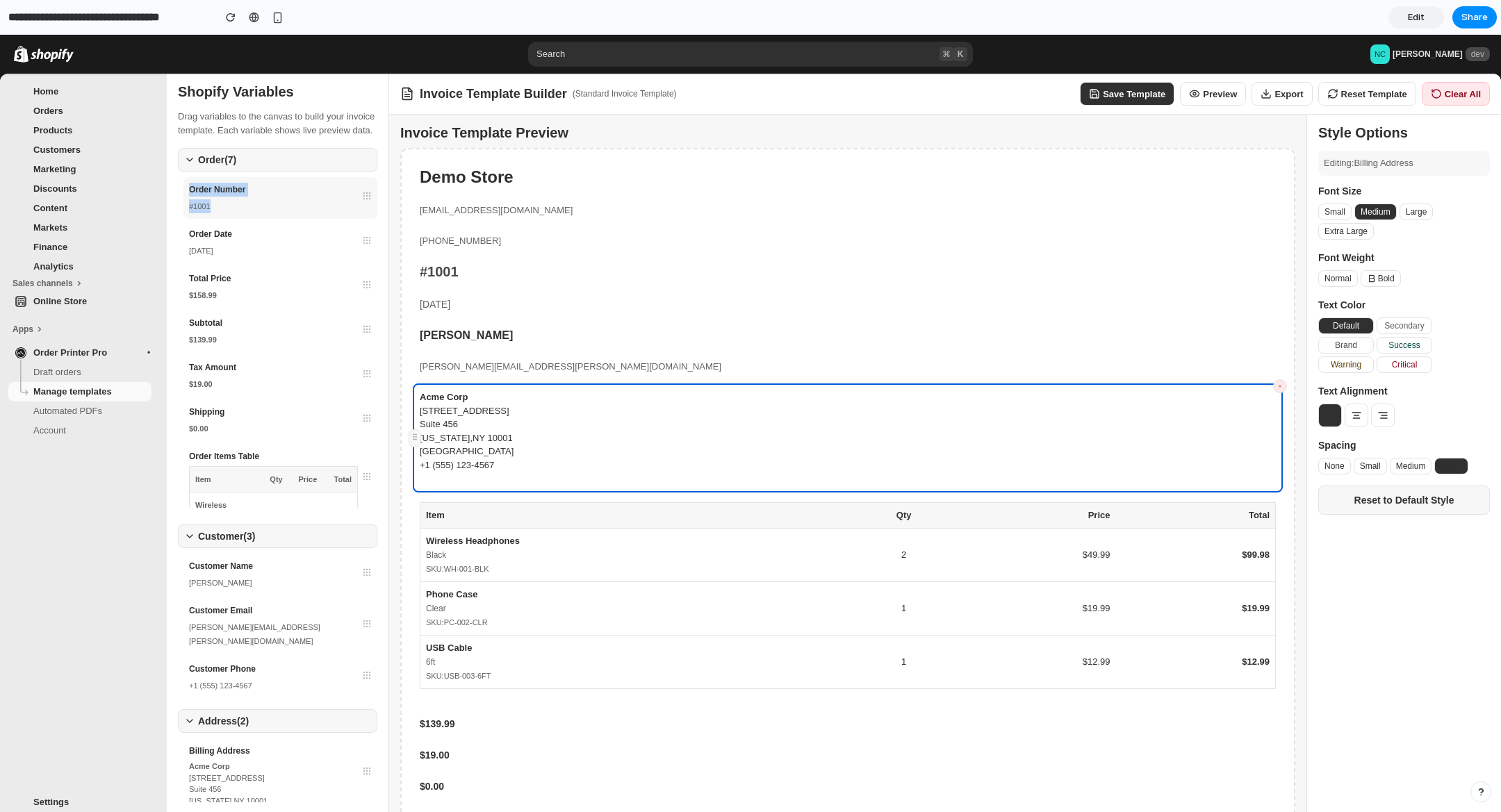
drag, startPoint x: 251, startPoint y: 198, endPoint x: 324, endPoint y: 214, distance: 74.7
click at [313, 219] on div "Order Number #1001" at bounding box center [280, 198] width 194 height 41
drag, startPoint x: 531, startPoint y: 145, endPoint x: 637, endPoint y: 154, distance: 106.4
click at [623, 158] on div "Invoice Template Preview Demo Store [EMAIL_ADDRESS][DOMAIN_NAME] +1 (555) 987-6…" at bounding box center [847, 504] width 917 height 778
click at [1239, 105] on div "Invoice Template Builder ( Standard Invoice Template ) Save Template Preview Ex…" at bounding box center [945, 94] width 1112 height 41
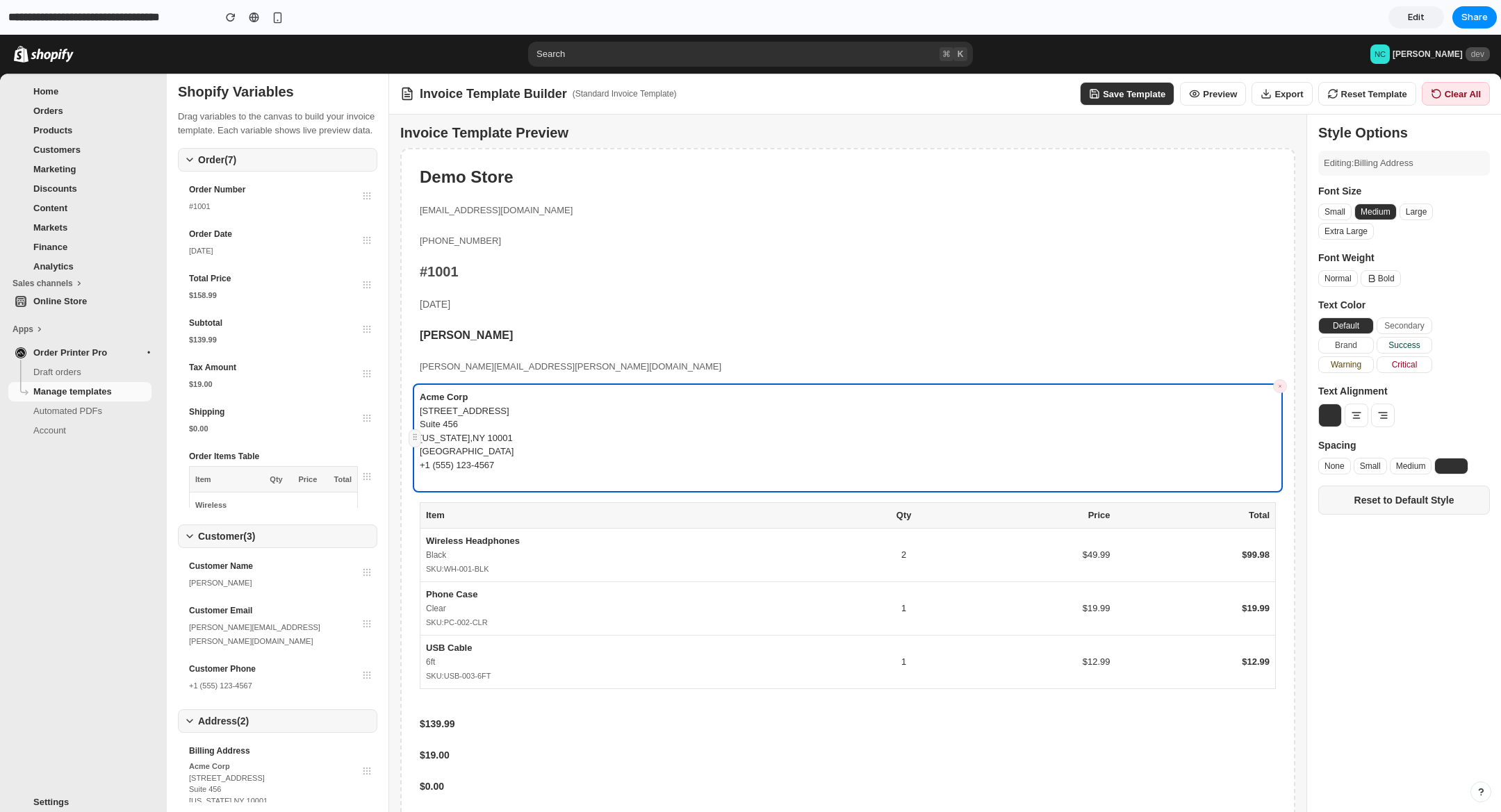
click at [1233, 101] on button "Preview" at bounding box center [1213, 94] width 66 height 24
click at [1271, 98] on button "Export" at bounding box center [1282, 94] width 60 height 24
click at [1047, 254] on div "[PHONE_NUMBER]" at bounding box center [847, 241] width 870 height 28
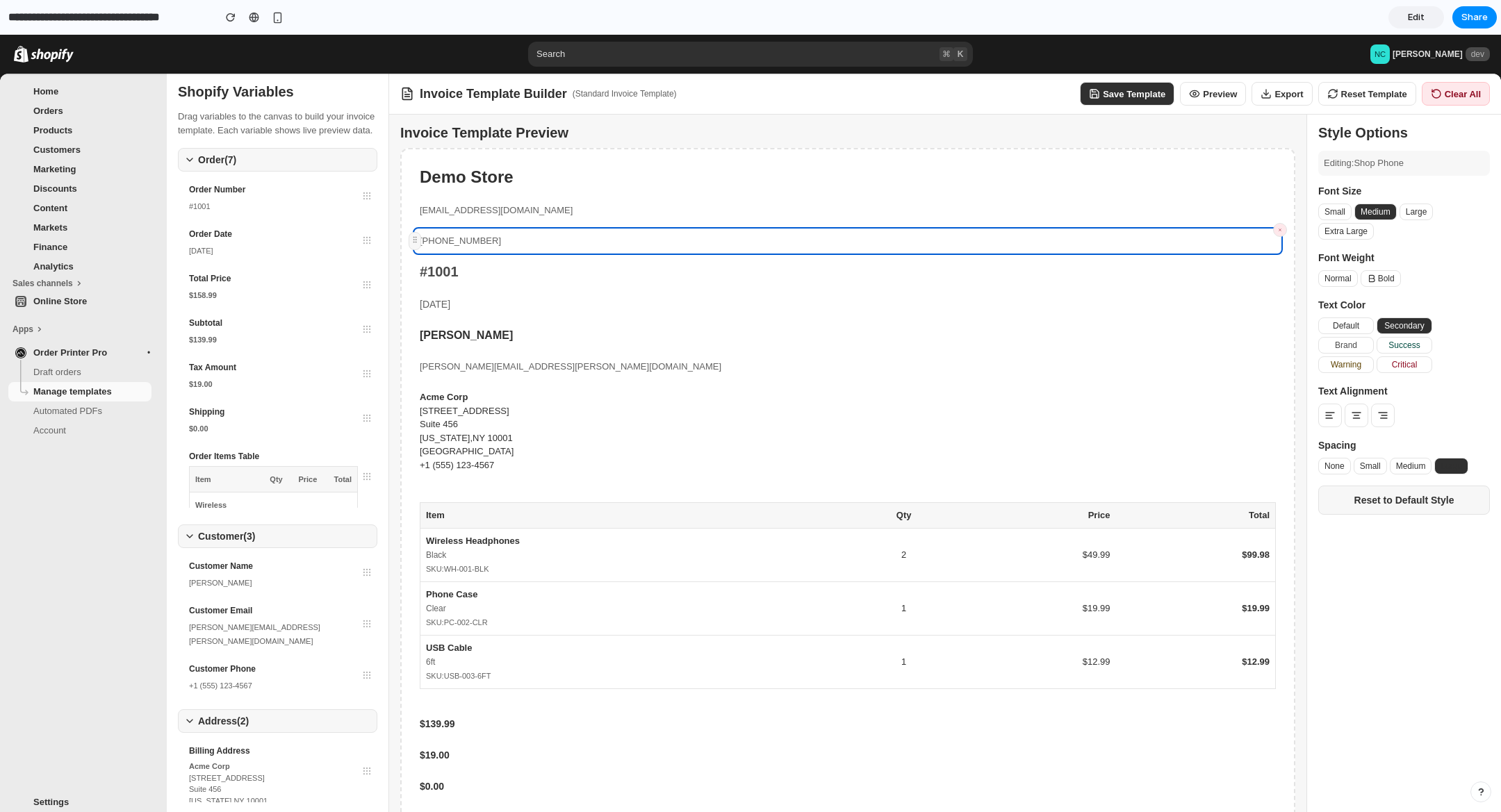
click at [1405, 89] on button "Reset Template" at bounding box center [1368, 94] width 98 height 24
click at [1378, 464] on button "Small" at bounding box center [1370, 466] width 33 height 16
click at [1387, 509] on button "Reset to Default Style" at bounding box center [1404, 500] width 172 height 29
drag, startPoint x: 1333, startPoint y: 467, endPoint x: 1405, endPoint y: 468, distance: 72.0
click at [1334, 467] on button "None" at bounding box center [1335, 466] width 33 height 16
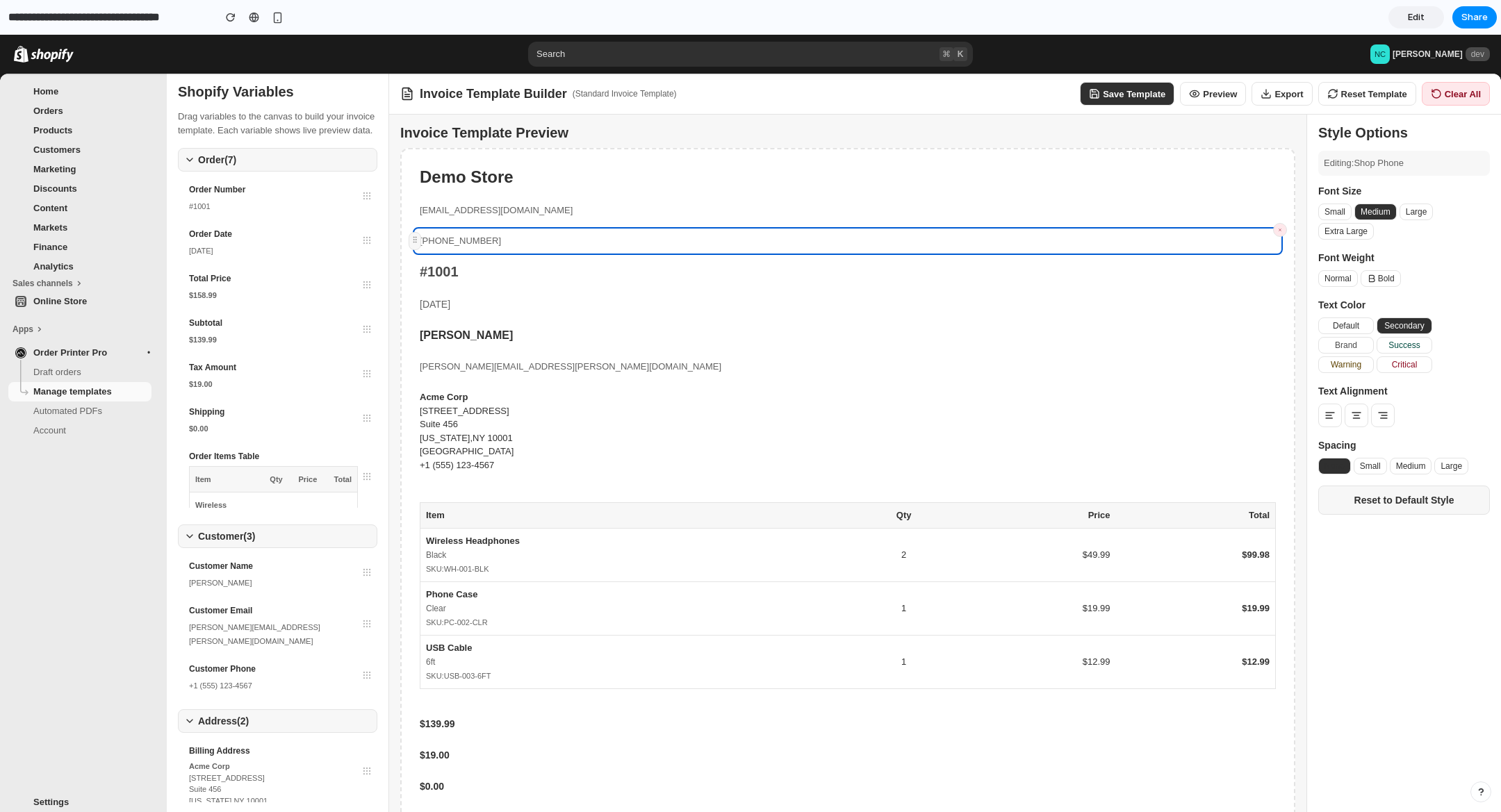
drag, startPoint x: 1405, startPoint y: 468, endPoint x: 1439, endPoint y: 469, distance: 34.0
click at [1406, 468] on button "Medium" at bounding box center [1411, 466] width 42 height 16
click at [1385, 421] on icon at bounding box center [1383, 416] width 11 height 11
click at [1359, 417] on button at bounding box center [1356, 415] width 24 height 24
drag, startPoint x: 1349, startPoint y: 417, endPoint x: 1358, endPoint y: 386, distance: 32.3
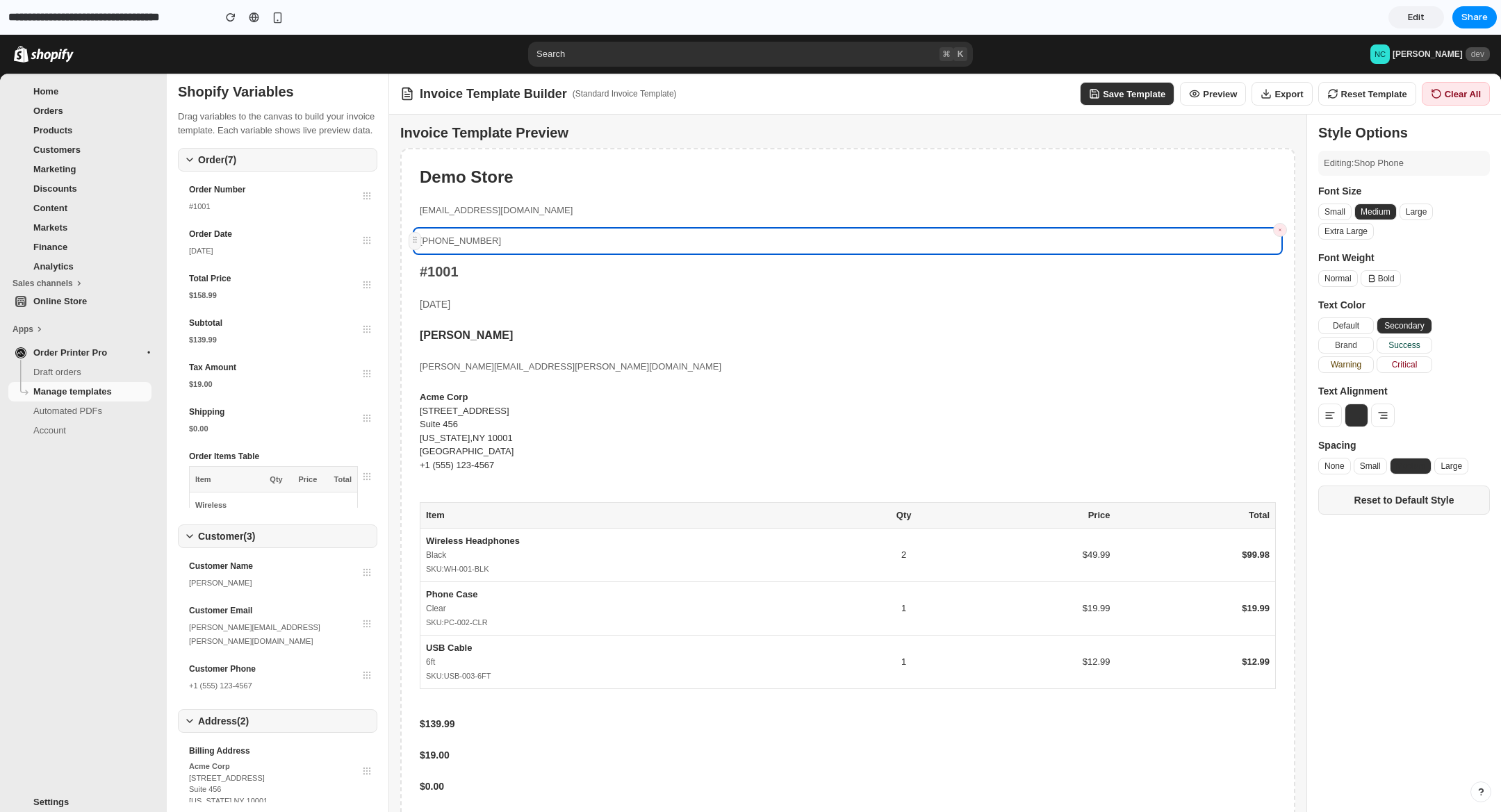
click at [1349, 417] on button at bounding box center [1356, 415] width 24 height 24
click at [1359, 373] on button "Warning" at bounding box center [1346, 365] width 55 height 16
drag, startPoint x: 108, startPoint y: 684, endPoint x: 51, endPoint y: 486, distance: 206.0
click at [108, 683] on ul "Sales channels Online Store Apps Order Printer Pro Draft orders Manage template…" at bounding box center [80, 532] width 160 height 511
drag, startPoint x: 36, startPoint y: 19, endPoint x: 100, endPoint y: 21, distance: 64.0
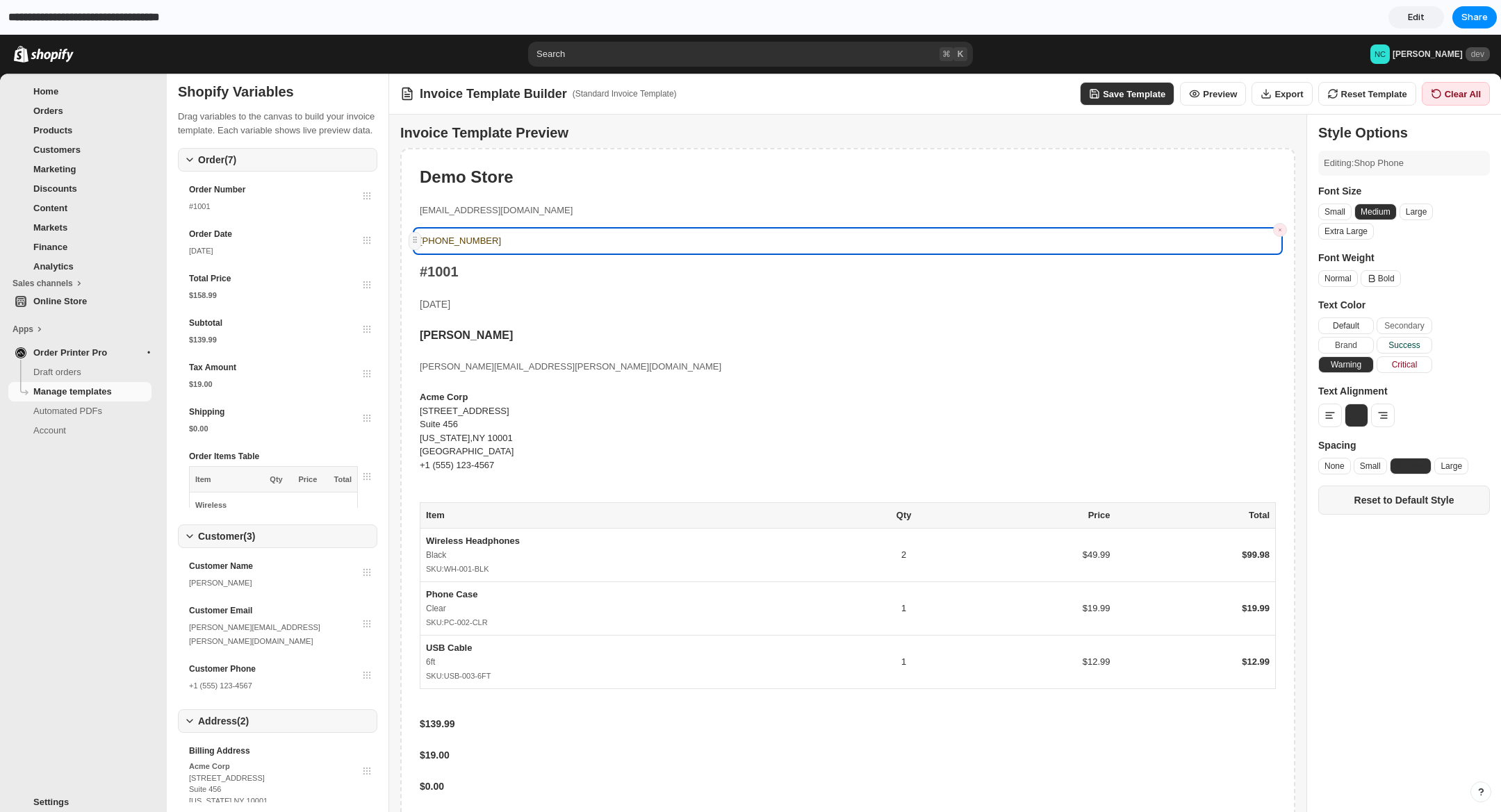
click at [98, 22] on input "**********" at bounding box center [107, 17] width 203 height 25
click at [1466, 59] on span "dev" at bounding box center [1478, 54] width 24 height 14
click at [1419, 18] on span "Edit" at bounding box center [1416, 17] width 16 height 14
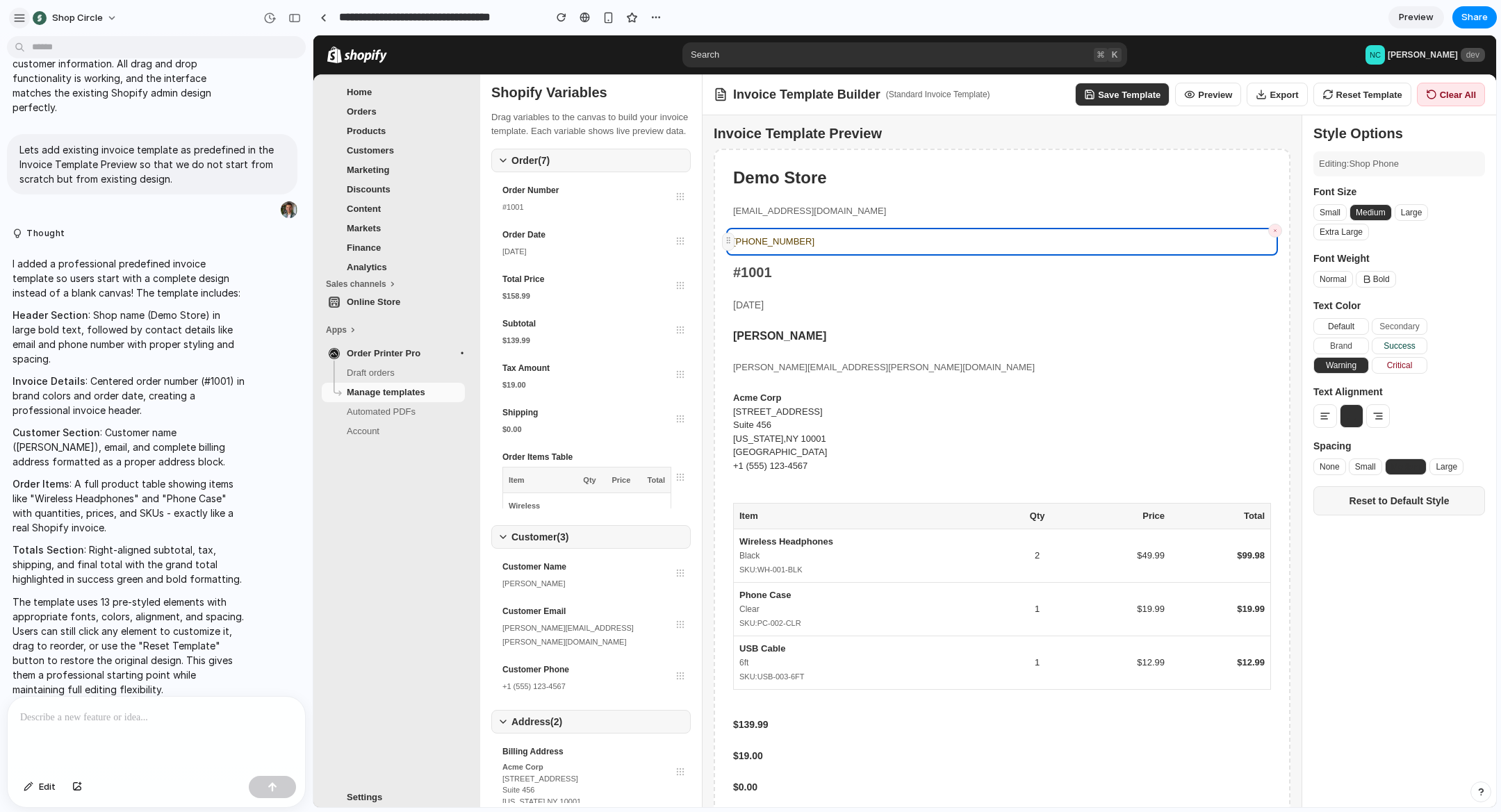
click at [21, 13] on div "button" at bounding box center [19, 18] width 12 height 12
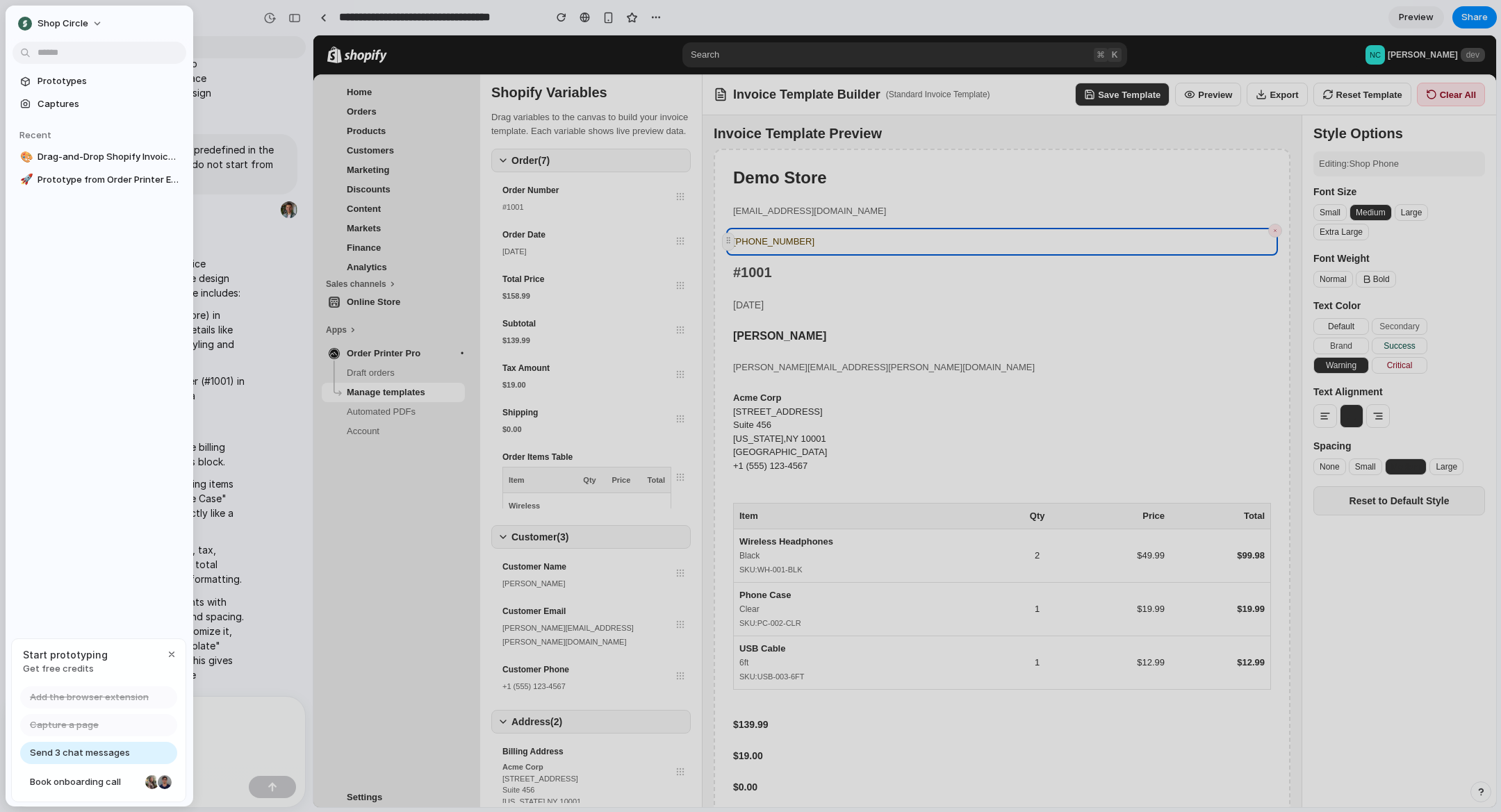
click at [98, 757] on span "Send 3 chat messages" at bounding box center [80, 753] width 100 height 14
click at [227, 742] on div at bounding box center [750, 406] width 1501 height 812
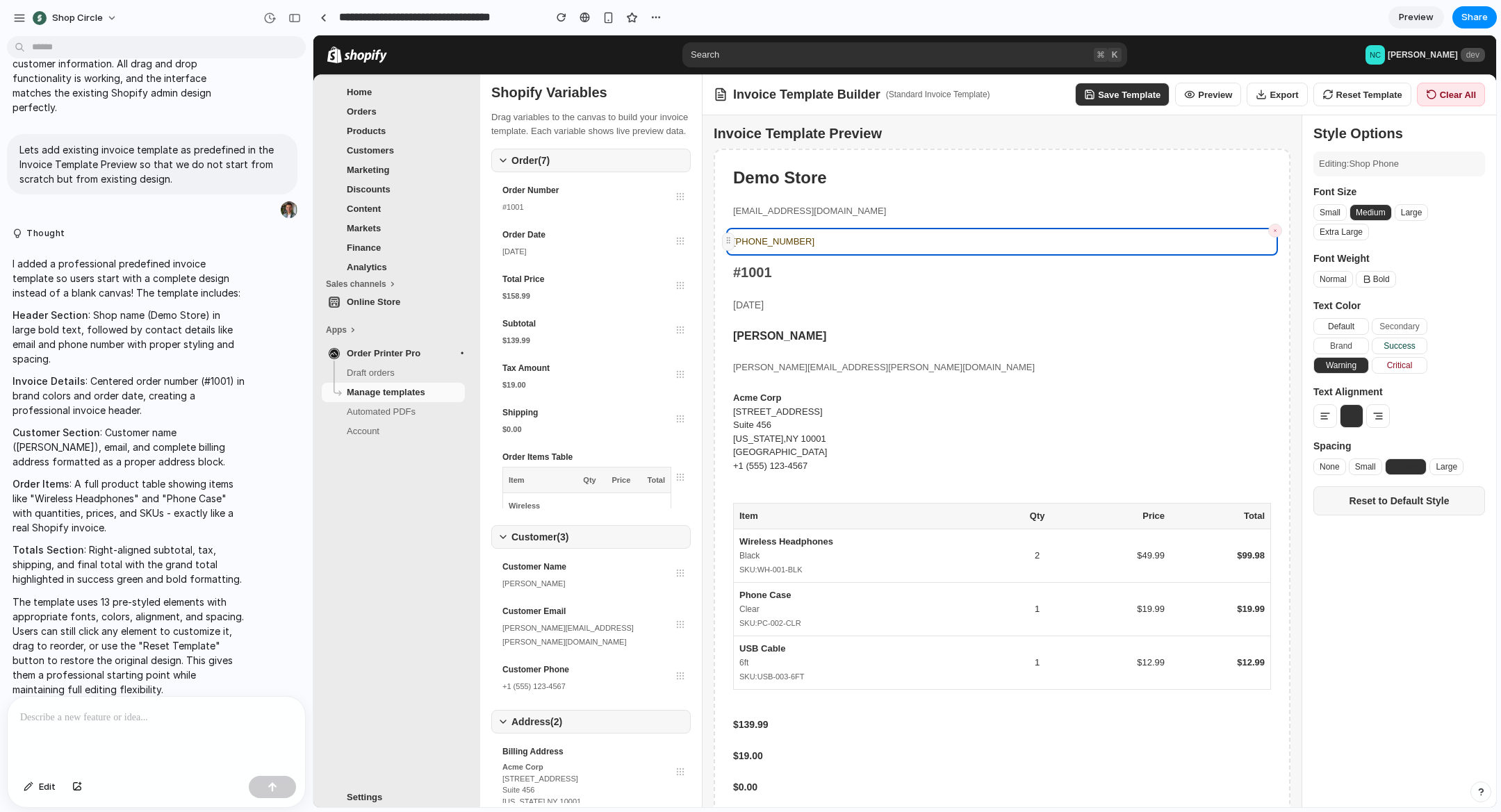
click at [185, 723] on p at bounding box center [156, 718] width 273 height 16
click at [81, 787] on div "button" at bounding box center [77, 787] width 10 height 8
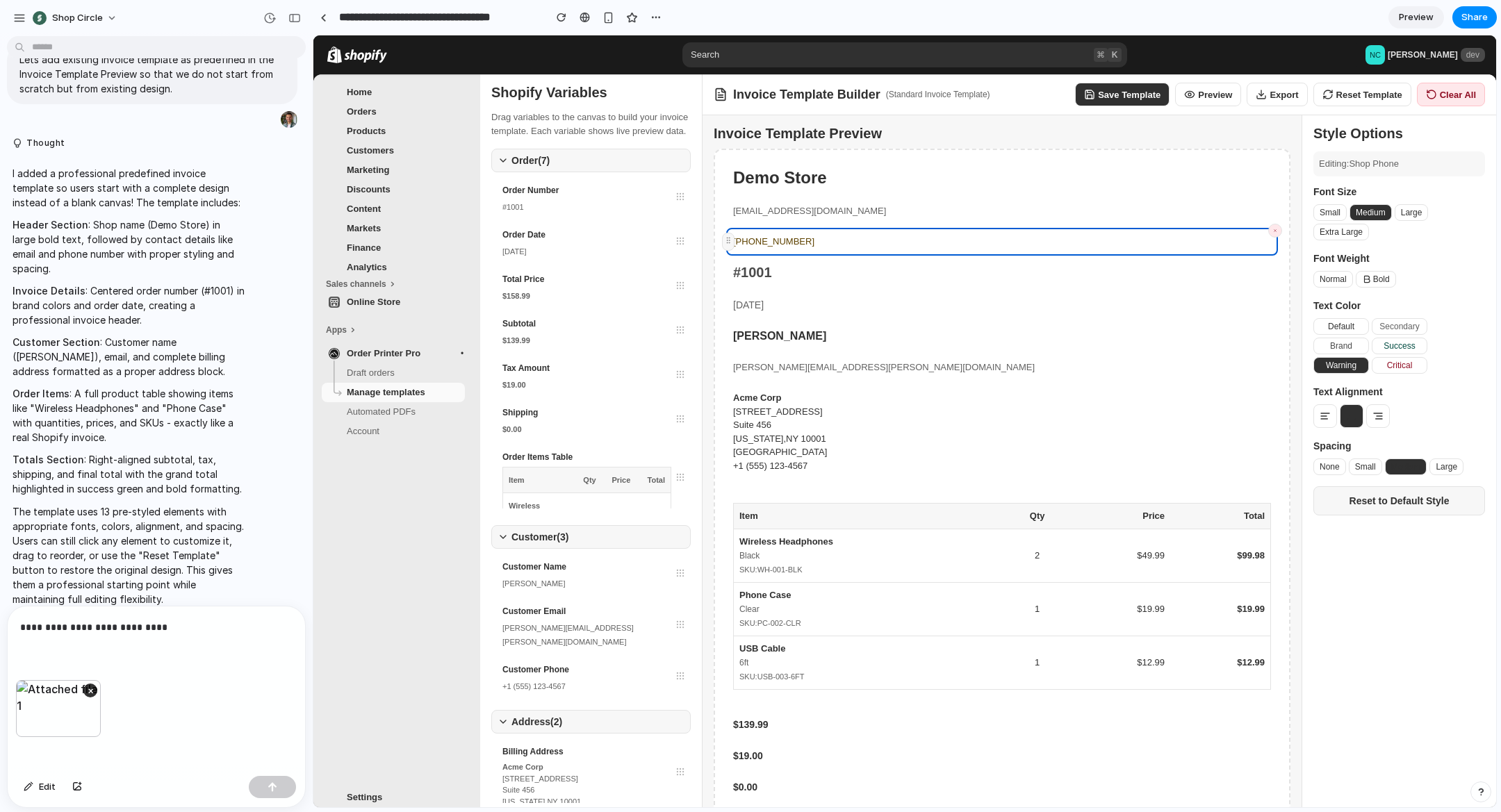
click at [163, 644] on div "**********" at bounding box center [155, 643] width 297 height 74
click at [178, 650] on div "**********" at bounding box center [155, 643] width 297 height 74
click at [193, 631] on p "**********" at bounding box center [156, 627] width 273 height 16
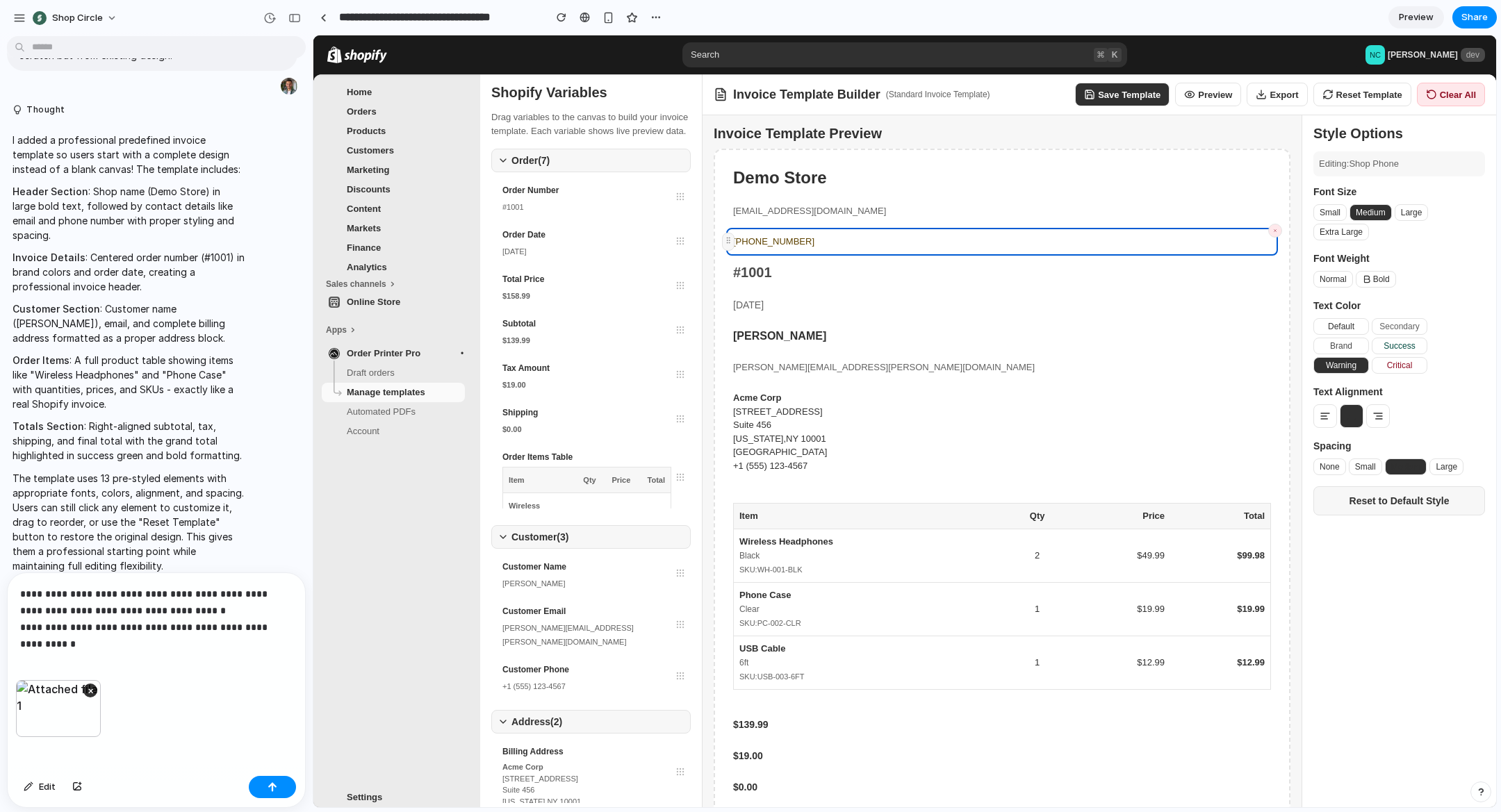
scroll to position [679, 0]
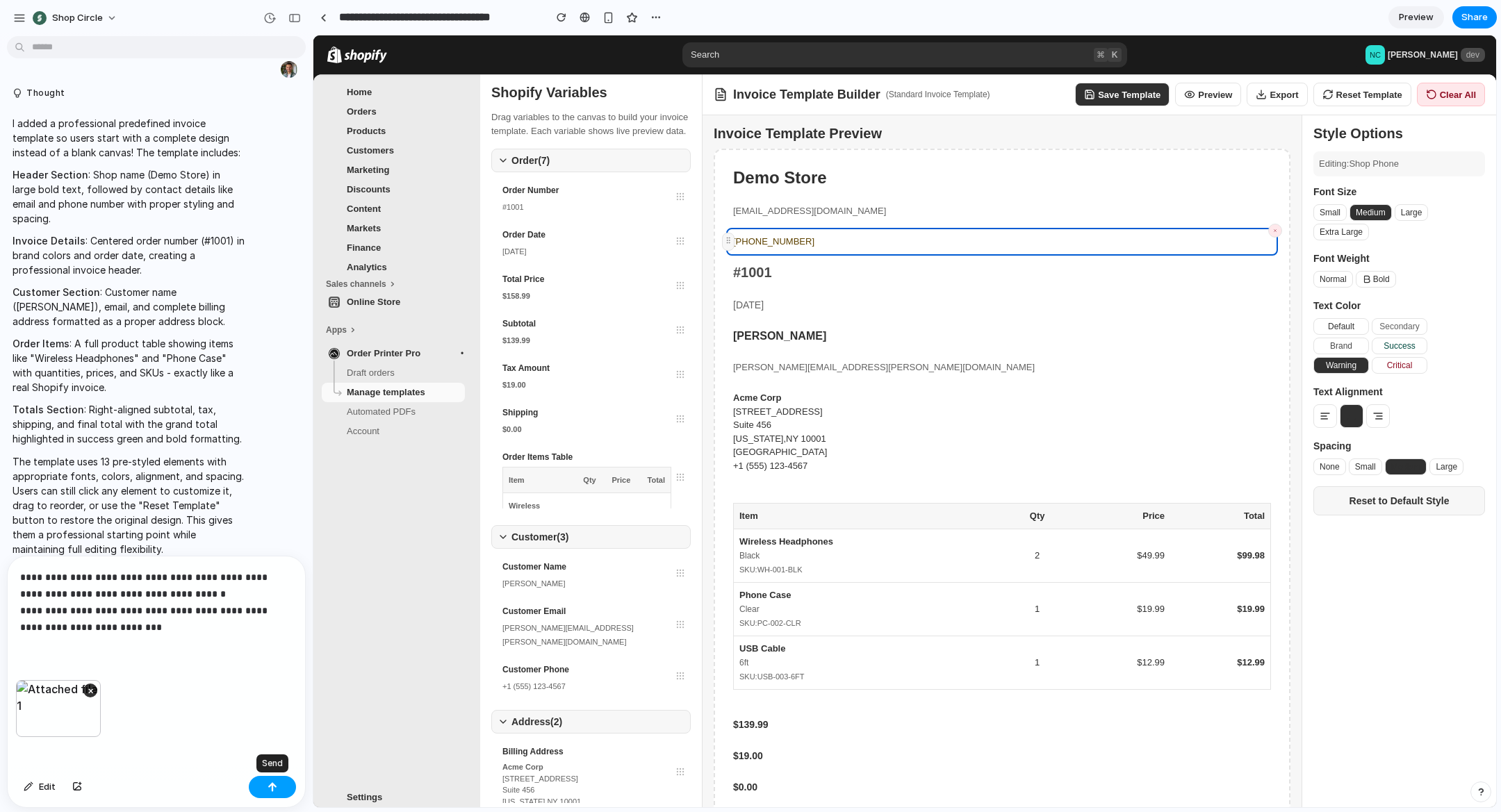
click at [256, 785] on button "button" at bounding box center [273, 787] width 47 height 22
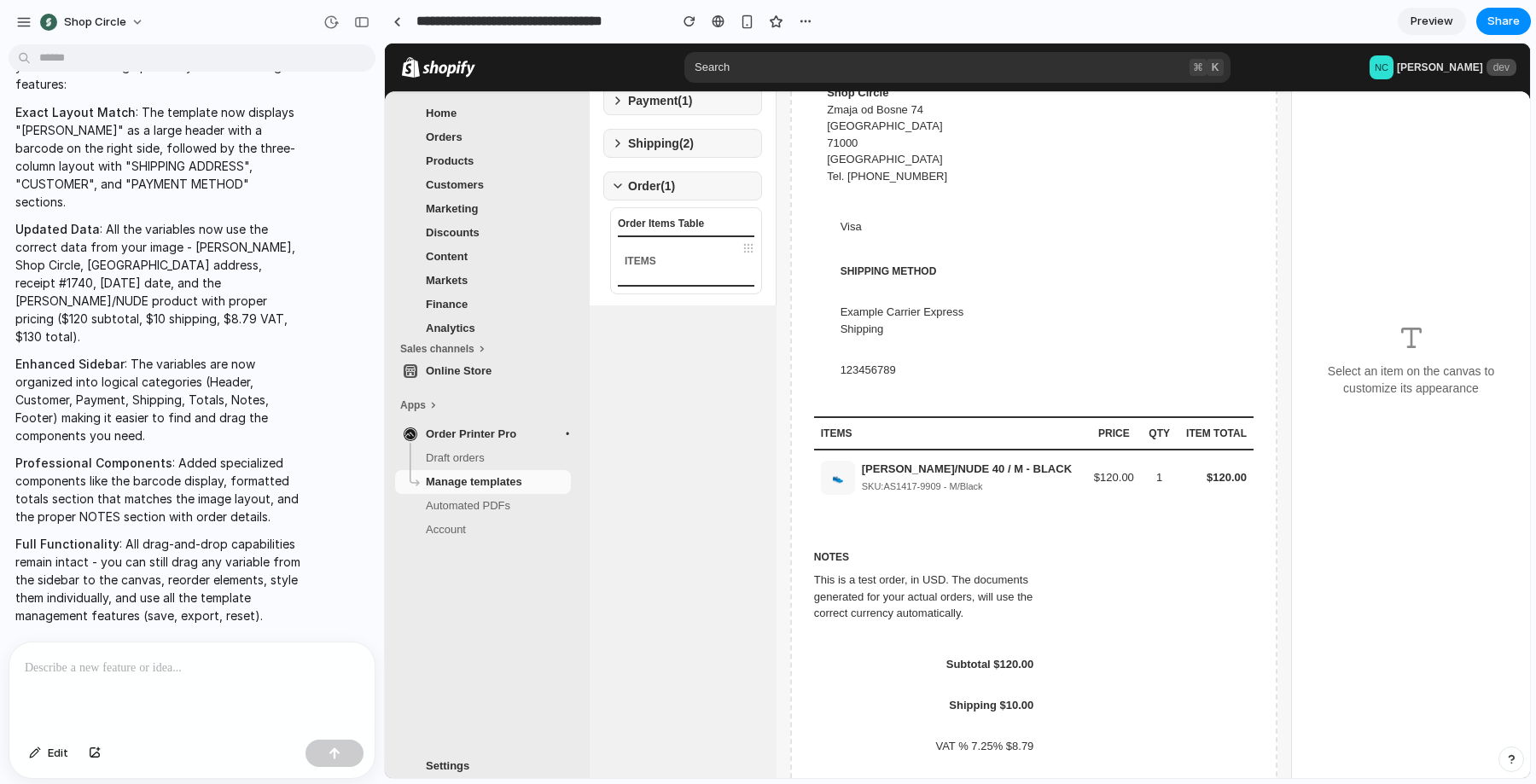
scroll to position [529, 0]
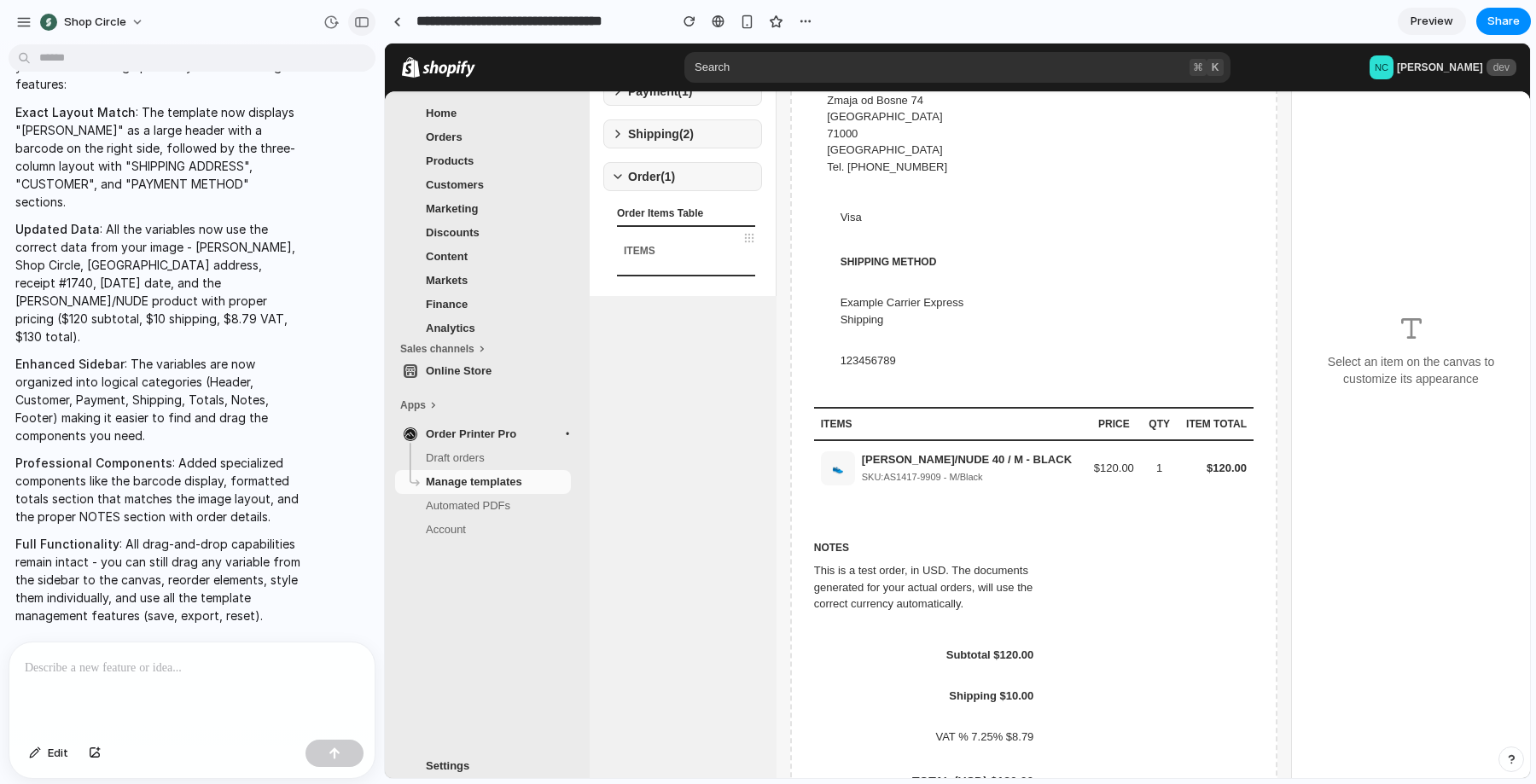
click at [362, 23] on div "button" at bounding box center [361, 22] width 15 height 12
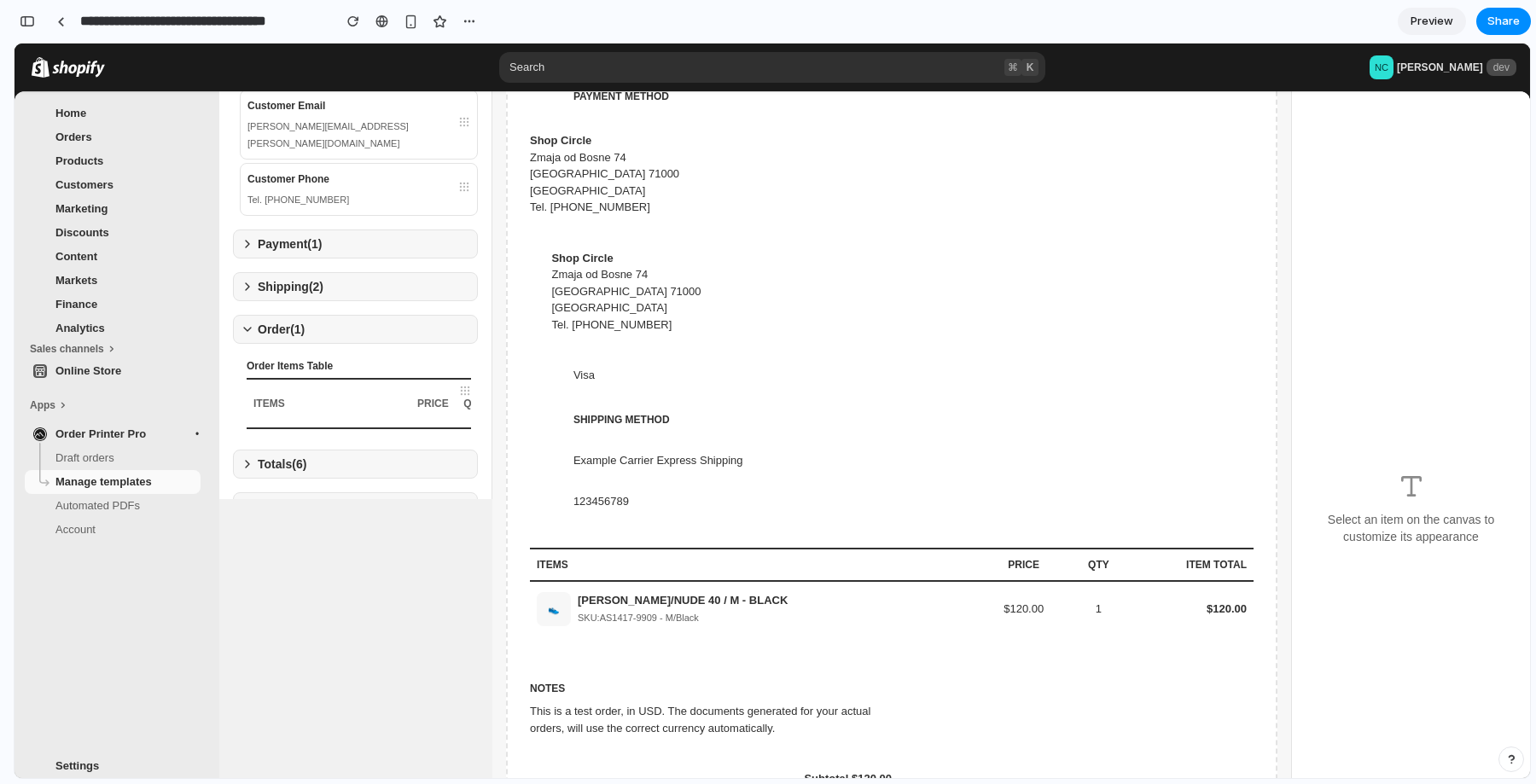
scroll to position [0, 0]
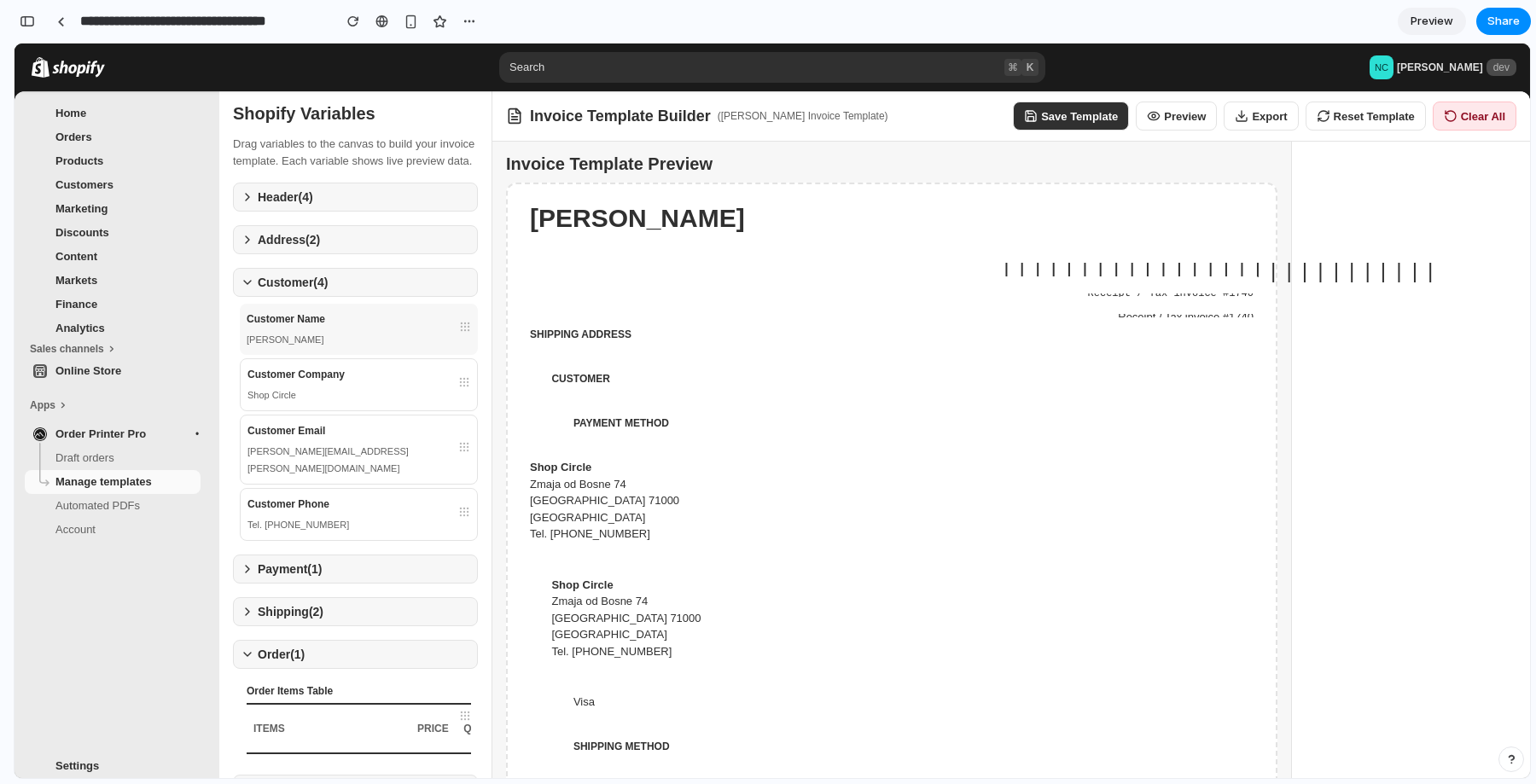
click at [384, 328] on div "Customer Name" at bounding box center [359, 319] width 225 height 17
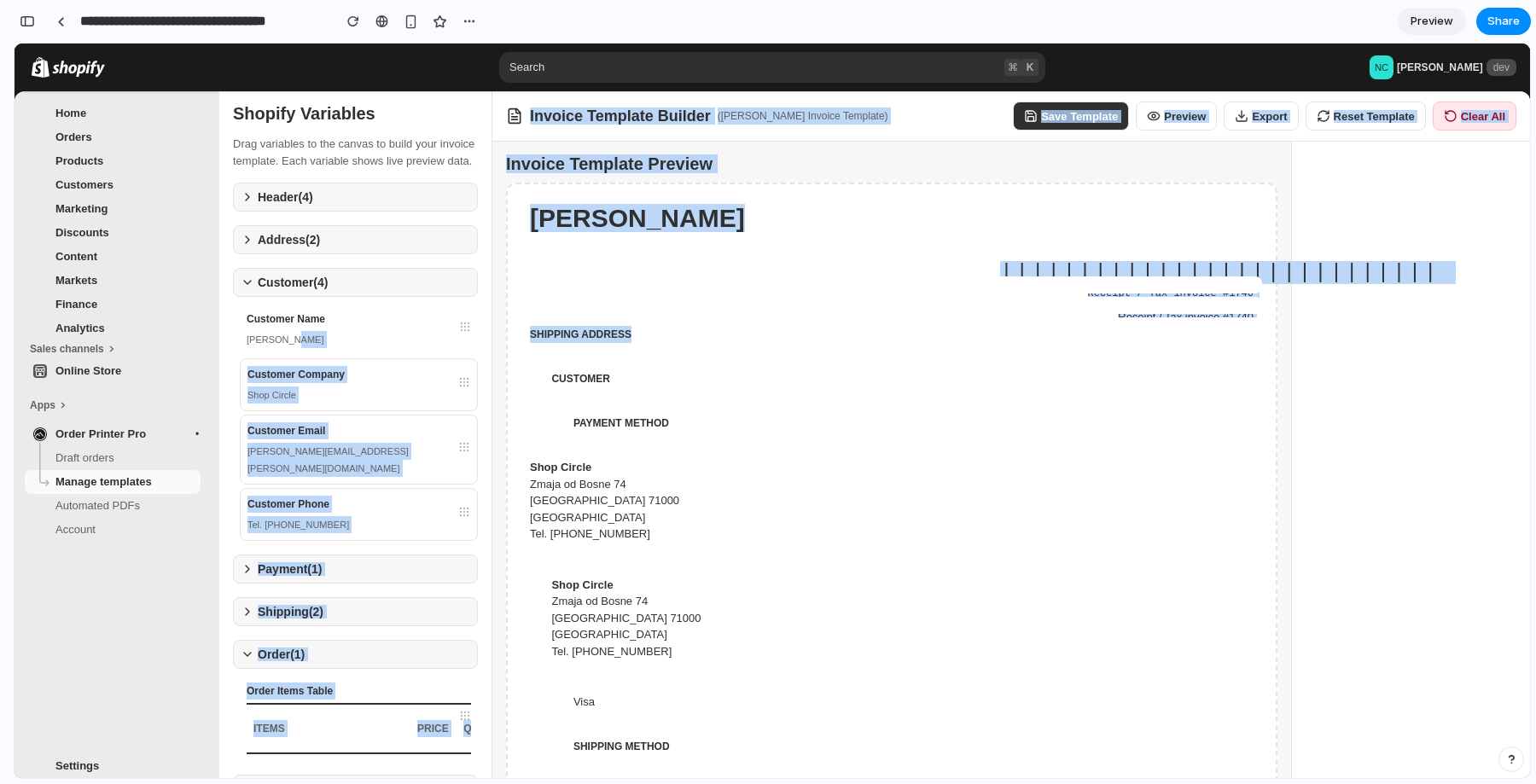
drag, startPoint x: 435, startPoint y: 358, endPoint x: 628, endPoint y: 365, distance: 193.1
click at [628, 365] on div "Shopify Variables Drag variables to the canvas to build your invoice template. …" at bounding box center [874, 457] width 1311 height 734
click at [446, 348] on div "[PERSON_NAME]" at bounding box center [359, 339] width 225 height 17
drag, startPoint x: 462, startPoint y: 351, endPoint x: 692, endPoint y: 361, distance: 230.2
click at [692, 361] on div "Shopify Variables Drag variables to the canvas to build your invoice template. …" at bounding box center [874, 457] width 1311 height 734
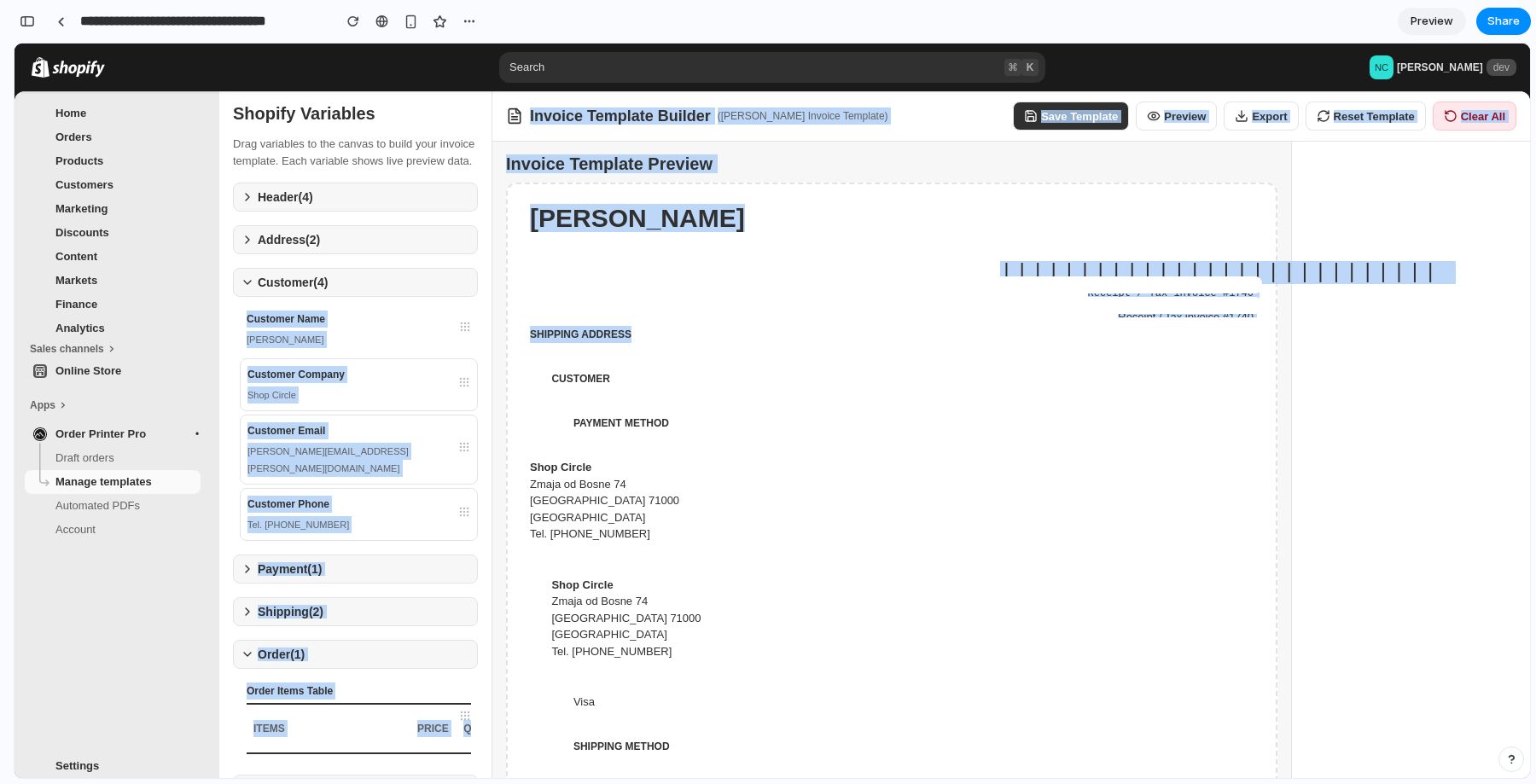
click at [692, 362] on div "CUSTOMER" at bounding box center [891, 382] width 741 height 41
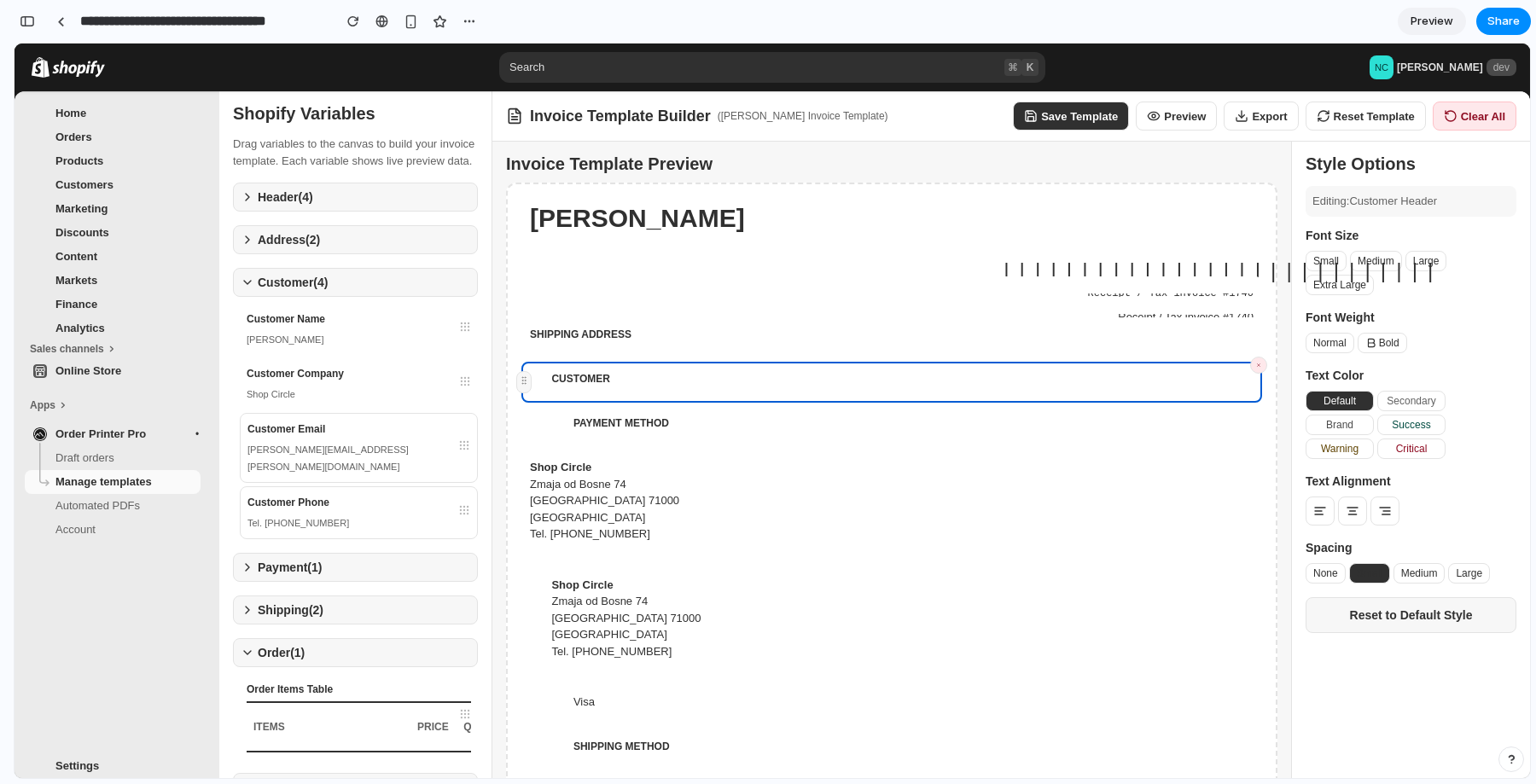
click at [1218, 247] on div "[PERSON_NAME]" at bounding box center [891, 227] width 741 height 51
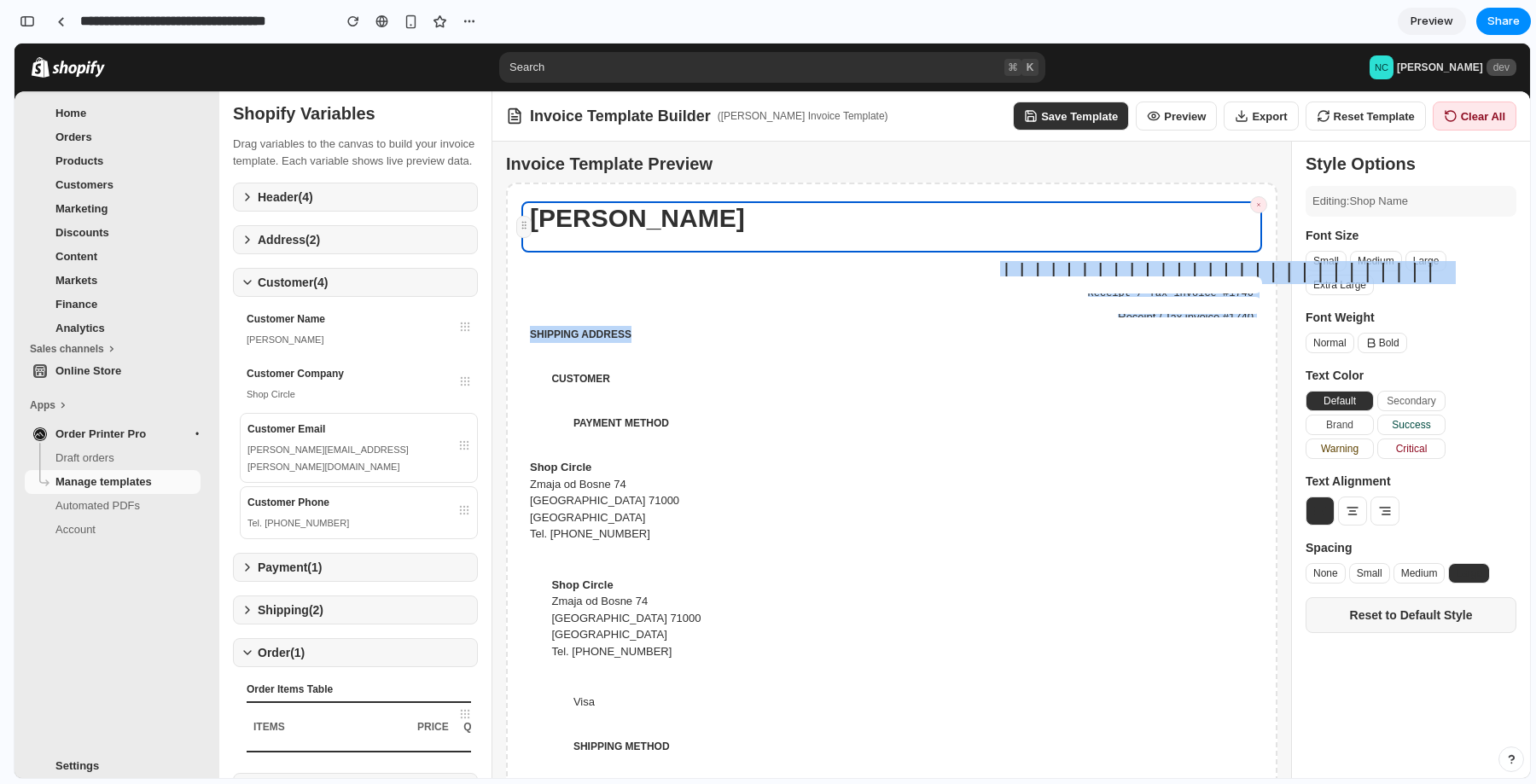
drag, startPoint x: 1133, startPoint y: 254, endPoint x: 1159, endPoint y: 370, distance: 118.9
click at [1159, 370] on div "CUSTOMER" at bounding box center [891, 382] width 741 height 41
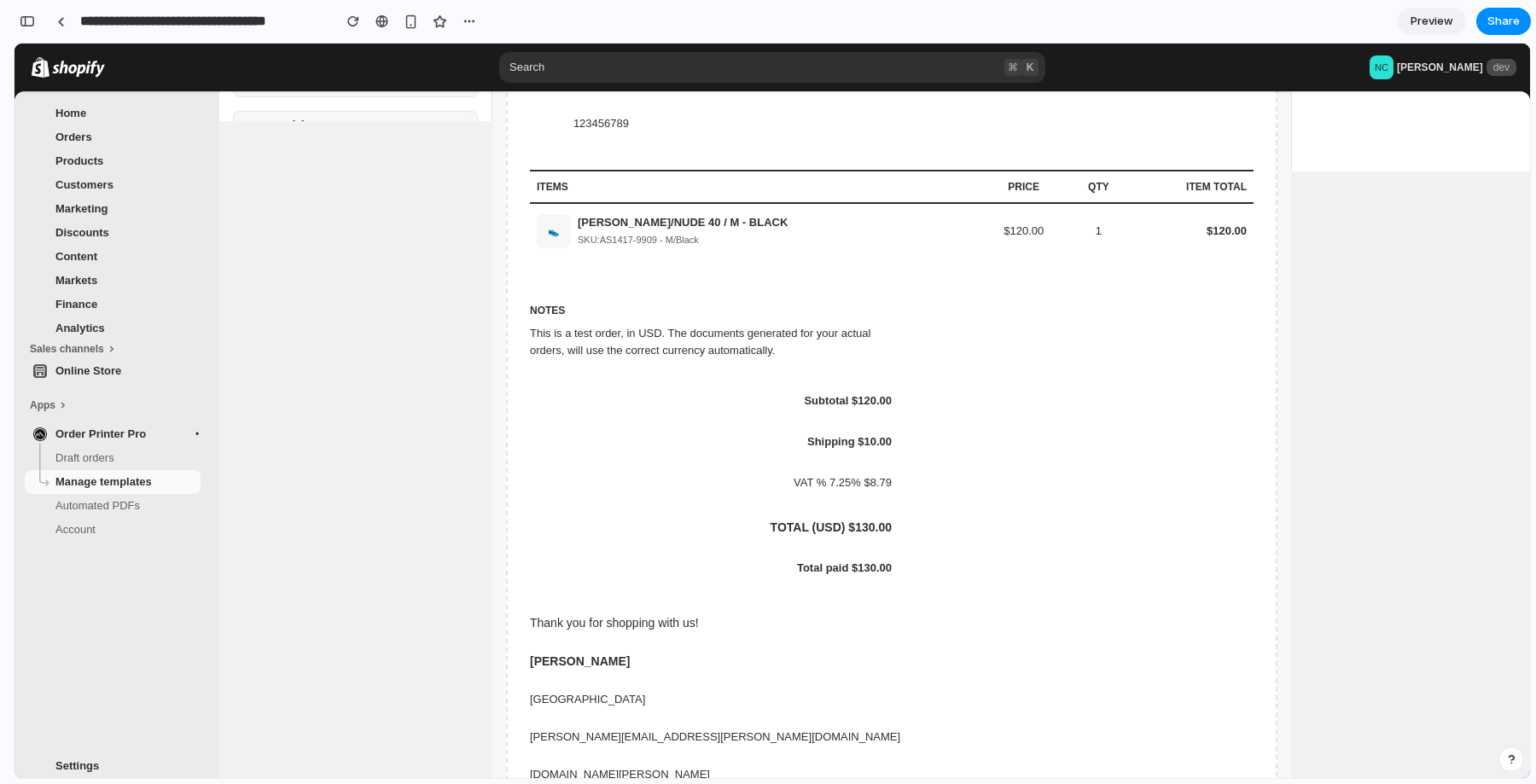
scroll to position [709, 0]
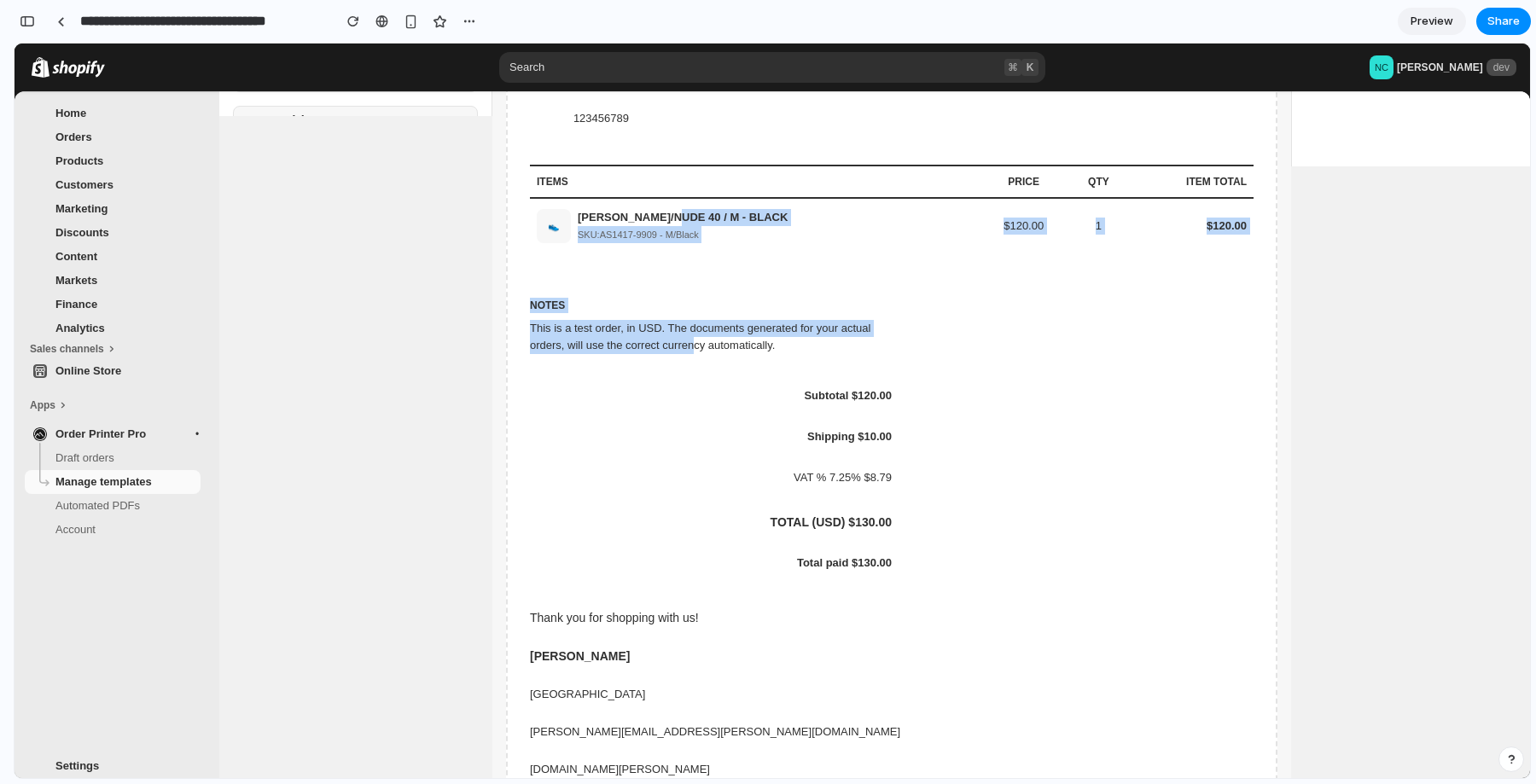
drag, startPoint x: 686, startPoint y: 210, endPoint x: 721, endPoint y: 371, distance: 164.8
click at [719, 367] on div "[PERSON_NAME] |||||||||||||||||||||||||||| Receipt / Tax invoice #1740 Receipt …" at bounding box center [891, 139] width 771 height 1332
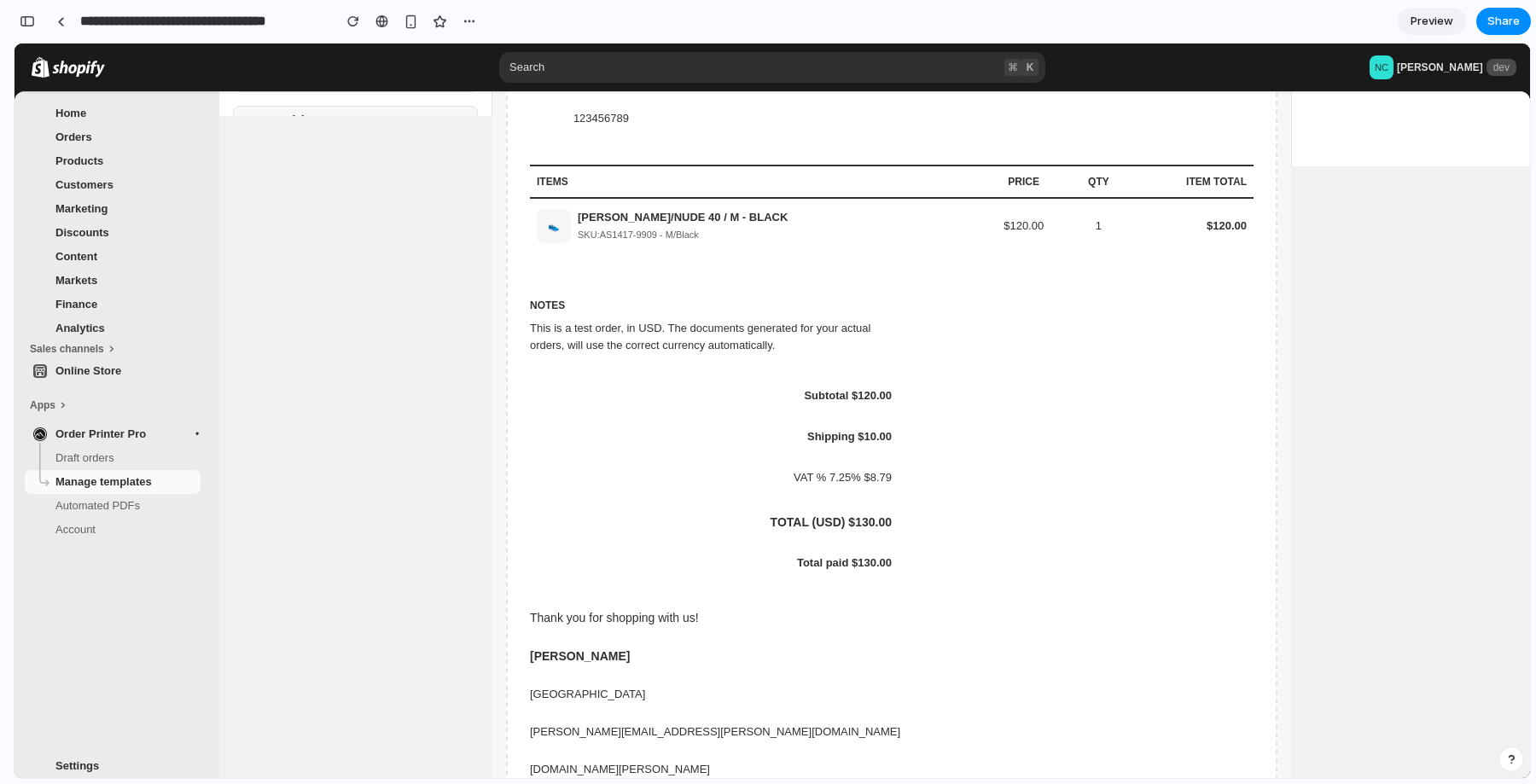
click at [721, 371] on div "NOTES This is a test order, in USD. The documents generated for your actual ord…" at bounding box center [891, 327] width 741 height 96
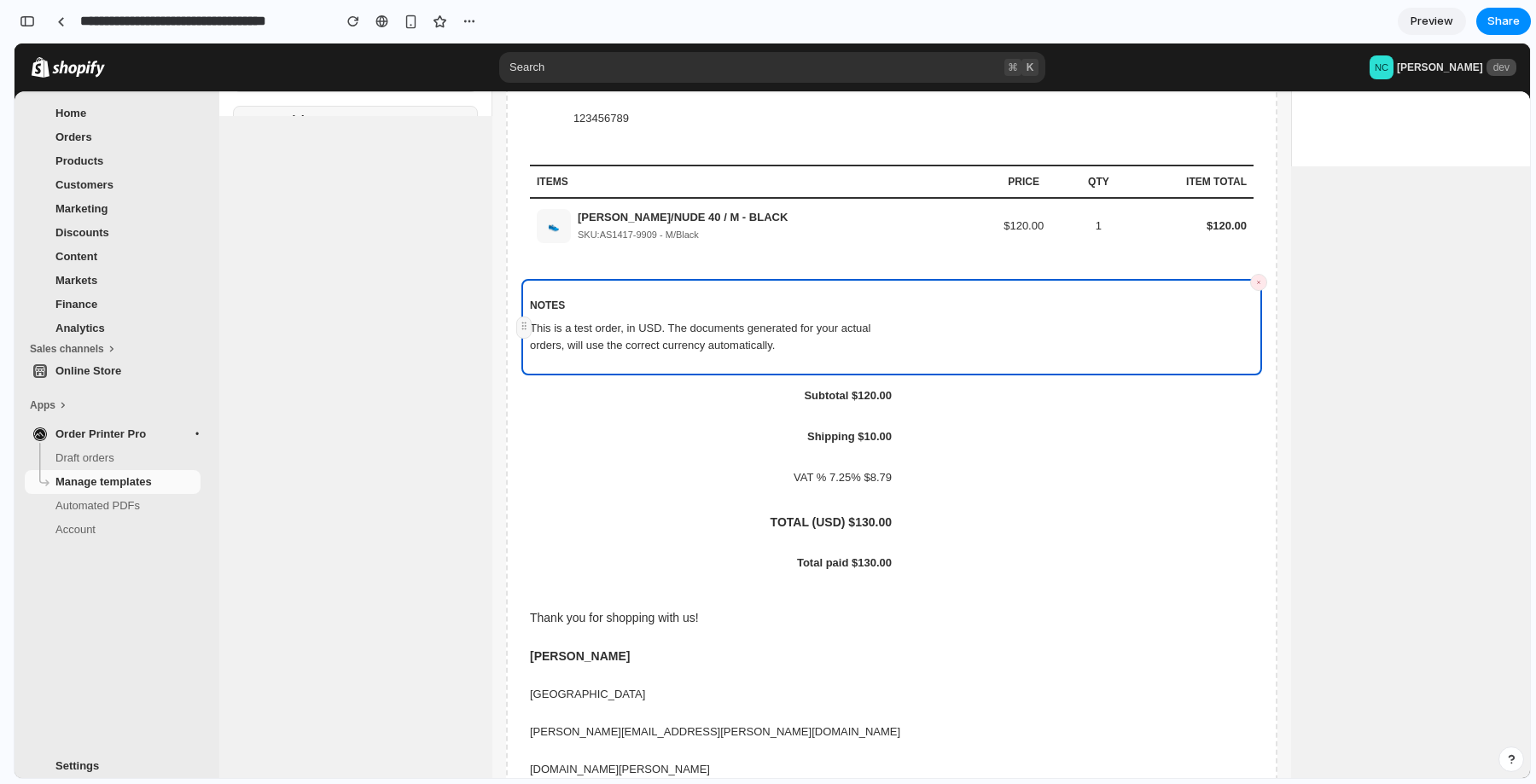
scroll to position [750, 0]
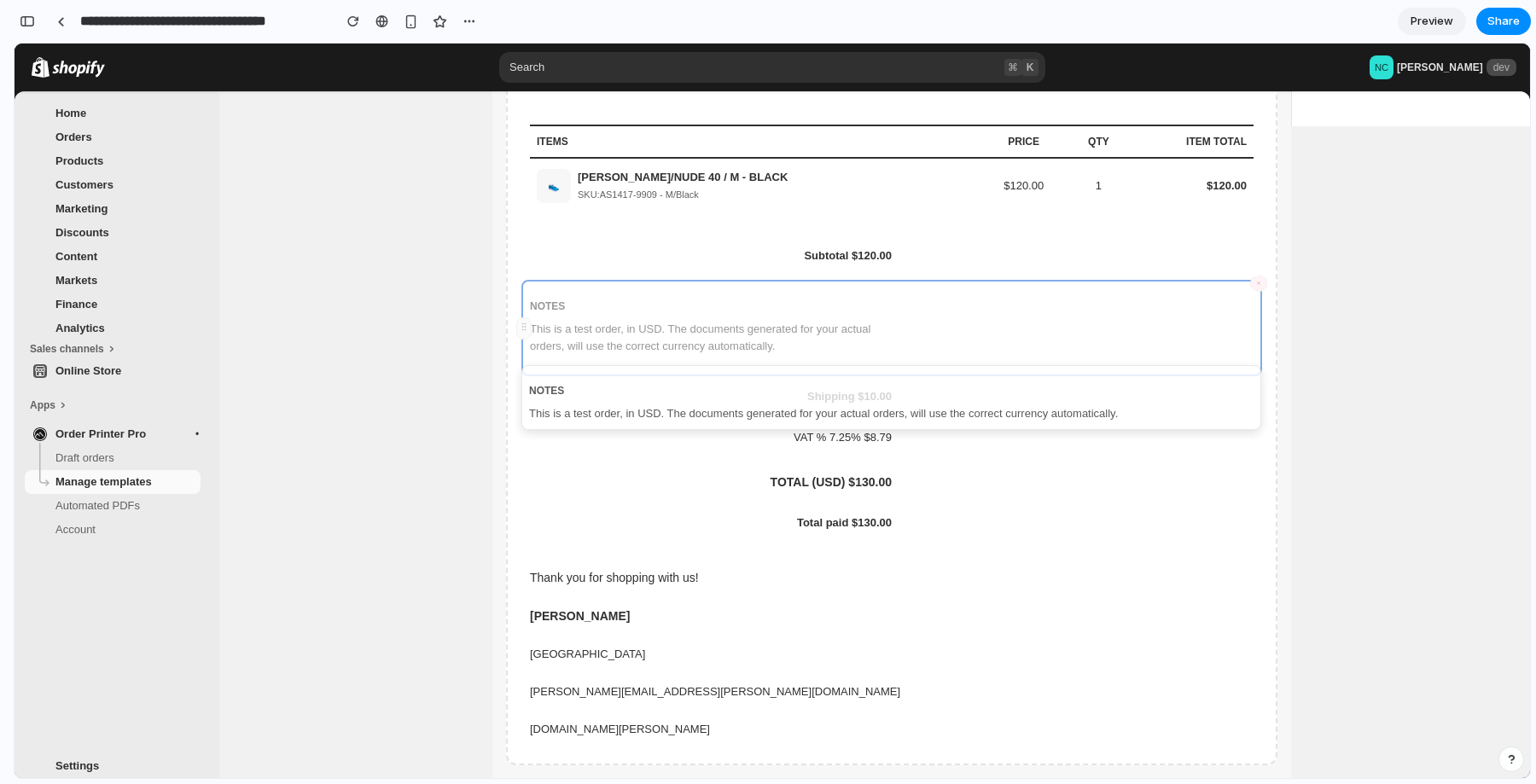
drag, startPoint x: 519, startPoint y: 283, endPoint x: 540, endPoint y: 454, distance: 172.3
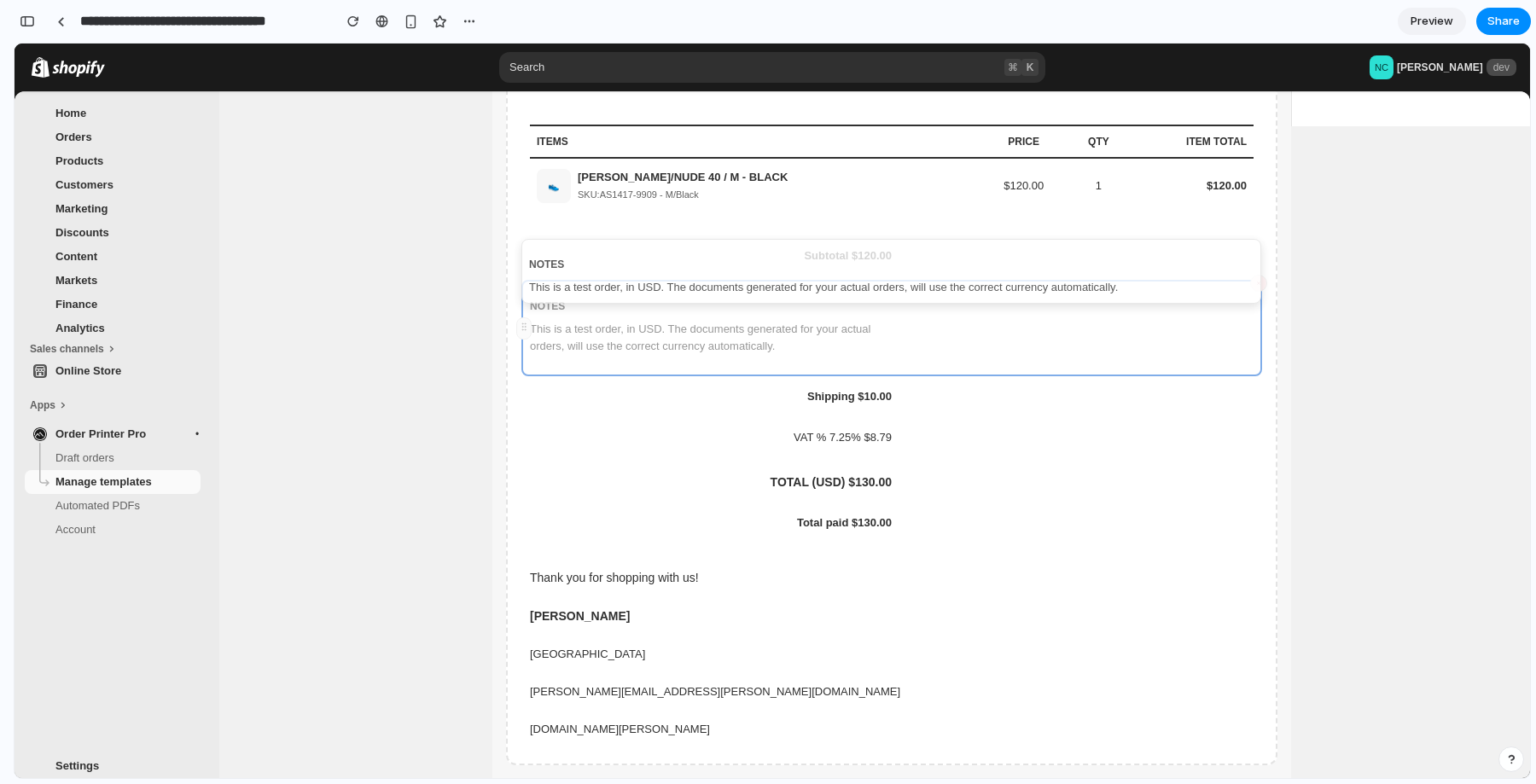
drag, startPoint x: 522, startPoint y: 416, endPoint x: 529, endPoint y: 279, distance: 137.2
click at [527, 280] on div "Invoice Template Preview [PERSON_NAME] |||||||||||||||||||||||||||| Receipt / T…" at bounding box center [1011, 85] width 1037 height 1386
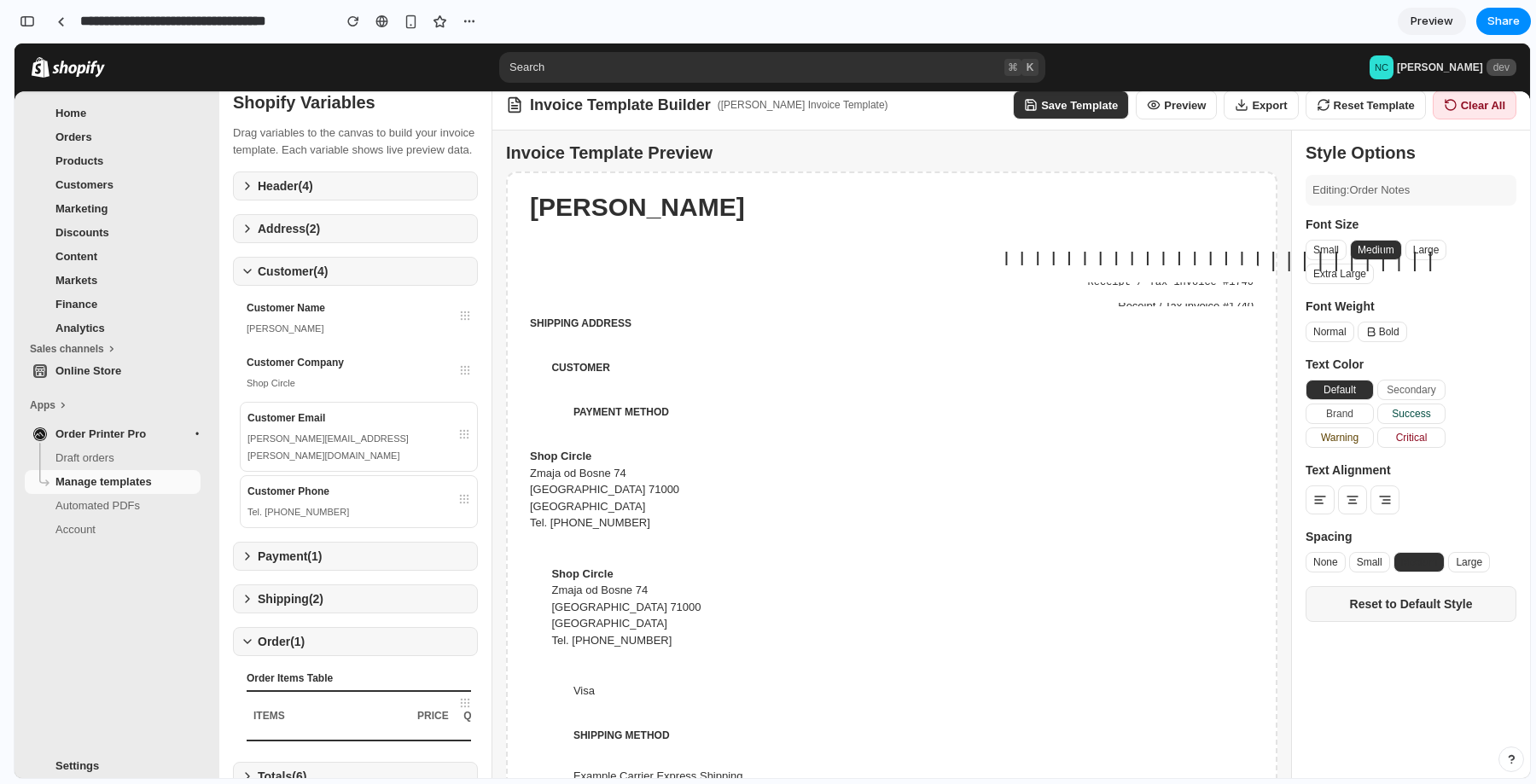
scroll to position [9, 0]
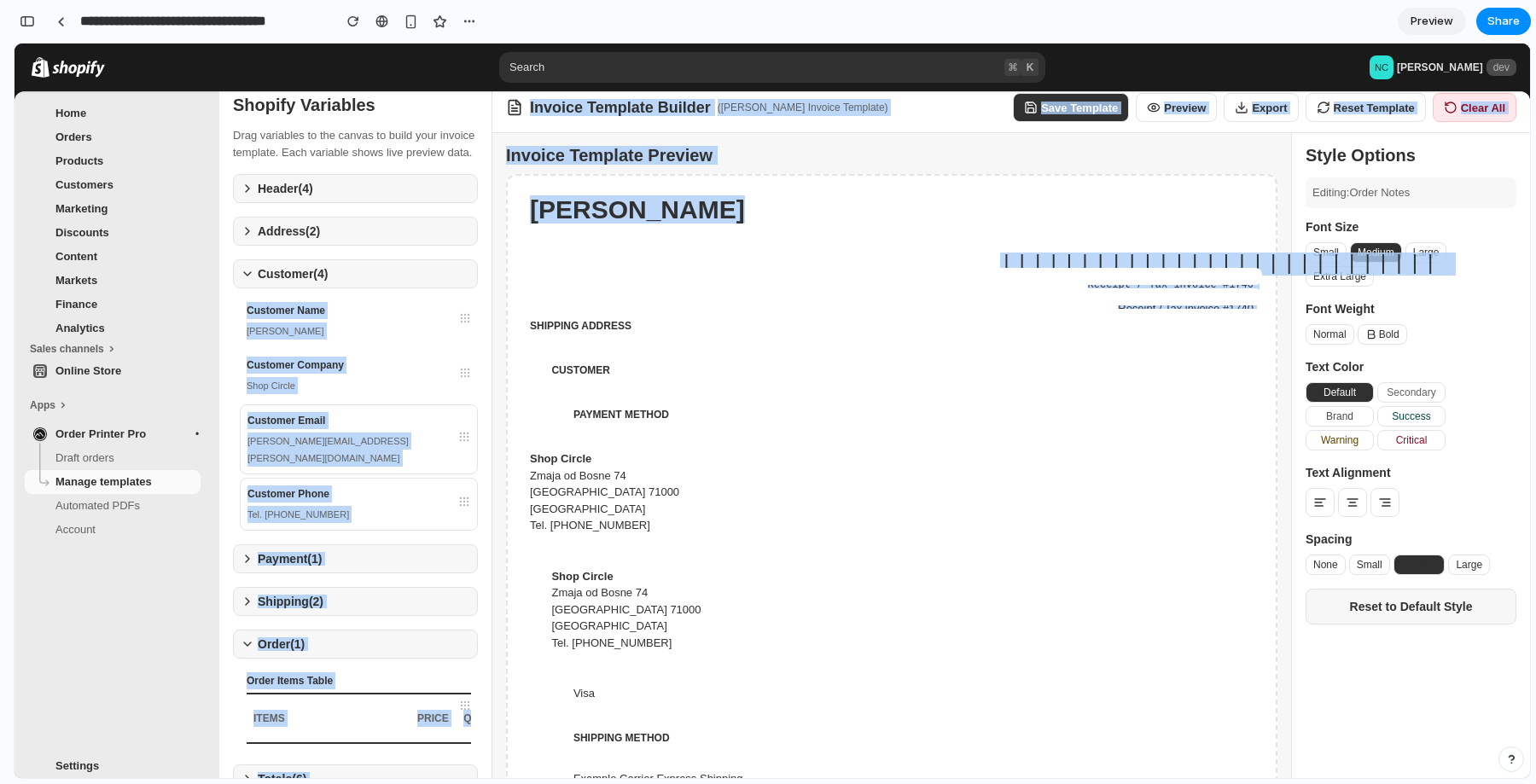
drag, startPoint x: 466, startPoint y: 342, endPoint x: 494, endPoint y: 323, distance: 33.8
click at [493, 323] on div "Shopify Variables Drag variables to the canvas to build your invoice template. …" at bounding box center [874, 449] width 1311 height 734
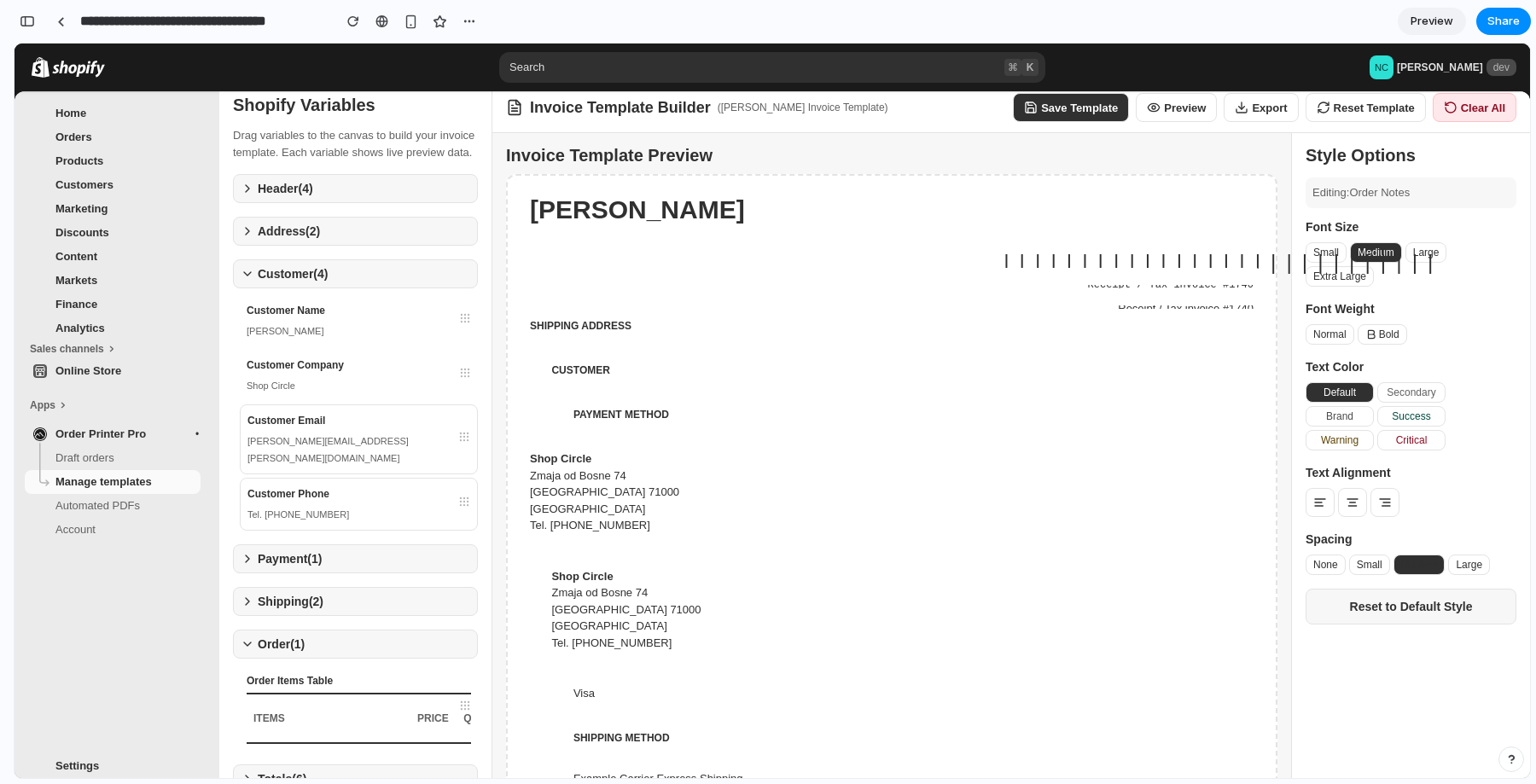
click at [472, 324] on div "Customer Name [PERSON_NAME]" at bounding box center [359, 320] width 238 height 51
click at [432, 340] on div "Customer Name [PERSON_NAME]" at bounding box center [359, 320] width 238 height 51
click at [395, 394] on div "Shop Circle" at bounding box center [359, 385] width 225 height 17
click at [378, 483] on div "Customer Phone Tel. [PHONE_NUMBER]" at bounding box center [359, 500] width 238 height 51
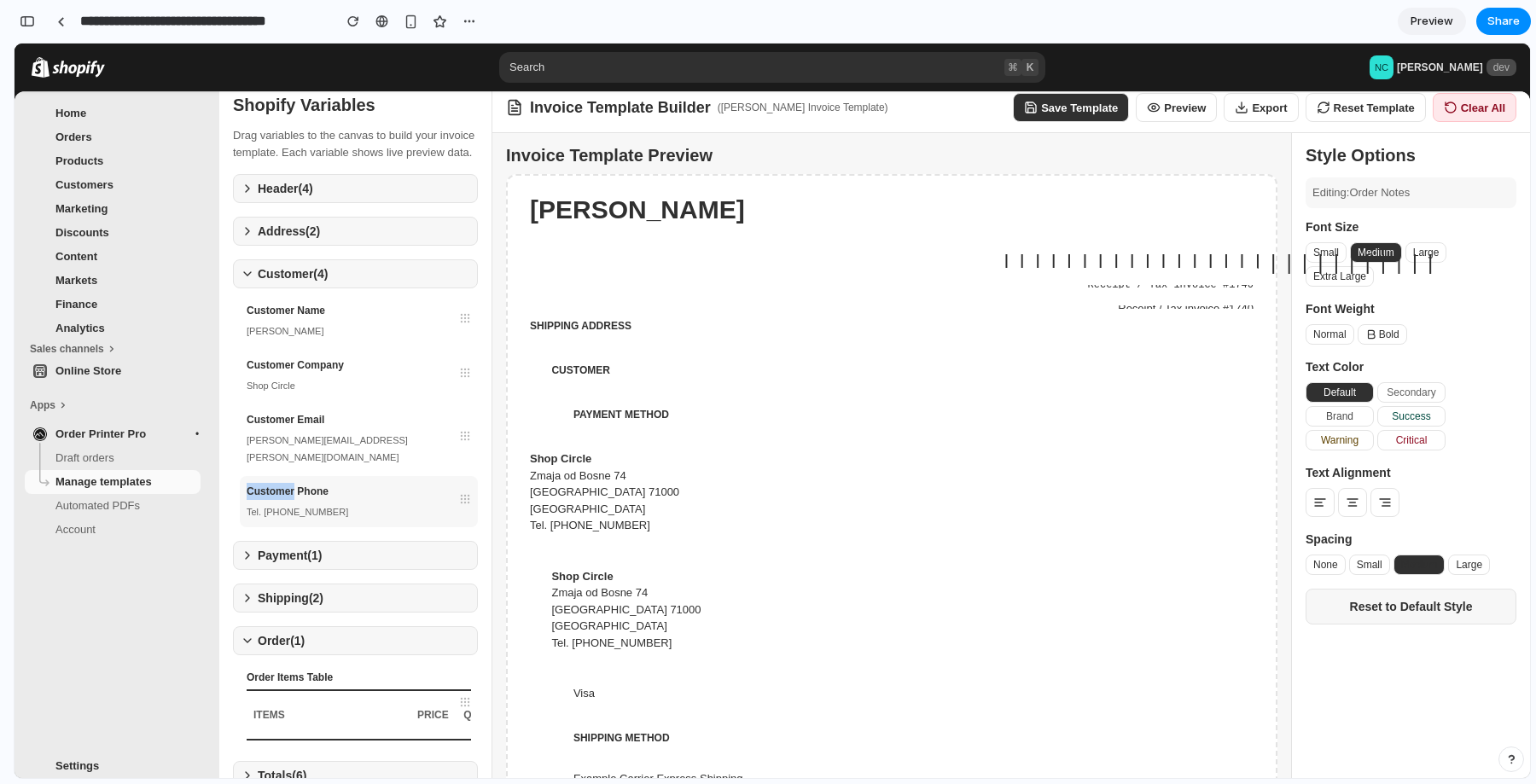
click at [378, 483] on div "Customer Phone Tel. [PHONE_NUMBER]" at bounding box center [359, 500] width 238 height 51
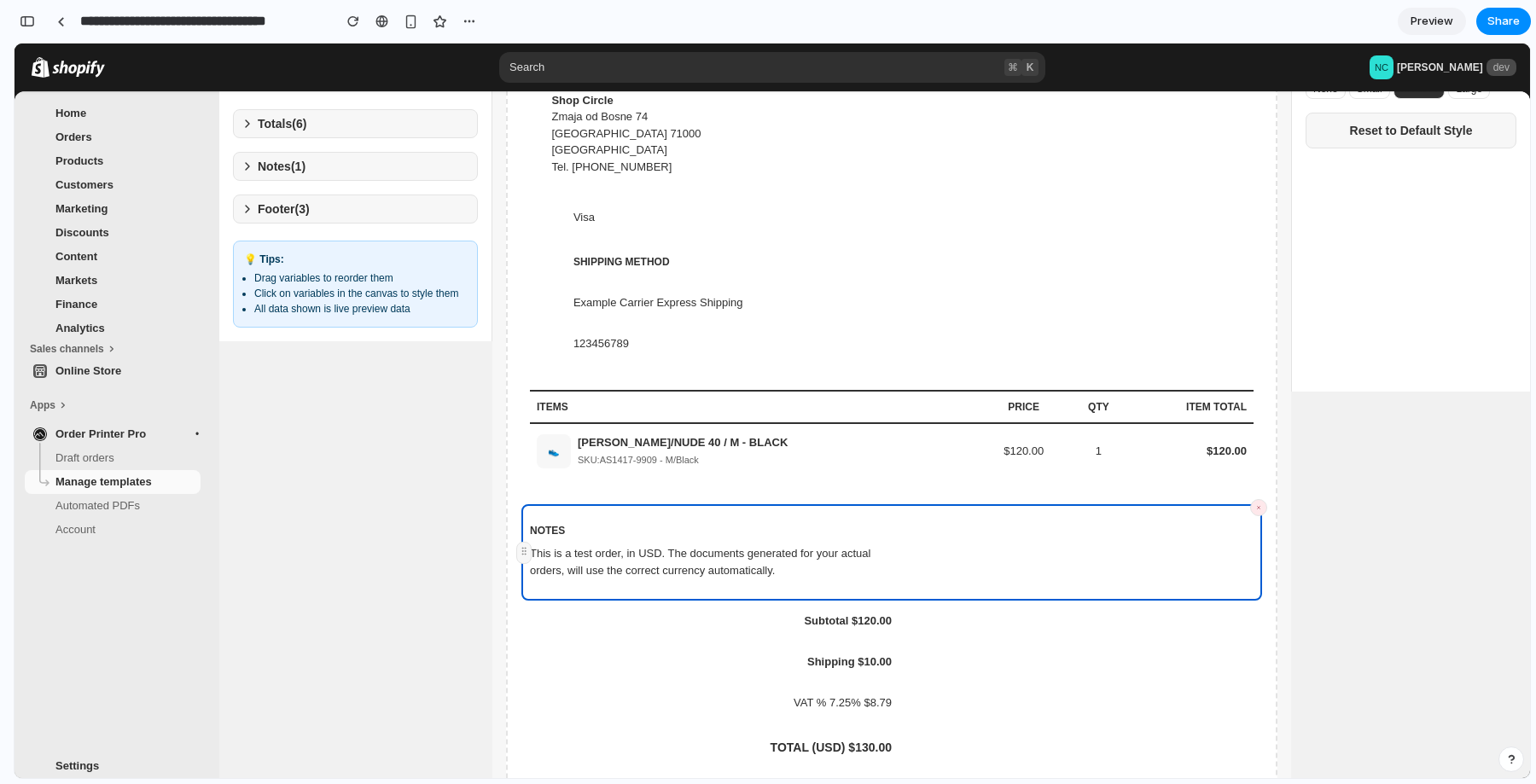
scroll to position [278, 0]
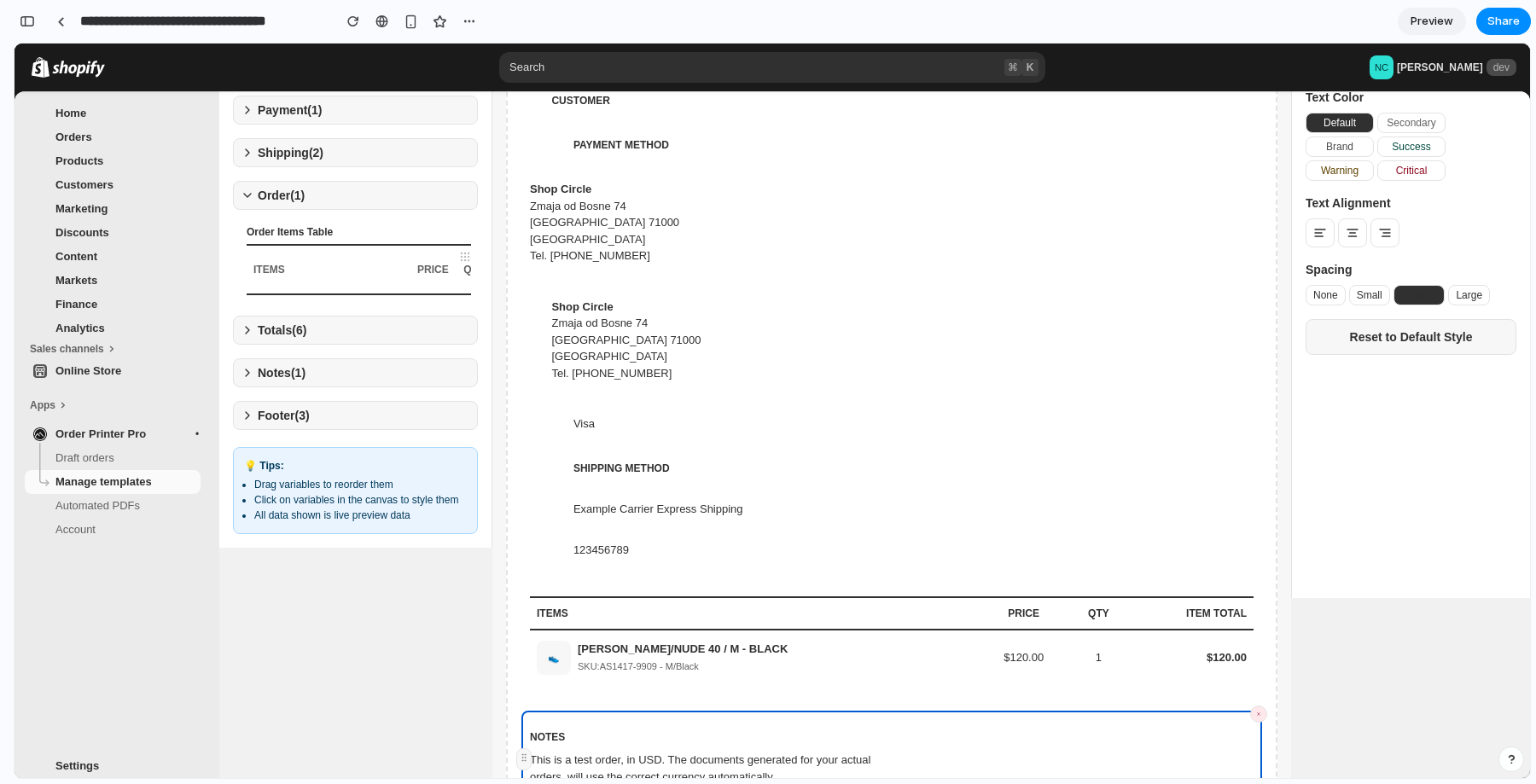
click at [329, 400] on button "Footer ( 3 )" at bounding box center [355, 414] width 245 height 29
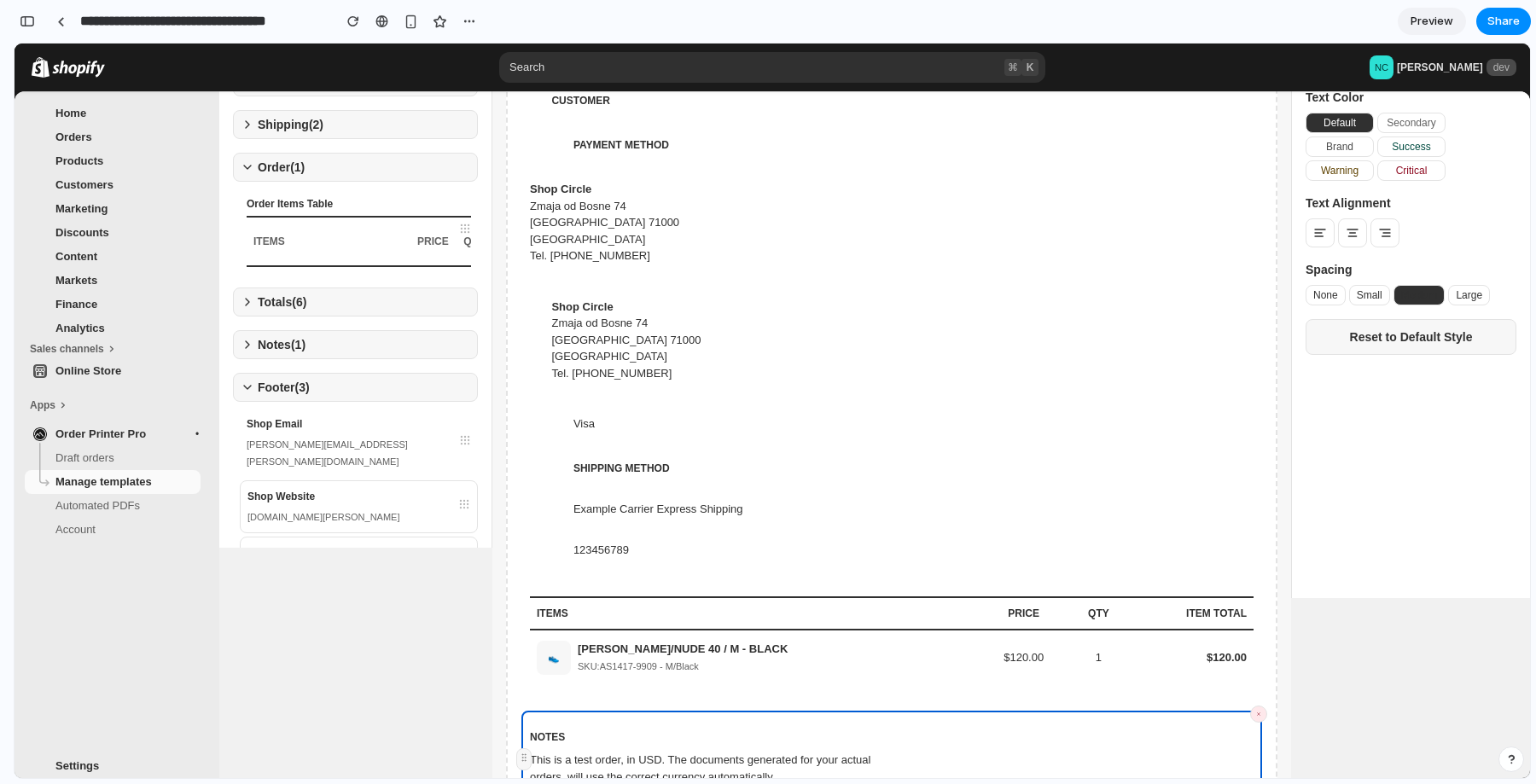
click at [326, 359] on button "Notes ( 1 )" at bounding box center [355, 344] width 245 height 29
click at [323, 404] on div "Order Notes NOTES This is a test order, in USD. The documents generated for you…" at bounding box center [359, 407] width 238 height 85
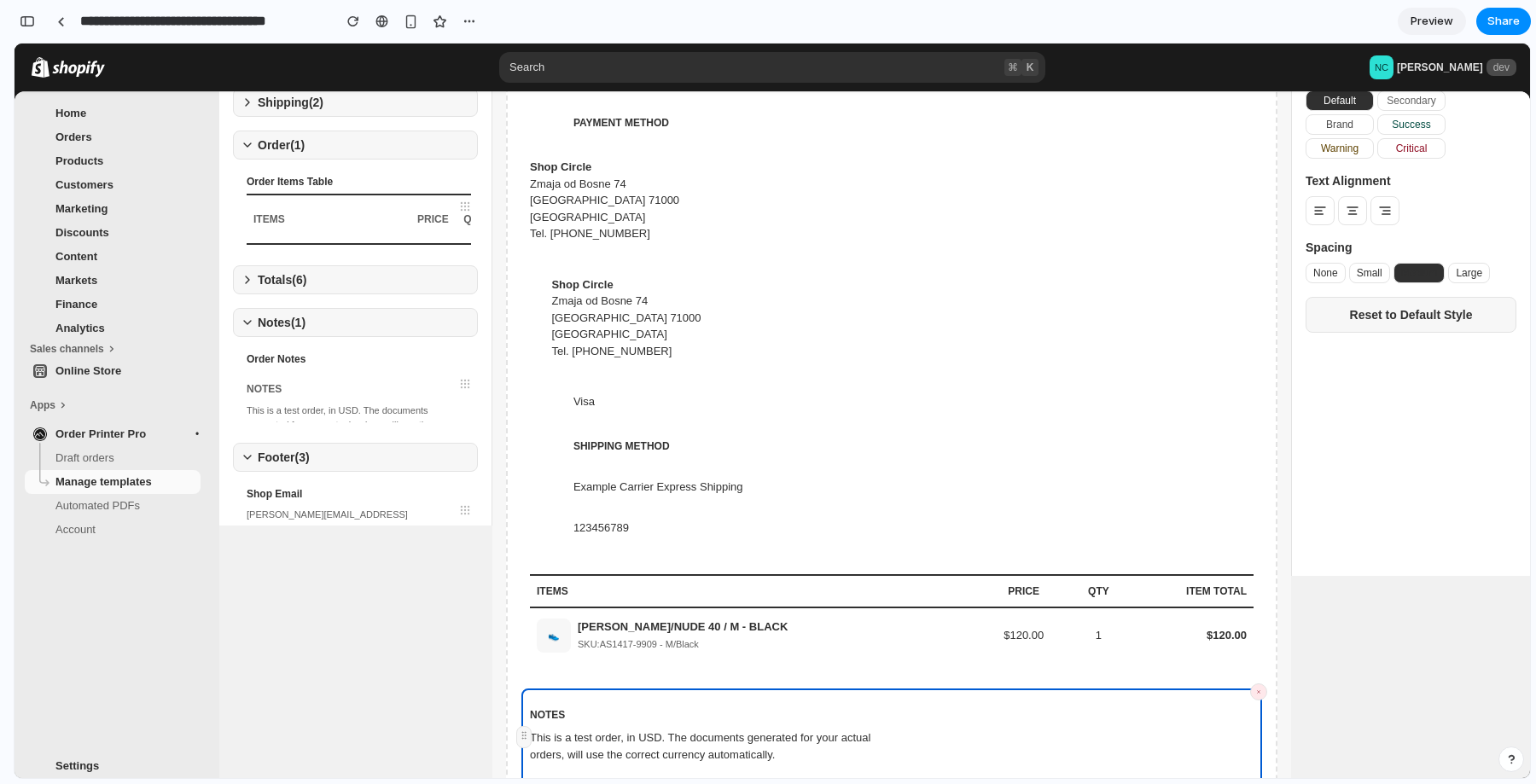
scroll to position [0, 0]
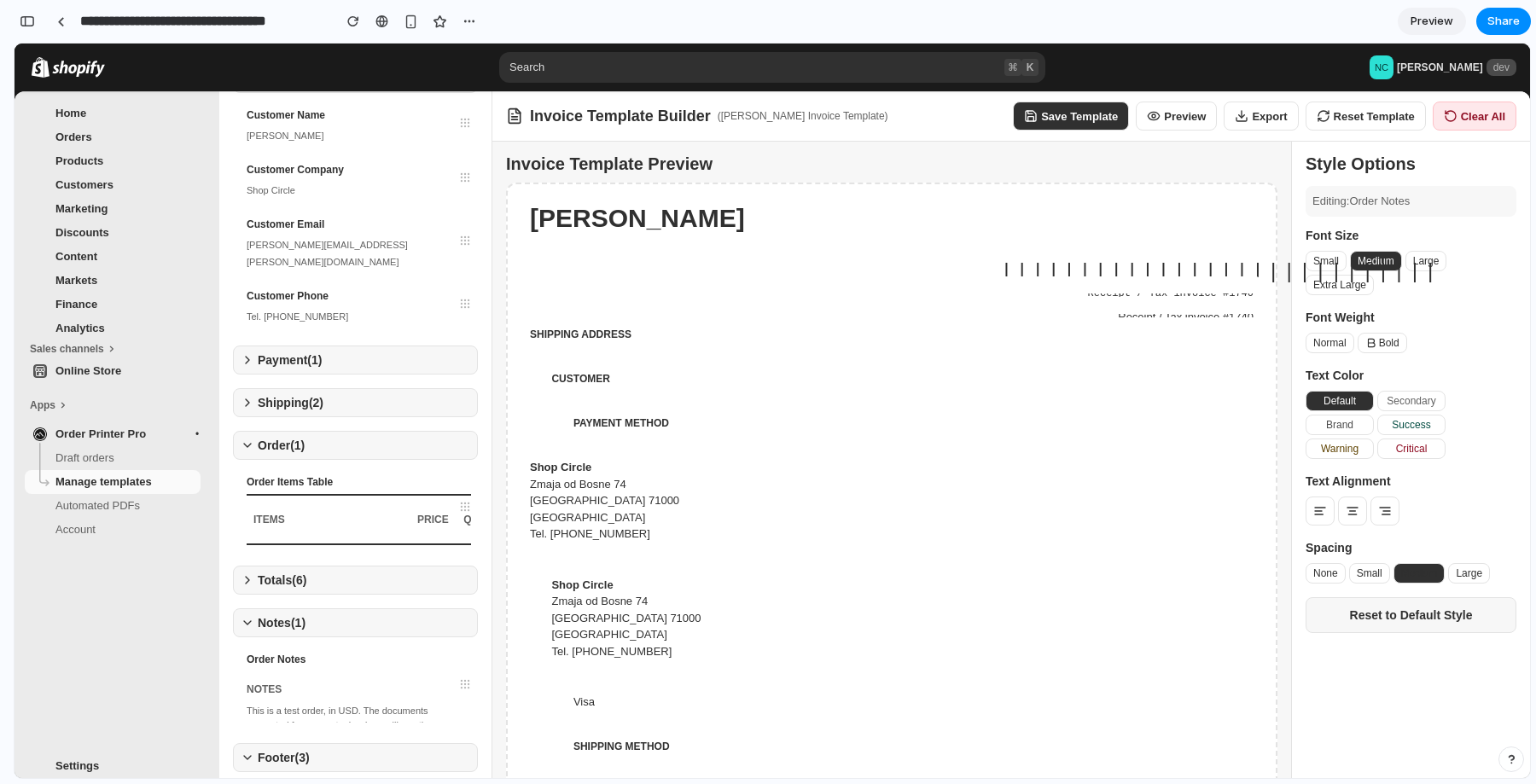
drag, startPoint x: 1085, startPoint y: 276, endPoint x: 1009, endPoint y: 286, distance: 76.7
click at [1009, 286] on div "Receipt / Tax invoice #1740" at bounding box center [891, 285] width 741 height 17
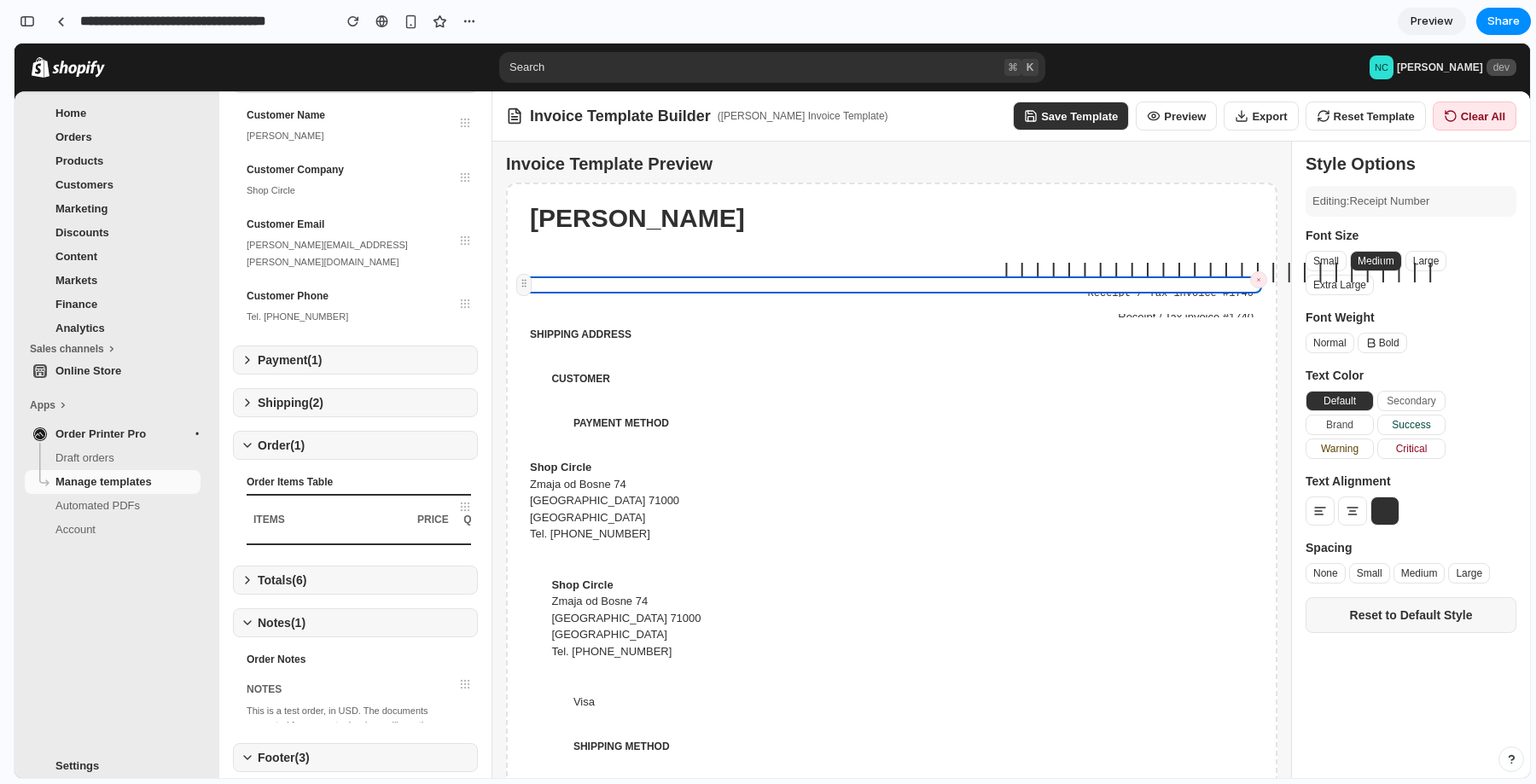
click at [1009, 286] on div "Receipt / Tax invoice #1740" at bounding box center [891, 285] width 741 height 17
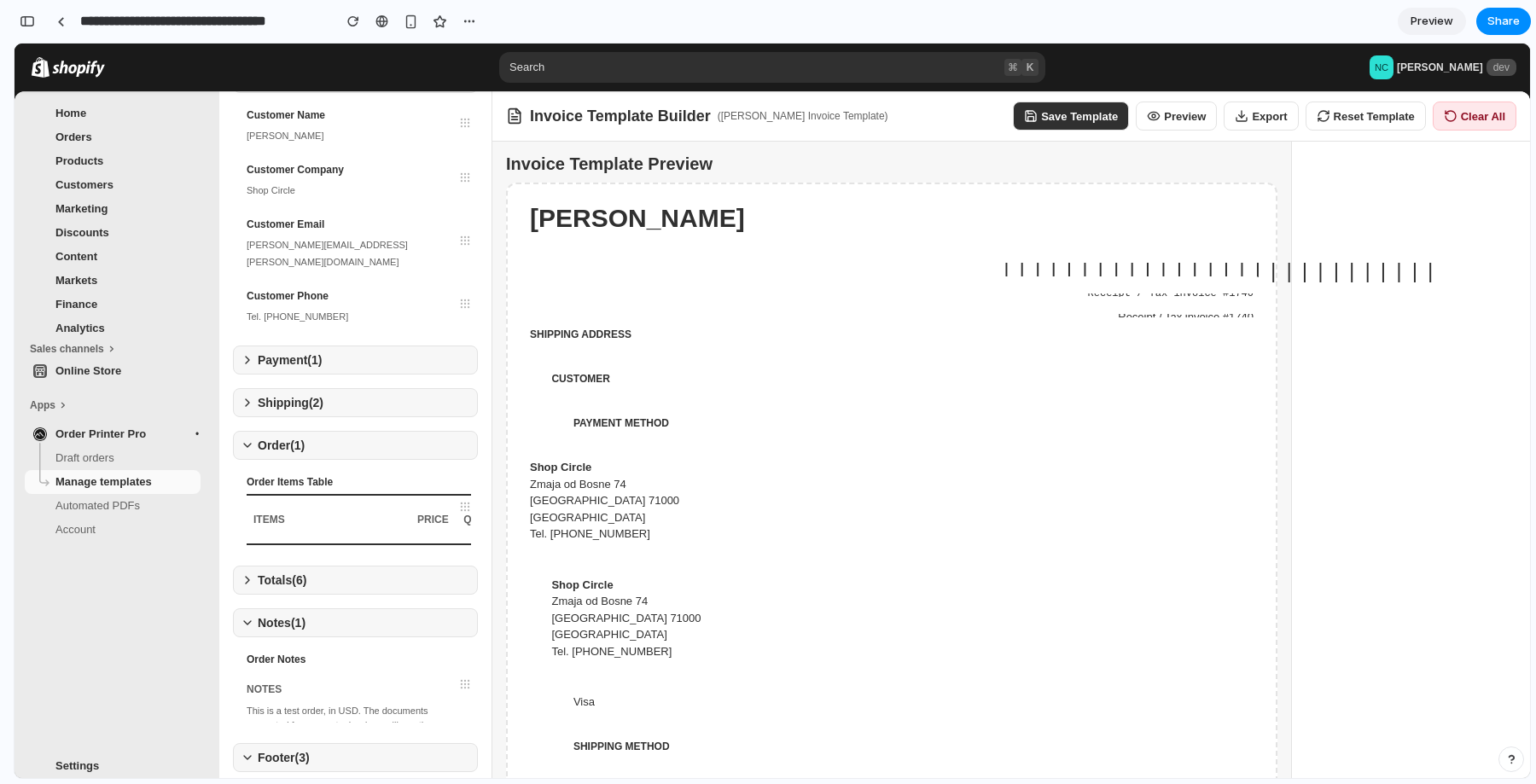
click at [1087, 265] on div "||||||||||||||||||||||||||||" at bounding box center [1127, 273] width 254 height 17
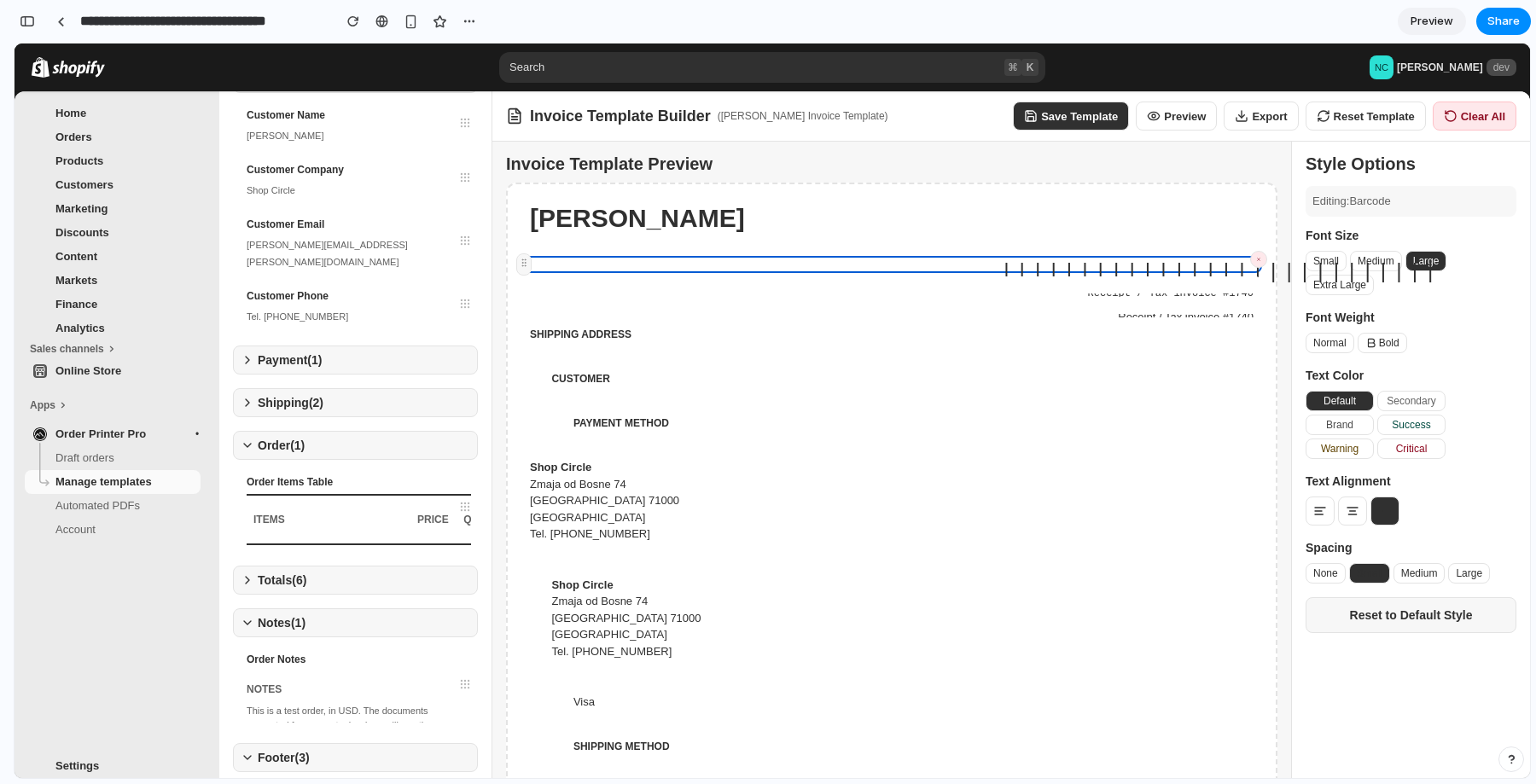
click at [1113, 325] on div "SHIPPING ADDRESS" at bounding box center [891, 338] width 741 height 41
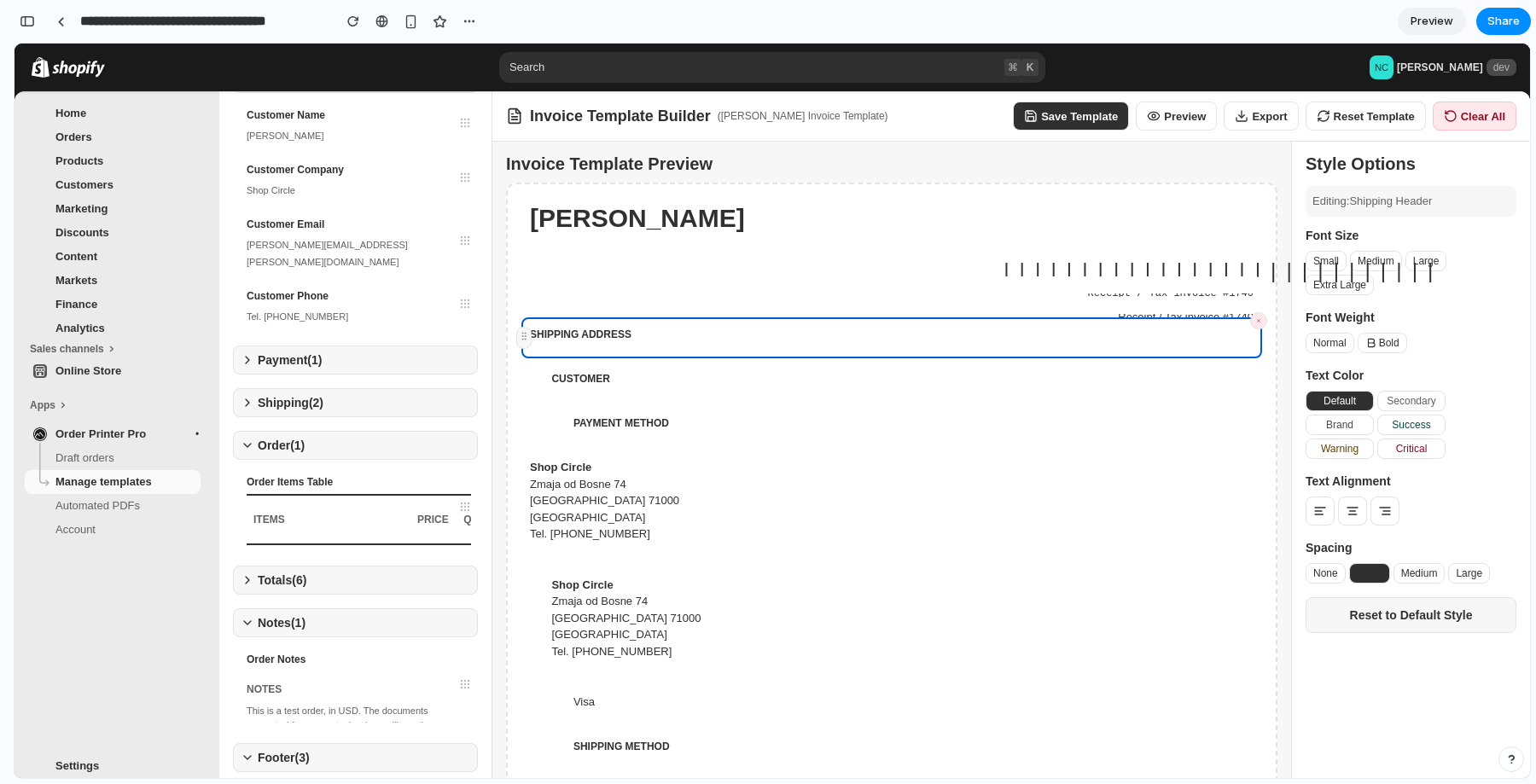
click at [1124, 265] on div "||||||||||||||||||||||||||||" at bounding box center [1127, 273] width 254 height 17
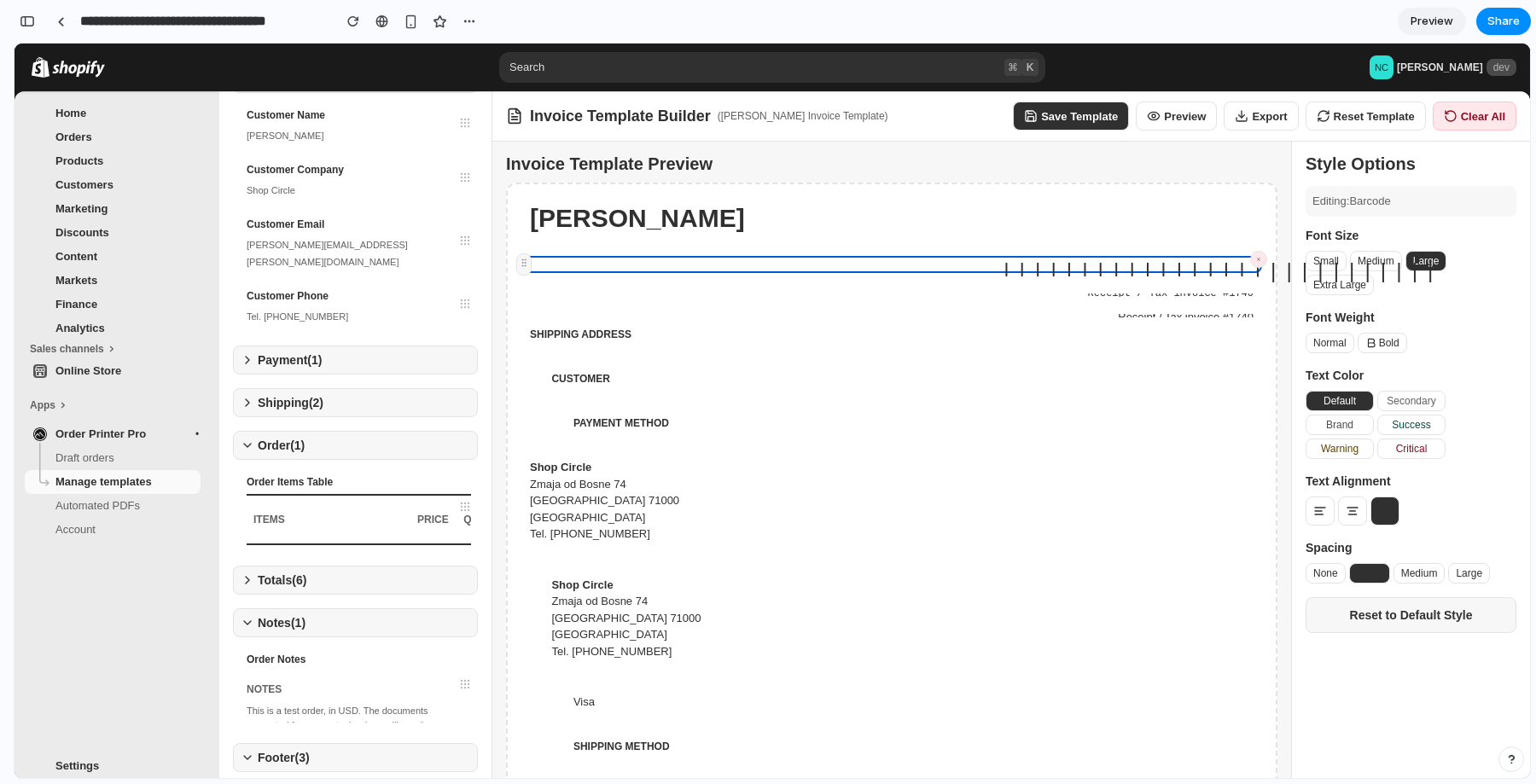
click at [1380, 251] on button "Medium" at bounding box center [1376, 261] width 52 height 20
click at [1330, 260] on button "Small" at bounding box center [1325, 261] width 41 height 20
click at [1329, 288] on button "Extra Large" at bounding box center [1339, 285] width 68 height 20
click at [1219, 281] on div "Receipt / Tax invoice #1740" at bounding box center [891, 285] width 741 height 17
